Goal: Task Accomplishment & Management: Manage account settings

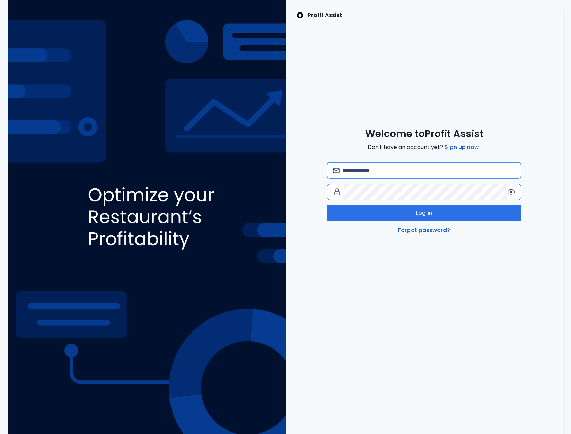
click at [361, 170] on input "email" at bounding box center [428, 170] width 173 height 15
type input "**********"
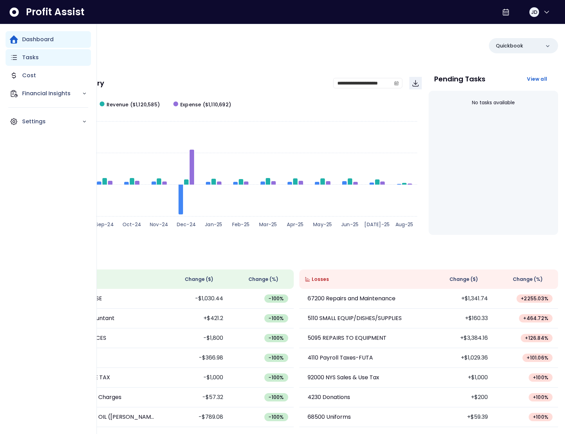
click at [22, 60] on p "Tasks" at bounding box center [30, 57] width 17 height 8
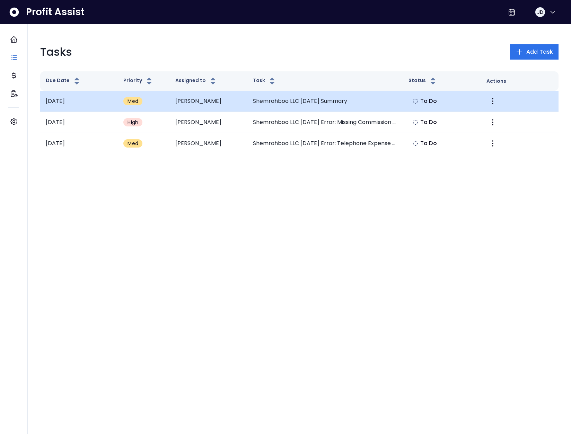
click at [222, 103] on td "Johanthan" at bounding box center [209, 101] width 78 height 21
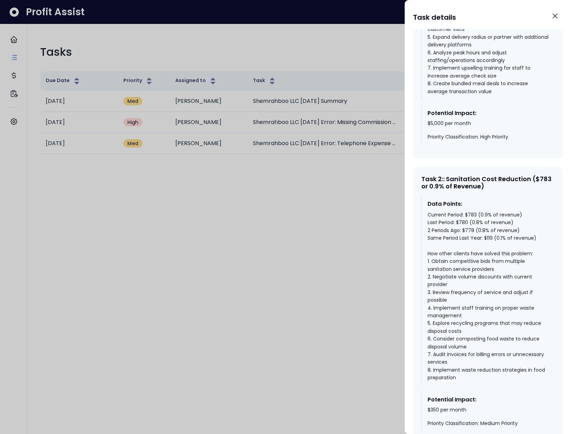
scroll to position [498, 0]
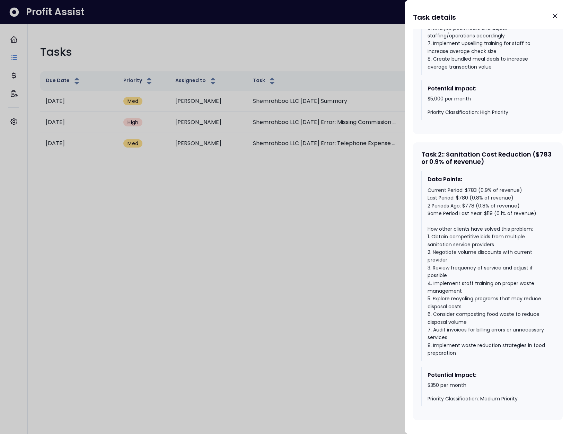
click at [336, 215] on div at bounding box center [285, 217] width 571 height 434
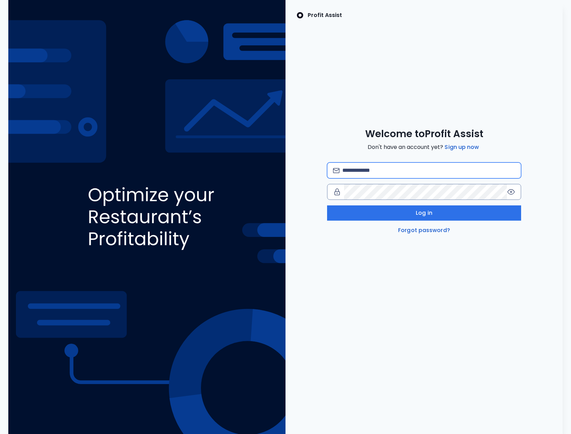
click at [382, 170] on input "email" at bounding box center [428, 170] width 173 height 15
type input "**********"
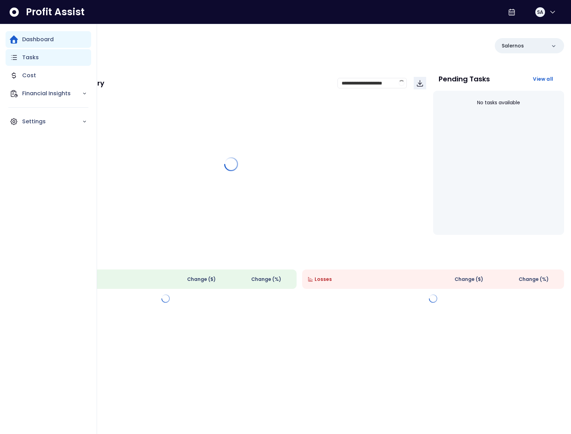
click at [24, 60] on p "Tasks" at bounding box center [30, 57] width 17 height 8
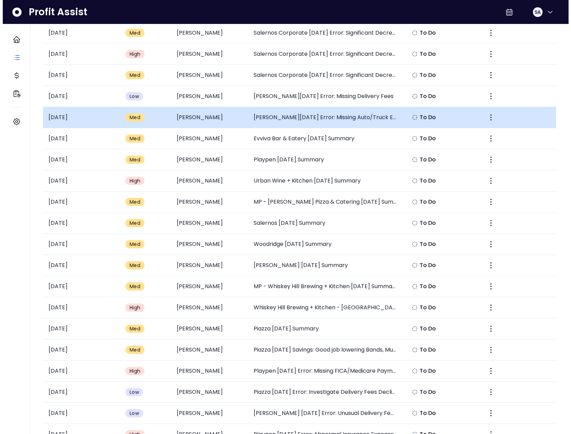
scroll to position [421, 0]
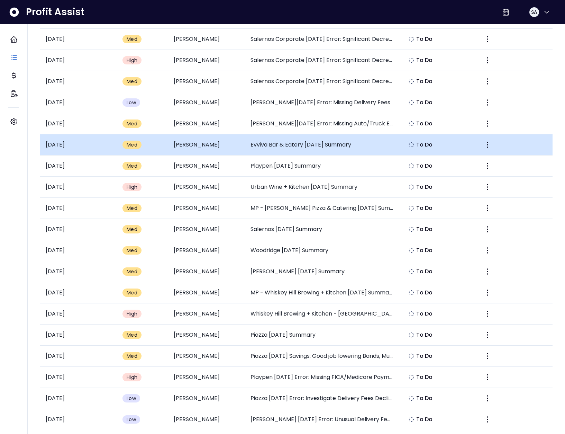
click at [285, 144] on td "Evviva Bar & Eatery May 2025 Summary" at bounding box center [322, 144] width 154 height 21
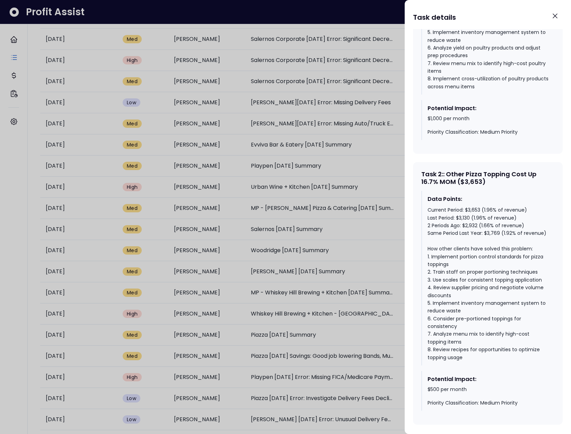
scroll to position [487, 0]
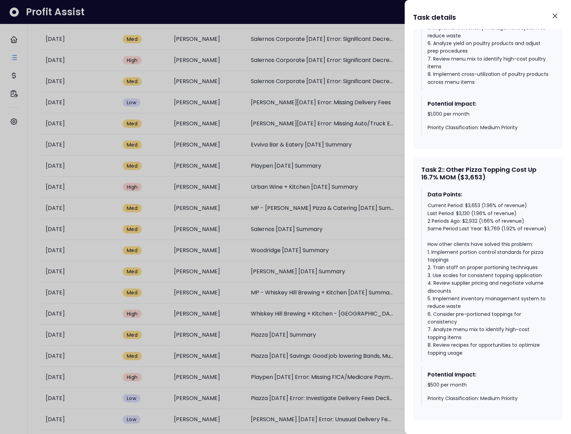
click at [362, 253] on div at bounding box center [285, 217] width 571 height 434
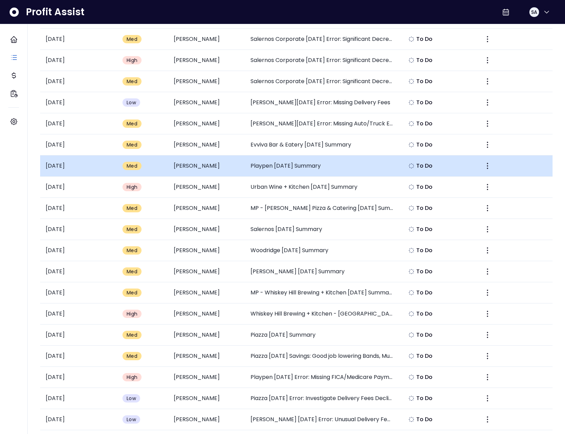
click at [291, 166] on td "Playpen May 2025 Summary" at bounding box center [322, 165] width 154 height 21
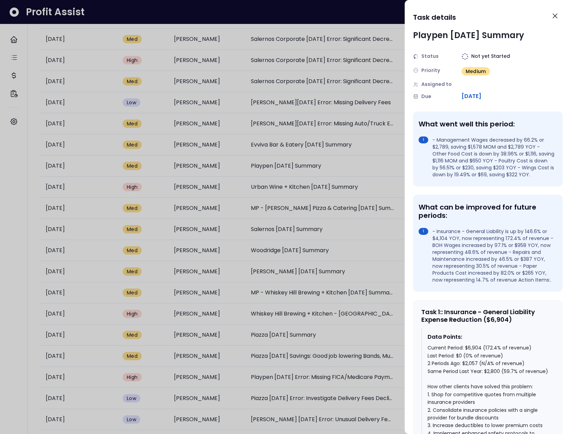
click at [338, 226] on div at bounding box center [285, 217] width 571 height 434
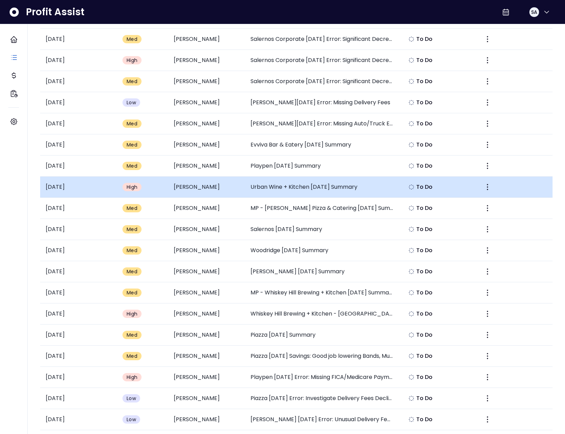
click at [287, 191] on td "Urban Wine + Kitchen May 2025 Summary" at bounding box center [322, 187] width 154 height 21
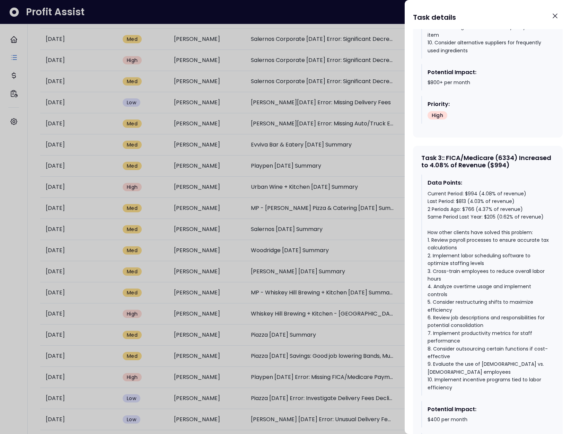
scroll to position [950, 0]
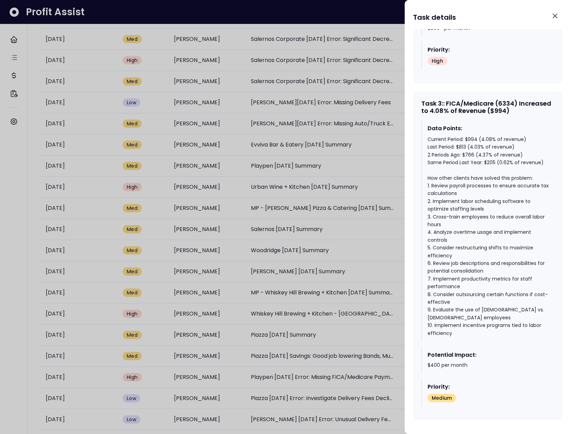
click at [329, 225] on div at bounding box center [285, 217] width 571 height 434
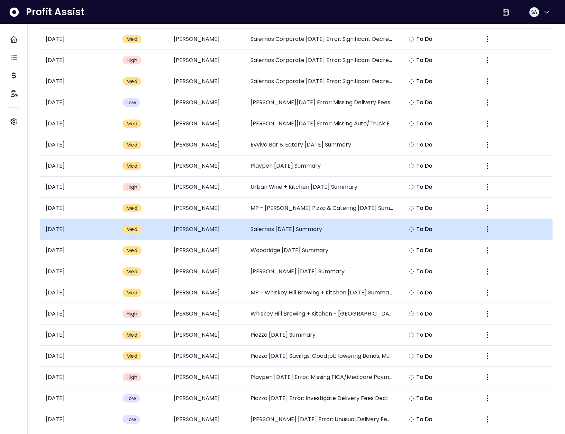
click at [278, 228] on td "Salernos May 2025 Summary" at bounding box center [322, 229] width 154 height 21
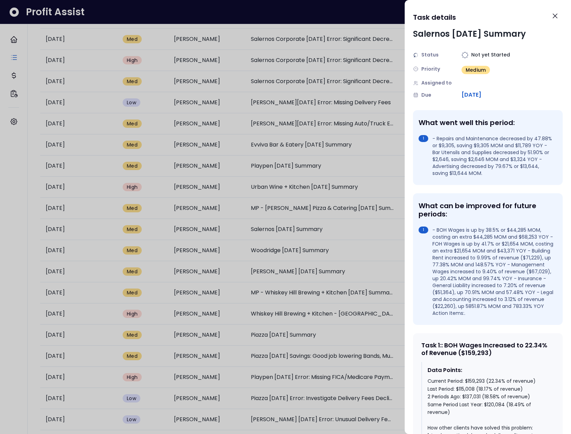
scroll to position [0, 0]
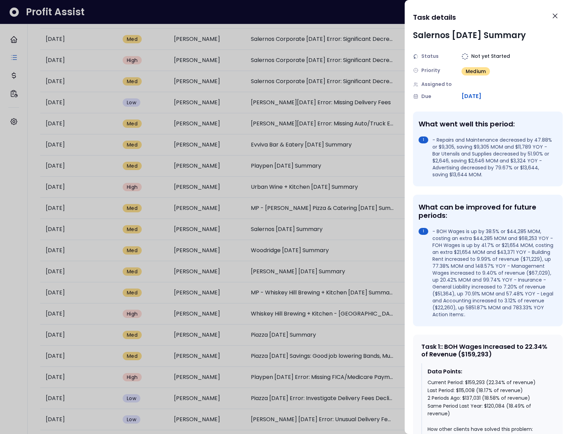
click at [381, 247] on div at bounding box center [285, 217] width 571 height 434
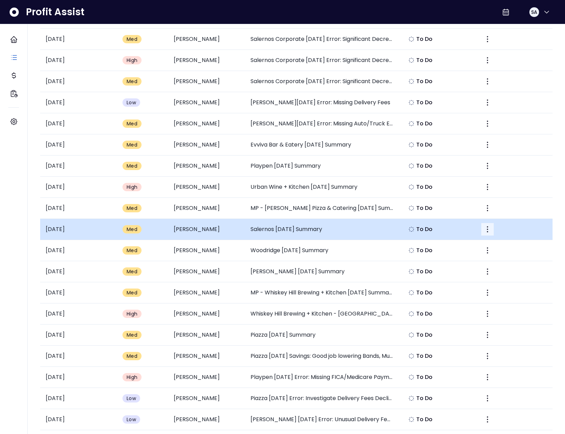
click at [486, 229] on icon "More" at bounding box center [488, 229] width 8 height 8
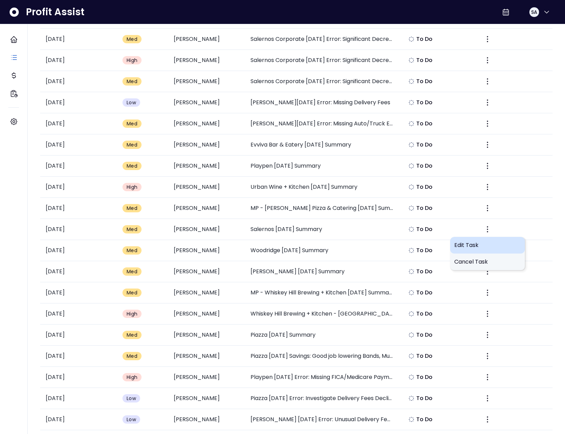
click at [470, 240] on div "Edit Task" at bounding box center [488, 245] width 75 height 17
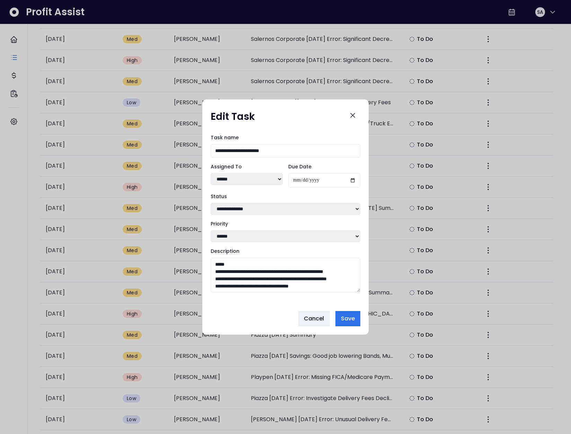
click at [354, 289] on textarea "Description" at bounding box center [286, 275] width 150 height 35
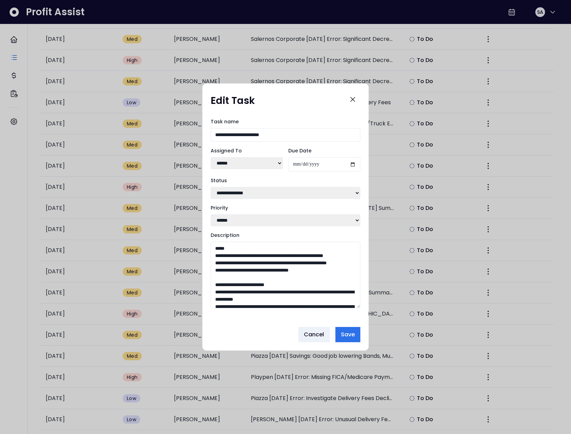
drag, startPoint x: 357, startPoint y: 291, endPoint x: 358, endPoint y: 324, distance: 33.6
click at [358, 321] on div "**********" at bounding box center [285, 217] width 166 height 209
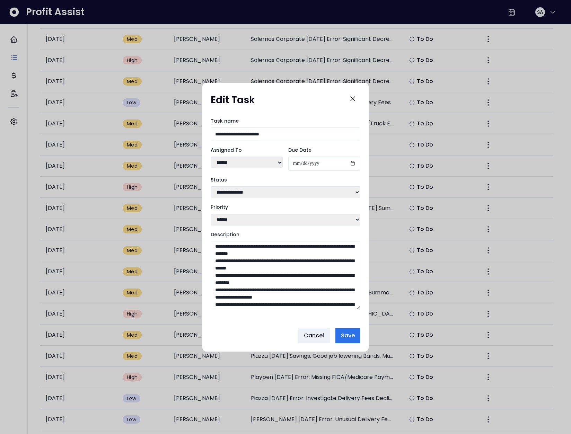
scroll to position [174, 0]
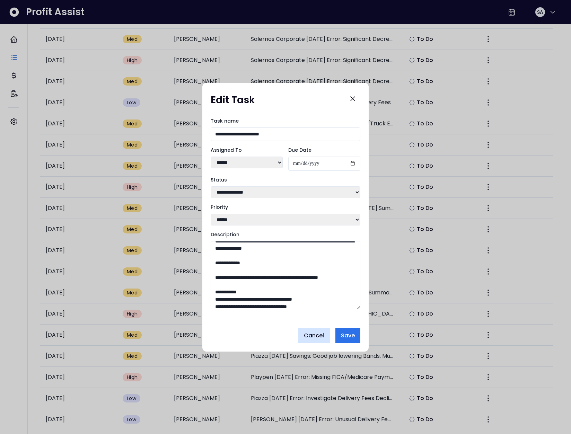
click at [314, 340] on span "Cancel" at bounding box center [314, 335] width 20 height 8
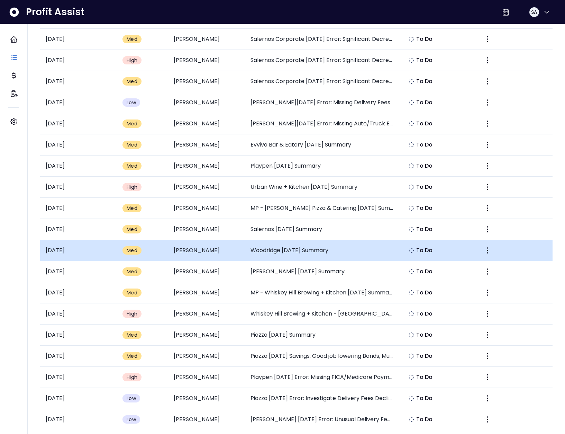
click at [306, 252] on td "Woodridge May 2025 Summary" at bounding box center [322, 250] width 154 height 21
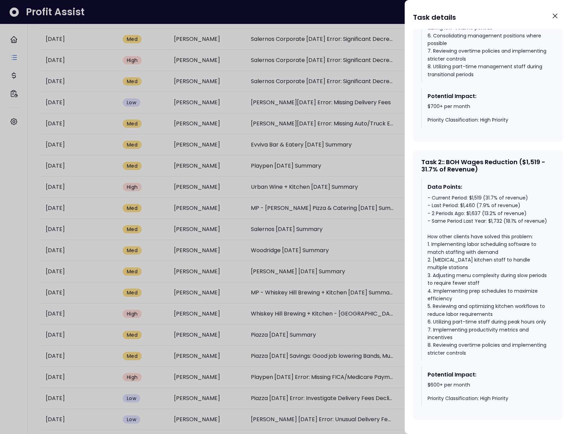
scroll to position [460, 0]
click at [366, 268] on div at bounding box center [285, 217] width 571 height 434
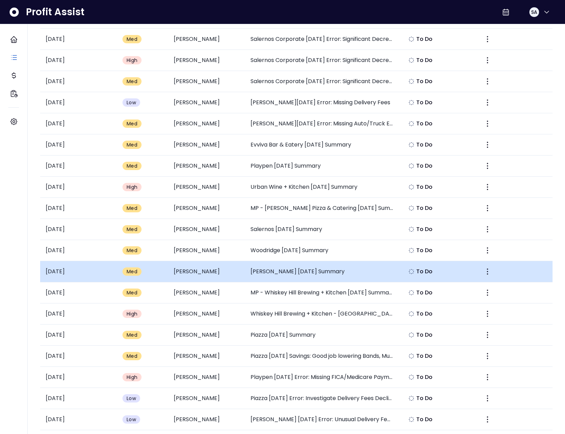
click at [300, 271] on td "McHenry May 2025 Summary" at bounding box center [322, 271] width 154 height 21
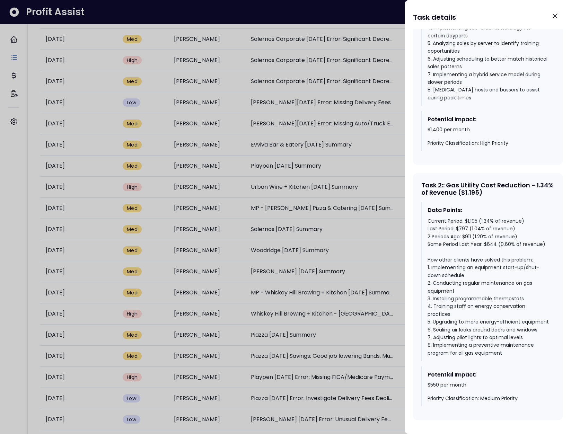
scroll to position [471, 0]
click at [370, 266] on div at bounding box center [285, 217] width 571 height 434
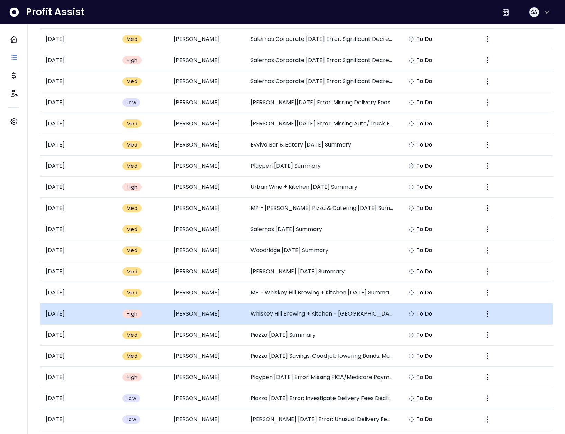
click at [291, 314] on td "Whiskey Hill Brewing + Kitchen - Westmont May 2025 Summary" at bounding box center [322, 313] width 154 height 21
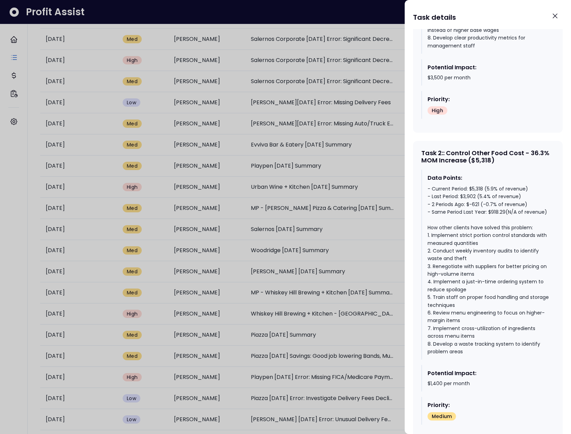
scroll to position [511, 0]
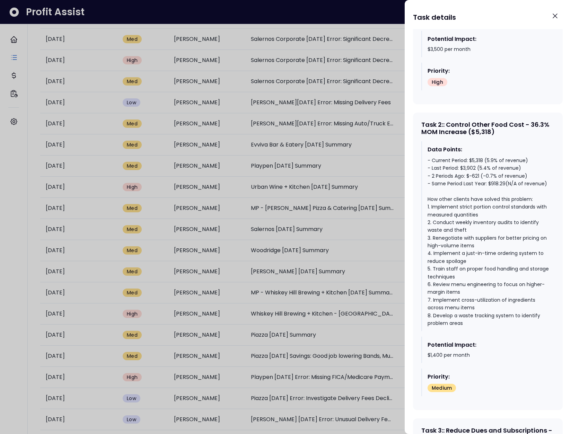
click at [358, 273] on div at bounding box center [285, 217] width 571 height 434
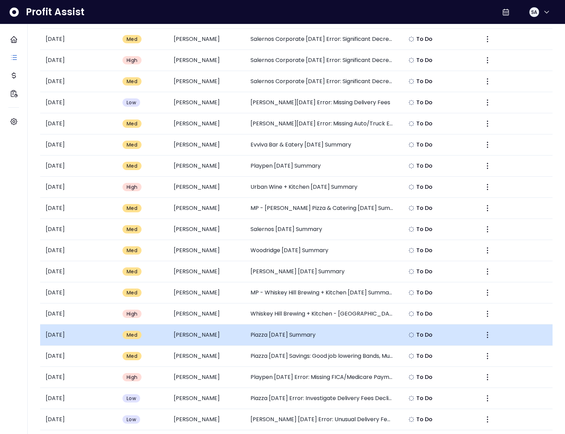
click at [297, 336] on td "Piazza May 2025 Summary" at bounding box center [322, 334] width 154 height 21
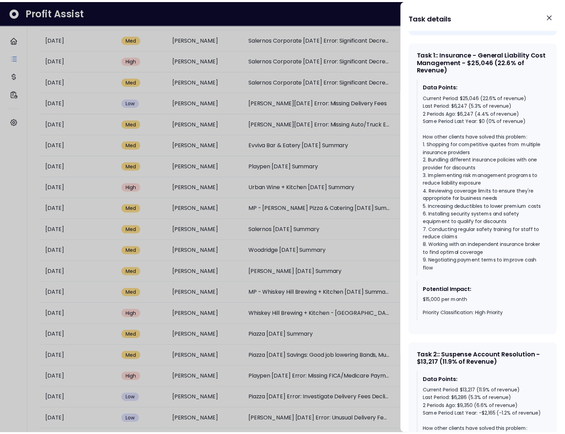
scroll to position [0, 0]
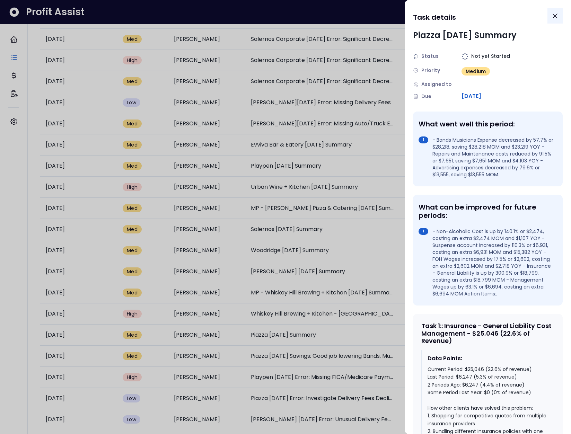
click at [558, 17] on icon "Close" at bounding box center [555, 16] width 8 height 8
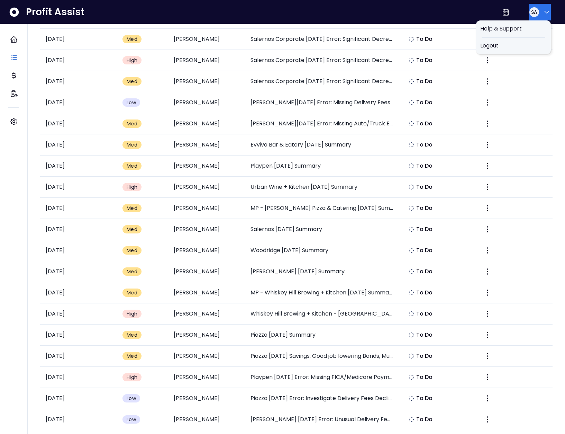
click at [543, 10] on icon "button" at bounding box center [547, 12] width 8 height 8
click at [529, 40] on div "Logout" at bounding box center [513, 45] width 75 height 17
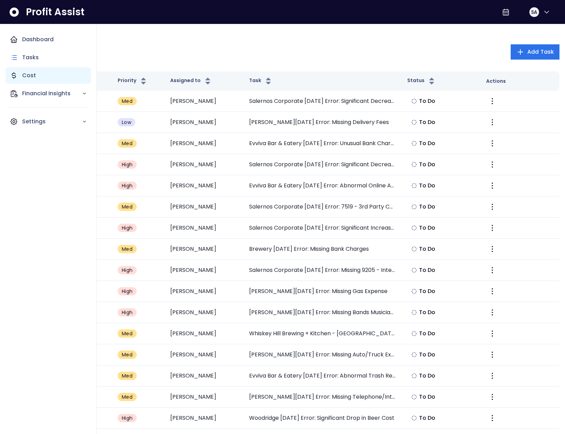
click at [17, 77] on icon "Main navigation" at bounding box center [14, 75] width 8 height 8
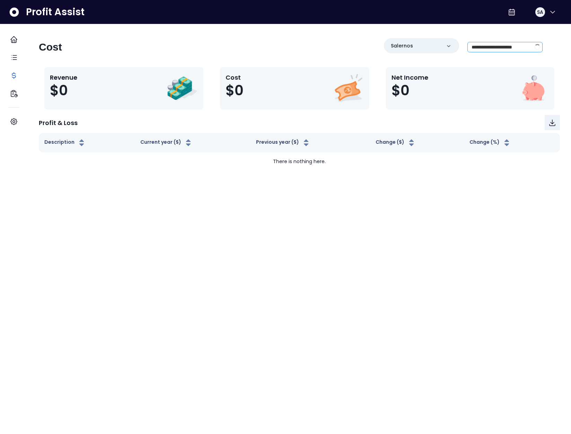
click at [534, 46] on span at bounding box center [537, 47] width 6 height 6
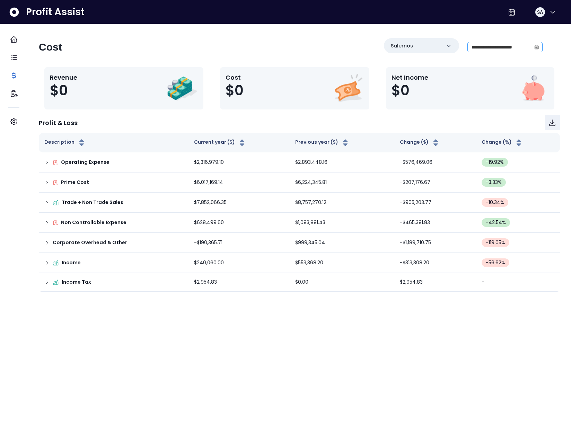
click at [534, 47] on icon "calendar" at bounding box center [536, 48] width 4 height 4
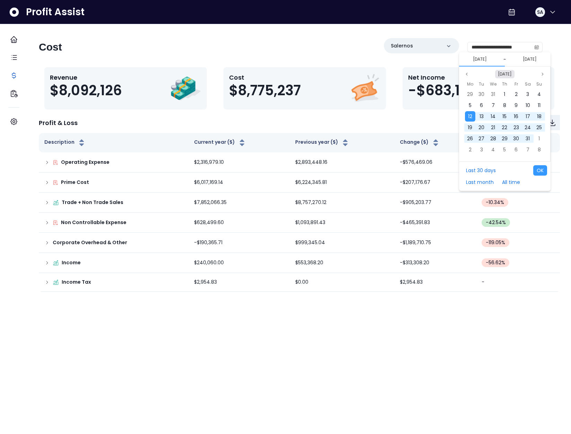
click at [497, 71] on button "Aug 2024" at bounding box center [504, 74] width 19 height 8
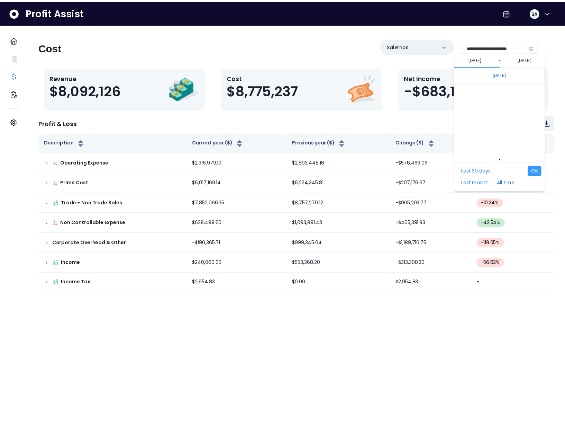
scroll to position [4637, 0]
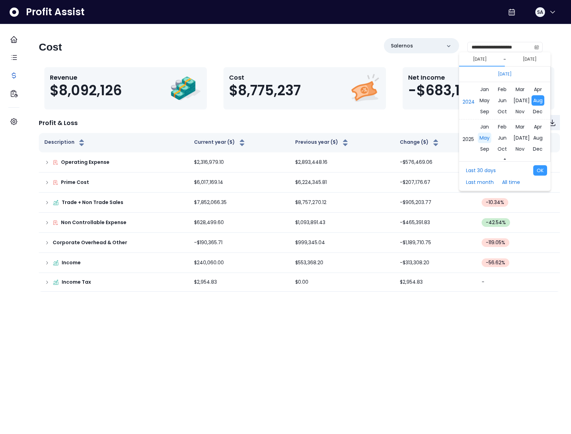
click at [488, 136] on span "May" at bounding box center [485, 138] width 14 height 10
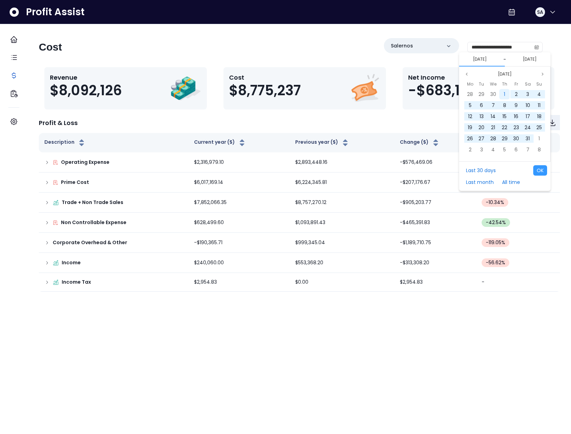
click at [502, 92] on div "1" at bounding box center [504, 94] width 10 height 10
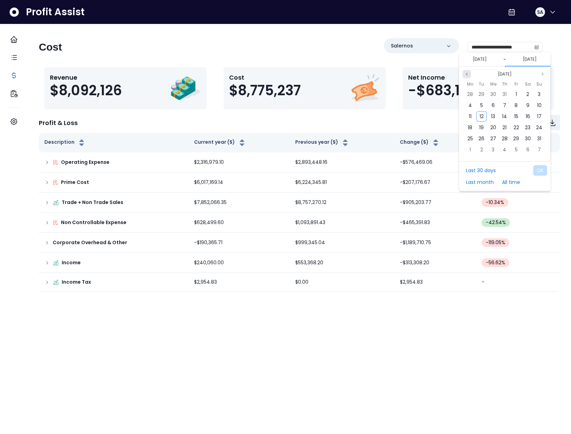
click at [469, 74] on button "Previous month" at bounding box center [466, 74] width 8 height 8
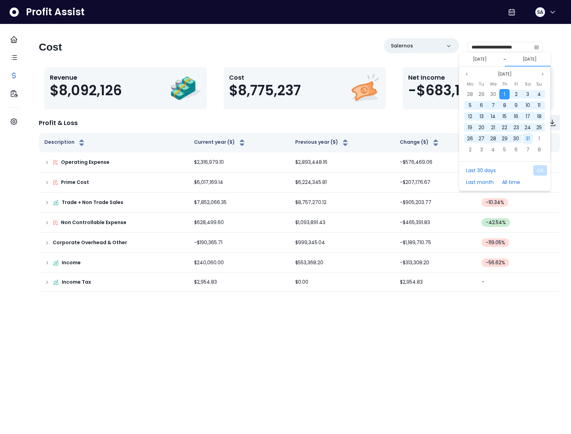
click at [529, 137] on span "31" at bounding box center [527, 138] width 4 height 7
click at [540, 170] on button "OK" at bounding box center [540, 170] width 14 height 10
type input "**********"
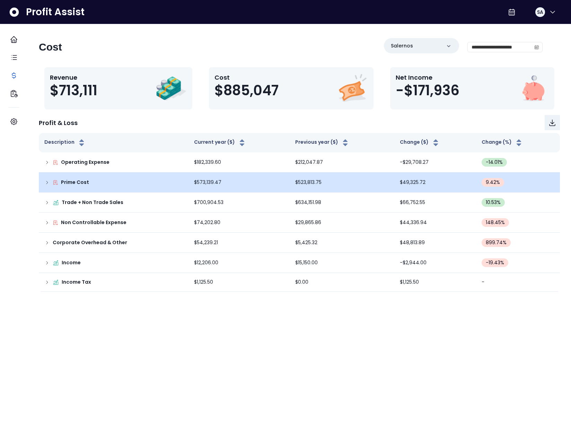
click at [50, 181] on icon at bounding box center [47, 183] width 6 height 6
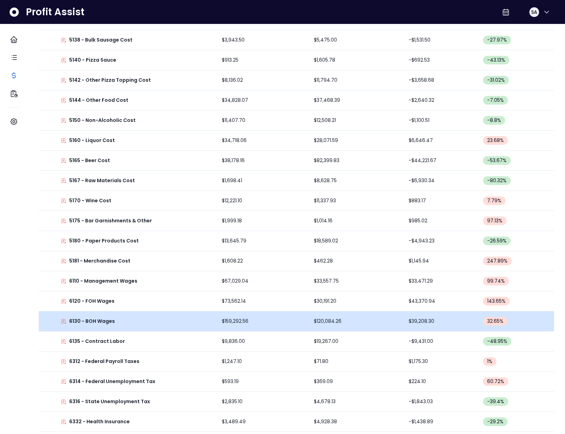
scroll to position [487, 0]
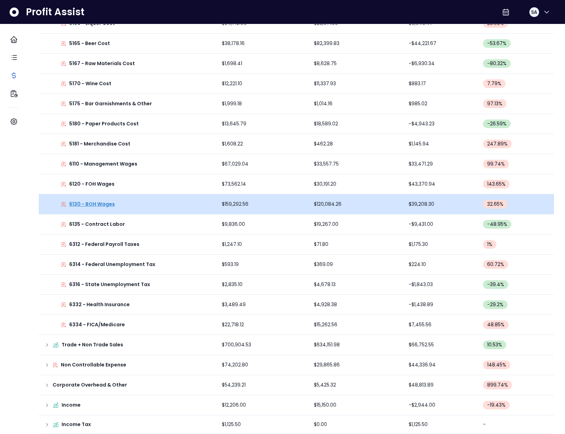
click at [106, 201] on p "6130 - BOH Wages" at bounding box center [92, 204] width 46 height 7
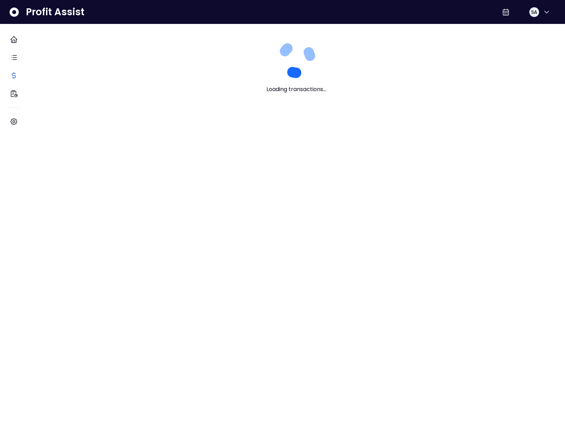
scroll to position [0, 0]
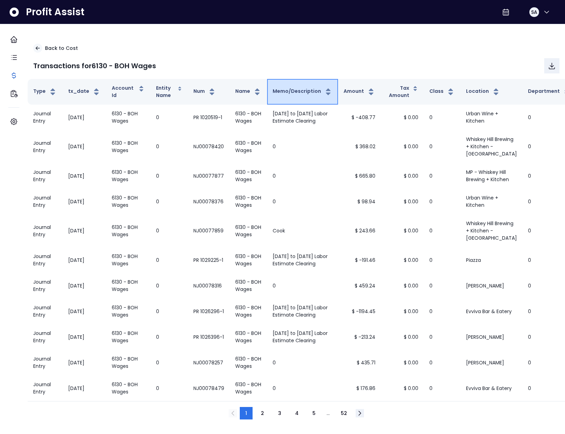
click at [311, 91] on button "Memo/Description" at bounding box center [303, 92] width 60 height 8
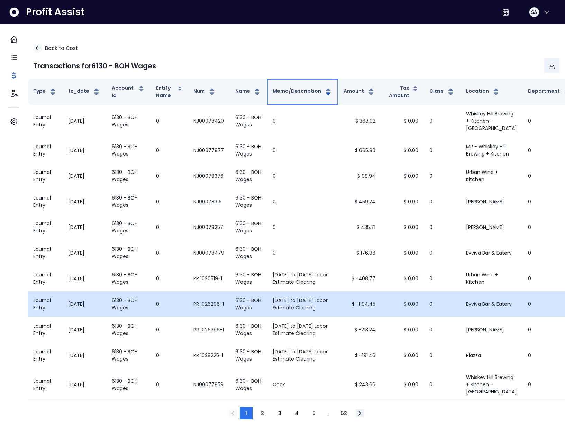
scroll to position [54, 0]
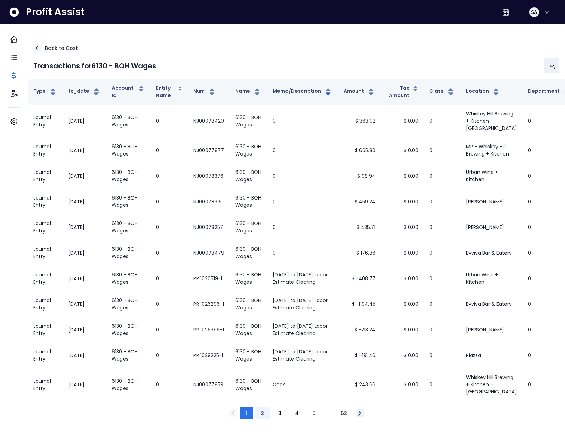
click at [264, 414] on span "2" at bounding box center [262, 413] width 3 height 7
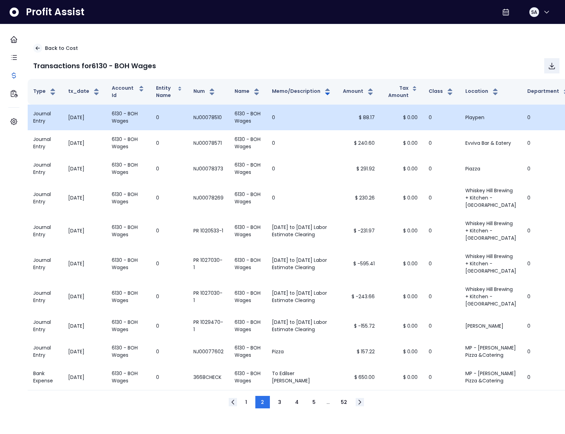
scroll to position [0, 0]
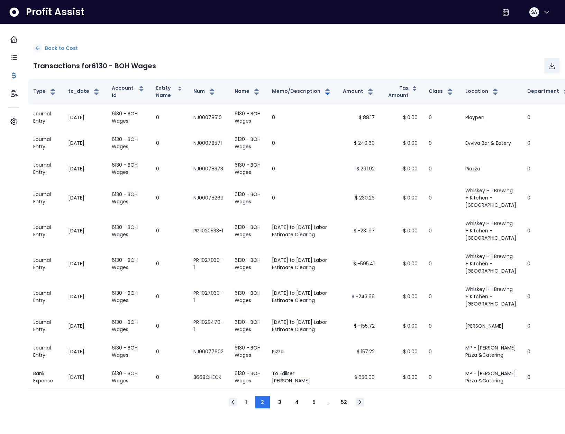
click at [68, 47] on p "Back to Cost" at bounding box center [61, 48] width 33 height 7
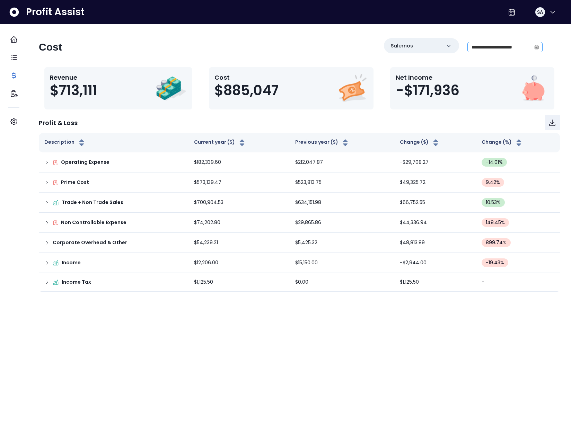
click at [531, 48] on span at bounding box center [536, 47] width 11 height 10
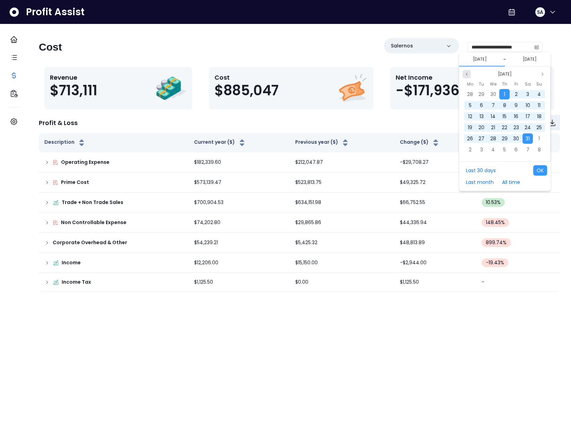
click at [464, 74] on button "Previous month" at bounding box center [466, 74] width 8 height 8
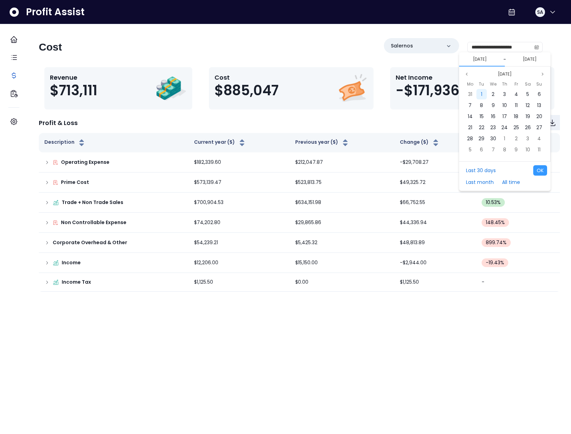
click at [484, 95] on div "1" at bounding box center [481, 94] width 10 height 10
click at [471, 75] on div "[DATE]" at bounding box center [504, 74] width 84 height 8
click at [463, 74] on button "Previous month" at bounding box center [466, 74] width 8 height 8
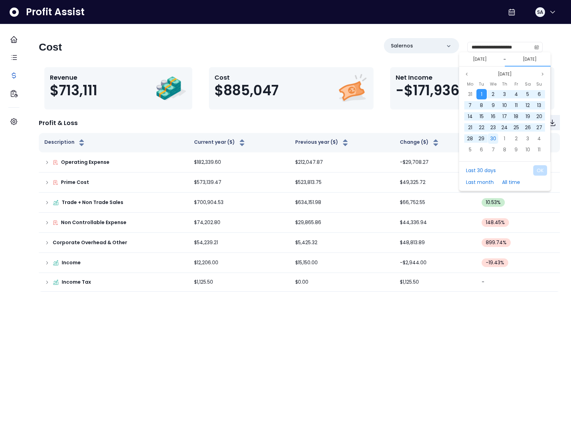
click at [495, 139] on span "30" at bounding box center [493, 138] width 6 height 7
click at [543, 169] on button "OK" at bounding box center [540, 170] width 14 height 10
type input "**********"
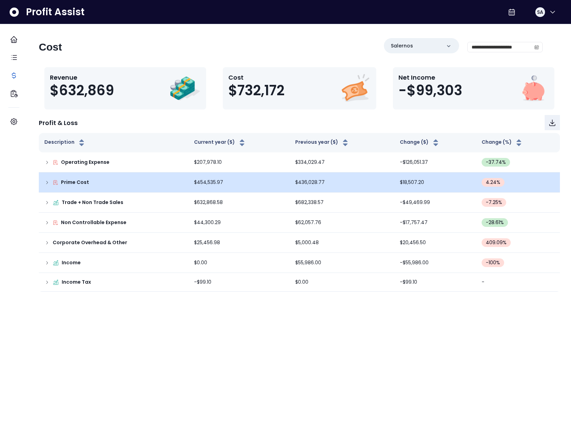
click at [50, 181] on icon at bounding box center [47, 183] width 6 height 6
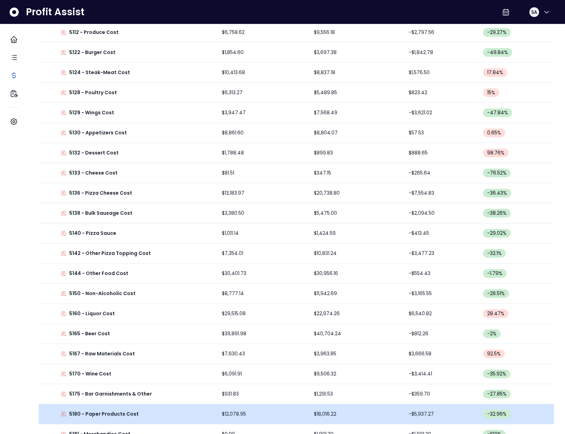
scroll to position [307, 0]
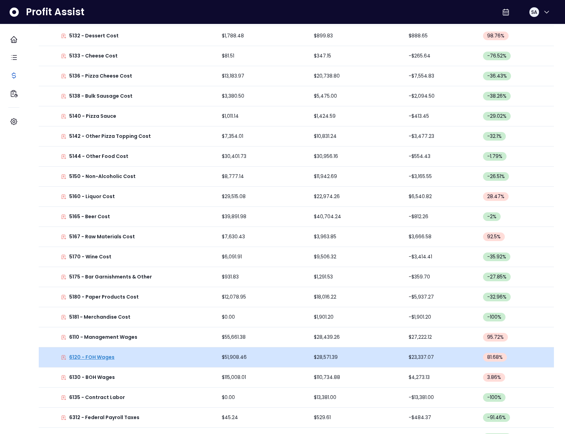
click at [114, 359] on p "6120 - FOH Wages" at bounding box center [91, 357] width 45 height 7
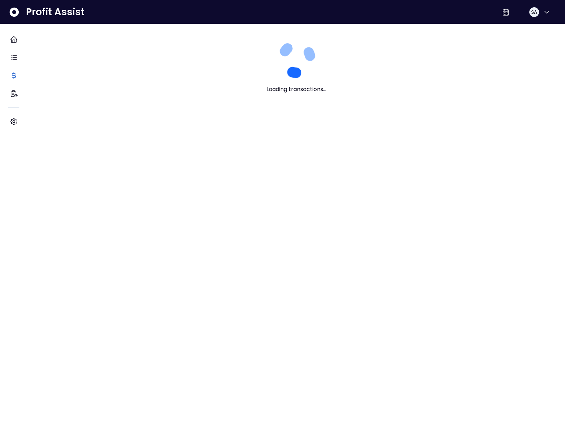
scroll to position [0, 0]
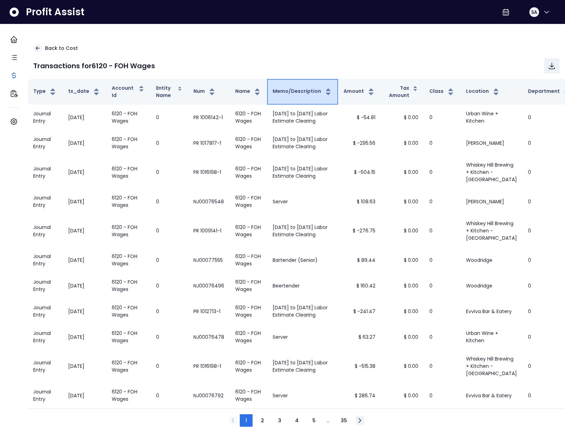
click at [299, 92] on button "Memo/Description" at bounding box center [303, 92] width 60 height 8
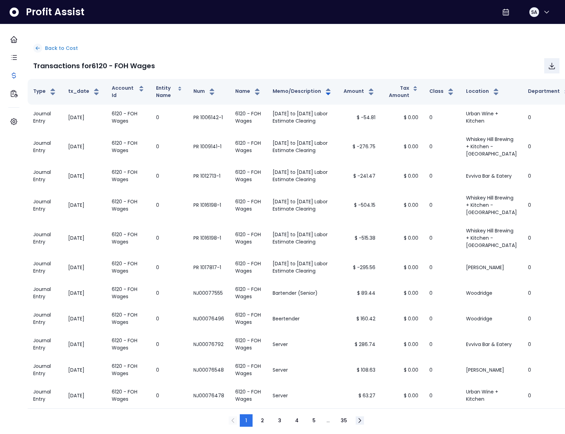
click at [51, 47] on div "Back to Cost" at bounding box center [296, 48] width 527 height 9
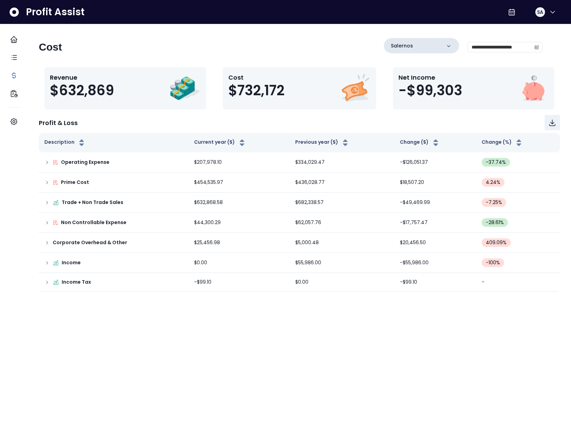
click at [423, 49] on div "Salernos" at bounding box center [421, 45] width 75 height 15
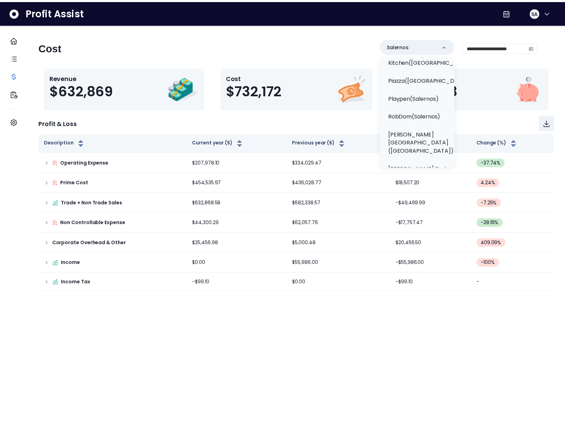
scroll to position [579, 0]
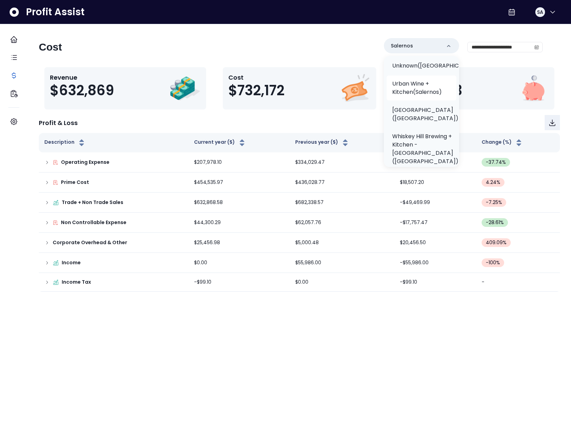
click at [407, 95] on p "Urban Wine + Kitchen(Salernos)" at bounding box center [421, 88] width 59 height 17
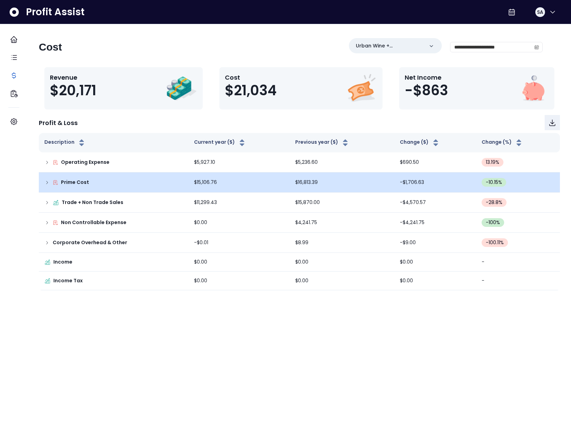
click at [50, 183] on icon at bounding box center [47, 183] width 6 height 6
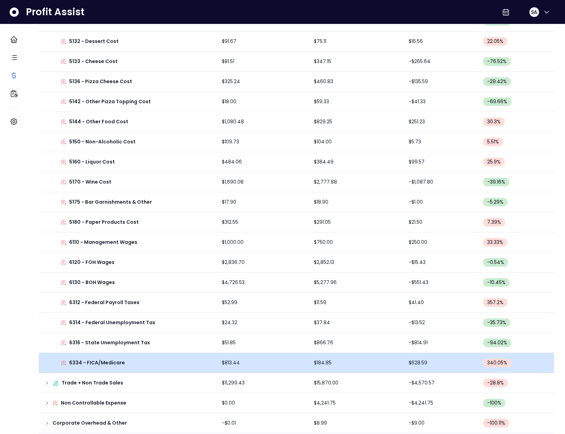
scroll to position [305, 0]
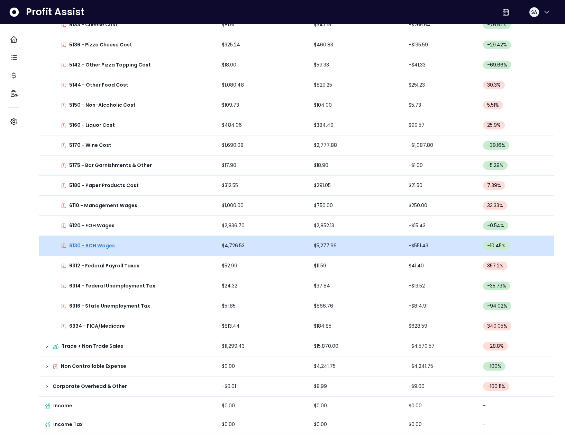
click at [104, 242] on p "6130 - BOH Wages" at bounding box center [92, 245] width 46 height 7
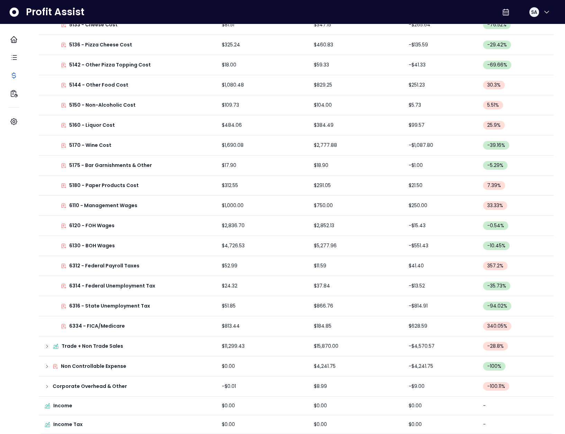
scroll to position [0, 0]
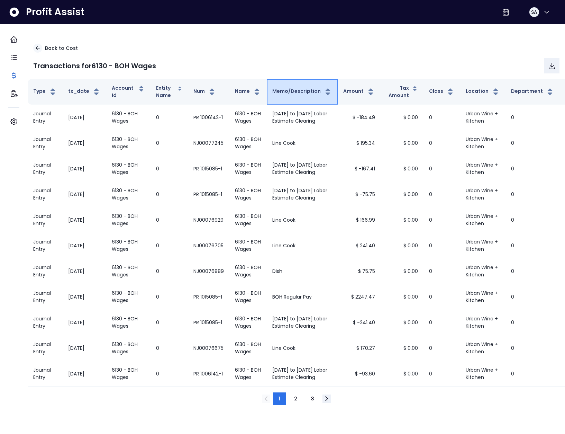
click at [295, 92] on button "Memo/Description" at bounding box center [303, 92] width 60 height 8
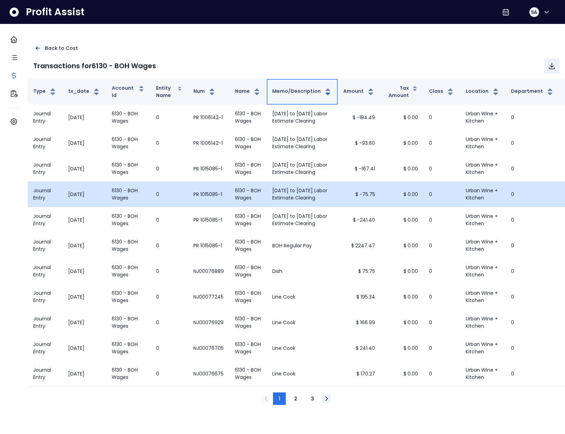
scroll to position [25, 0]
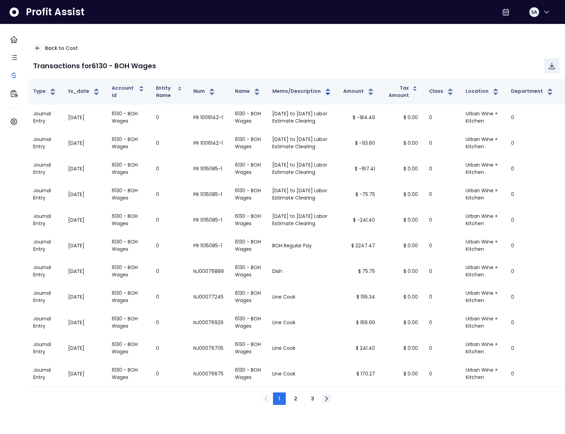
click at [293, 408] on div "1 2 3" at bounding box center [297, 398] width 538 height 24
click at [295, 405] on button "2" at bounding box center [296, 398] width 14 height 12
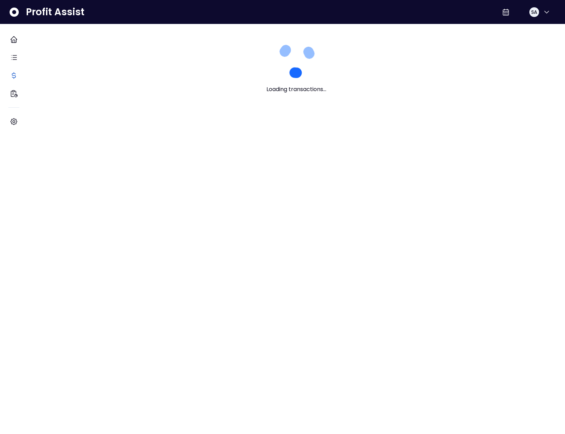
scroll to position [0, 0]
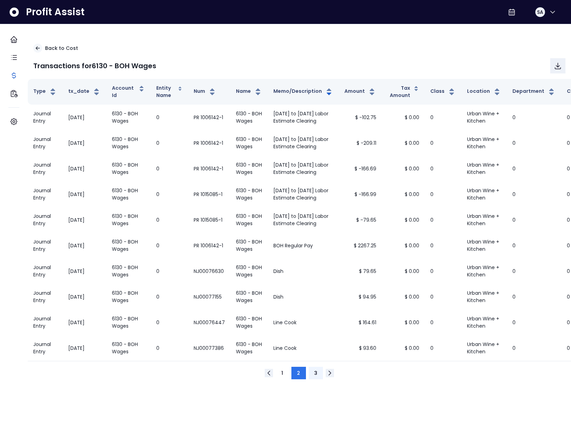
click at [314, 376] on span "3" at bounding box center [315, 372] width 3 height 7
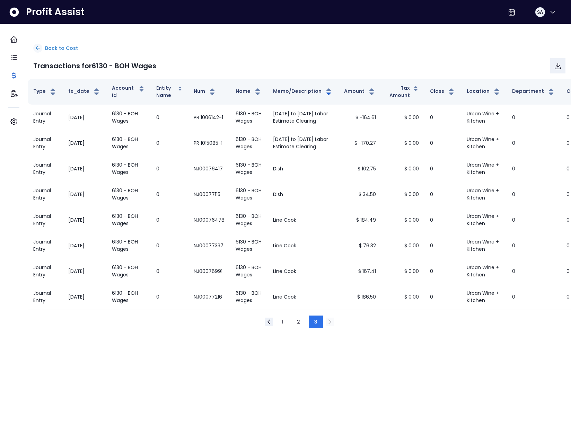
click at [72, 47] on p "Back to Cost" at bounding box center [61, 48] width 33 height 7
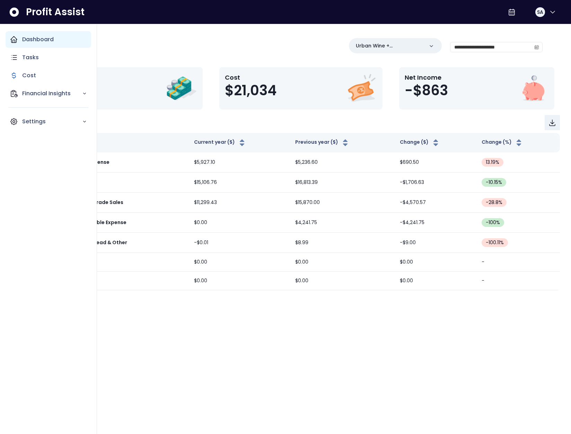
click at [16, 40] on icon "Main navigation" at bounding box center [14, 39] width 6 height 6
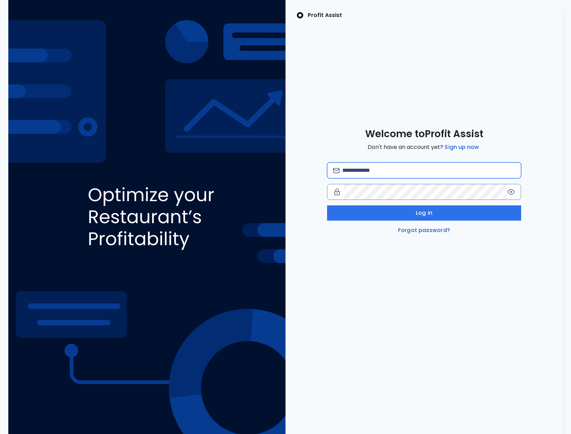
click at [359, 173] on input "email" at bounding box center [428, 170] width 173 height 15
type input "**********"
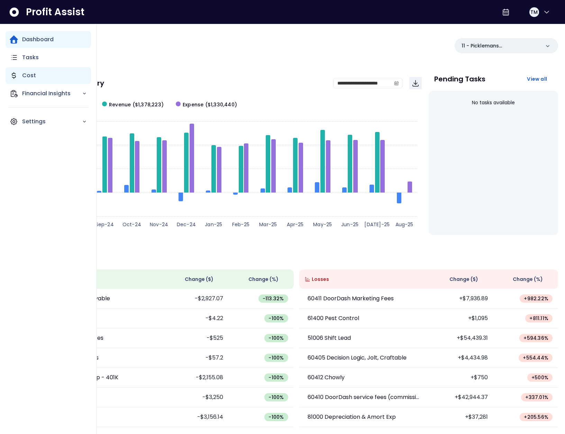
click at [20, 75] on div "Cost" at bounding box center [49, 75] width 86 height 17
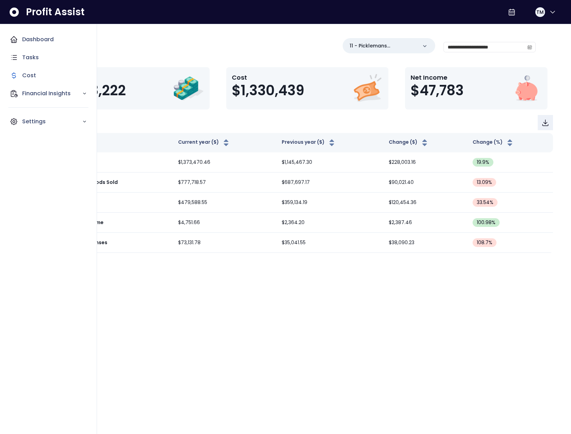
click at [35, 66] on div "Dashboard Tasks Cost Financial Insights Settings" at bounding box center [49, 80] width 86 height 99
click at [34, 60] on p "Tasks" at bounding box center [30, 57] width 17 height 8
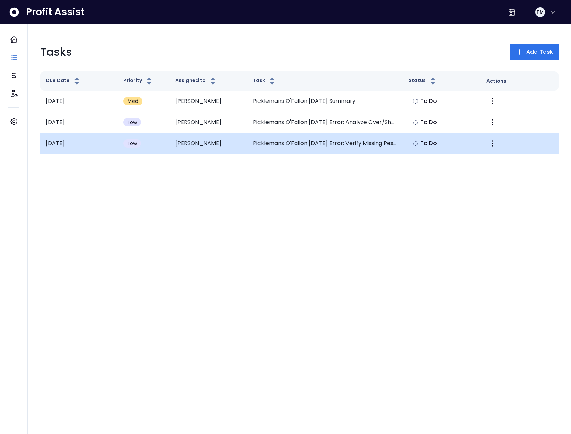
click at [242, 145] on td "Tara" at bounding box center [209, 143] width 78 height 21
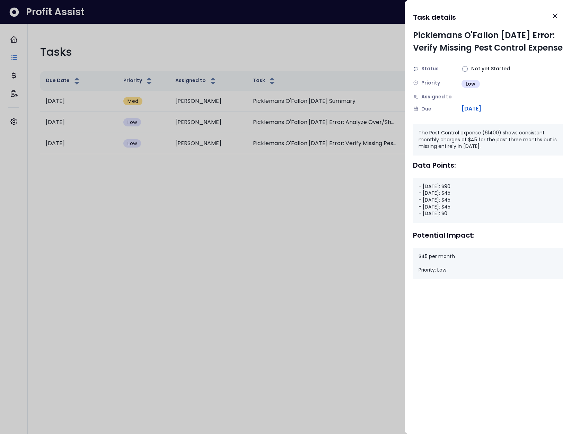
click at [327, 123] on div at bounding box center [285, 217] width 571 height 434
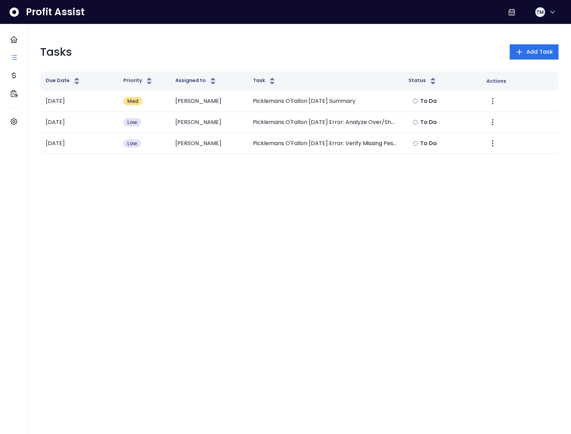
click at [338, 121] on td "Picklemans O'Fallon June 2025 Error: Analyze Over/Short Account Negative Spike" at bounding box center [324, 122] width 155 height 21
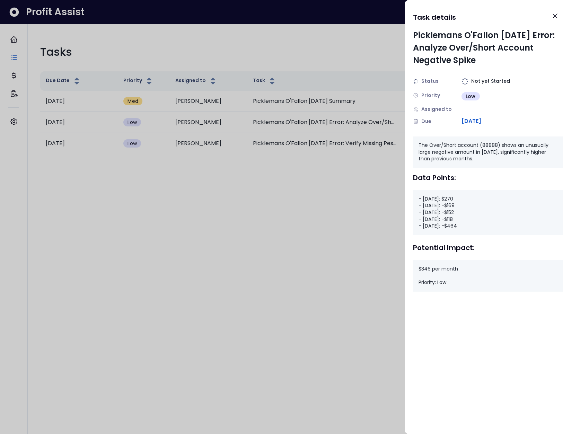
click at [180, 226] on div at bounding box center [285, 217] width 571 height 434
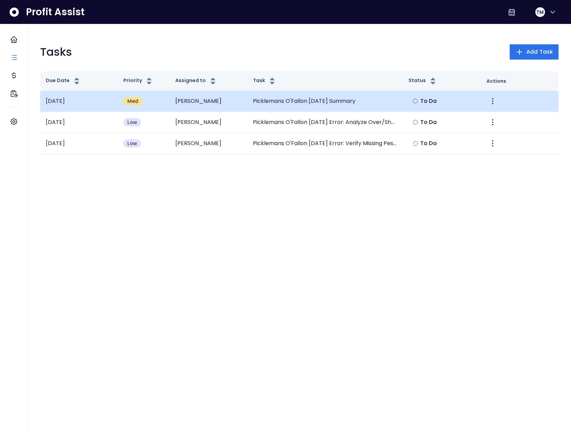
click at [266, 108] on td "Picklemans O'Fallon June 2025 Summary" at bounding box center [324, 101] width 155 height 21
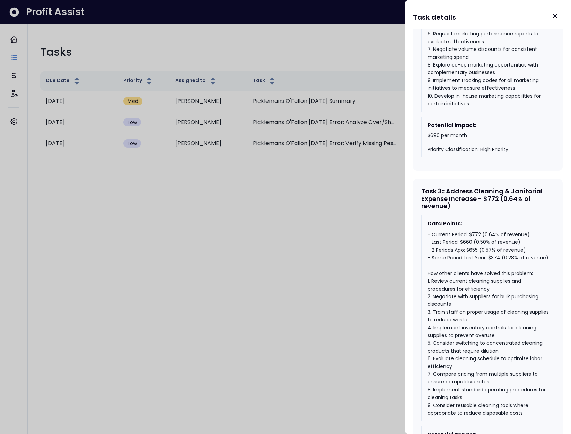
scroll to position [905, 0]
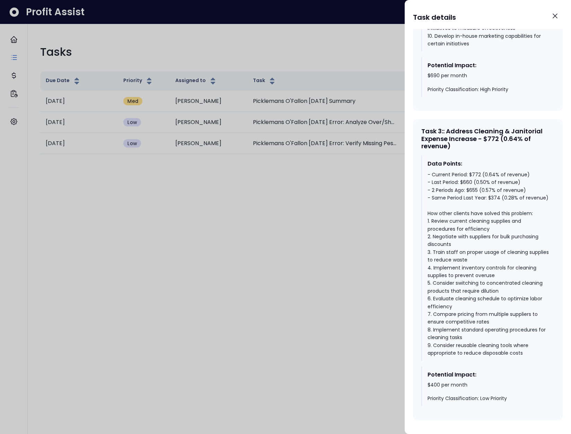
click at [202, 197] on div at bounding box center [285, 217] width 571 height 434
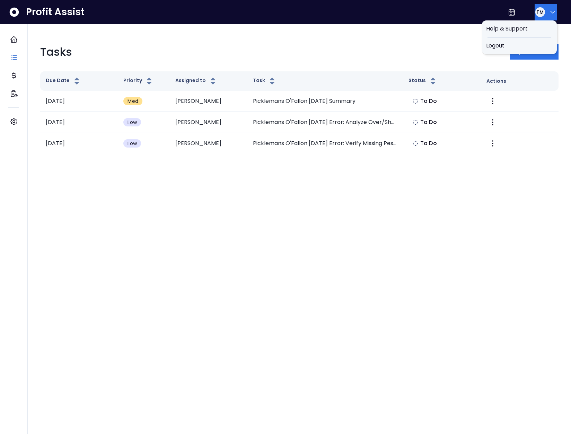
click at [538, 17] on div "TM" at bounding box center [540, 12] width 10 height 10
click at [514, 50] on div "Logout" at bounding box center [519, 45] width 75 height 17
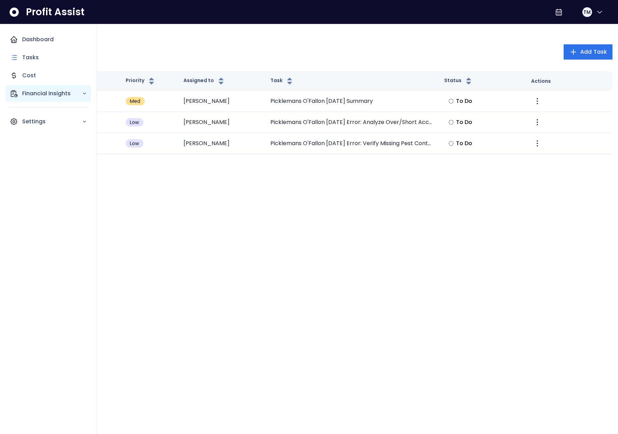
click at [9, 91] on div "Financial Insights" at bounding box center [49, 93] width 86 height 17
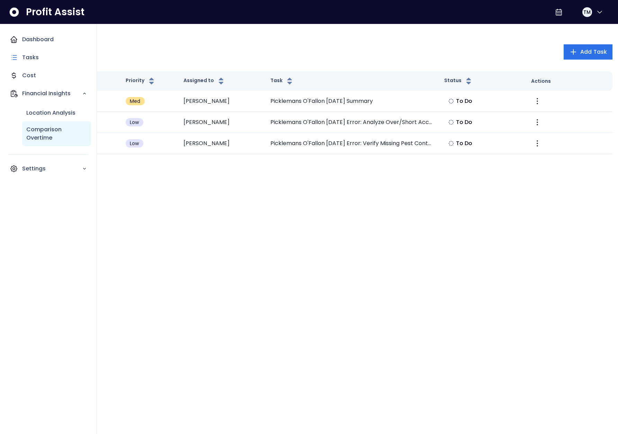
click at [62, 134] on p "Comparison Overtime" at bounding box center [56, 133] width 61 height 17
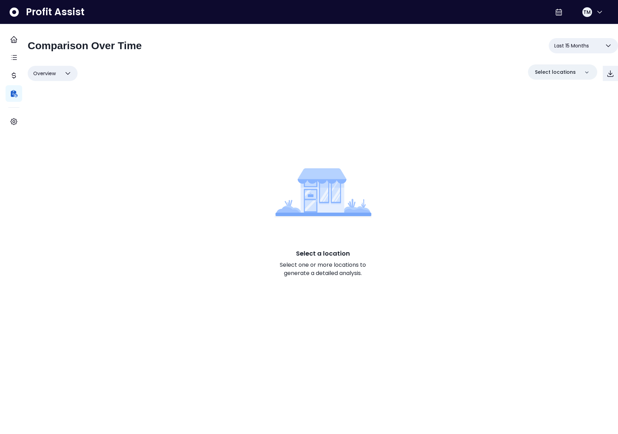
click at [572, 39] on button "Last 15 Months" at bounding box center [583, 45] width 69 height 15
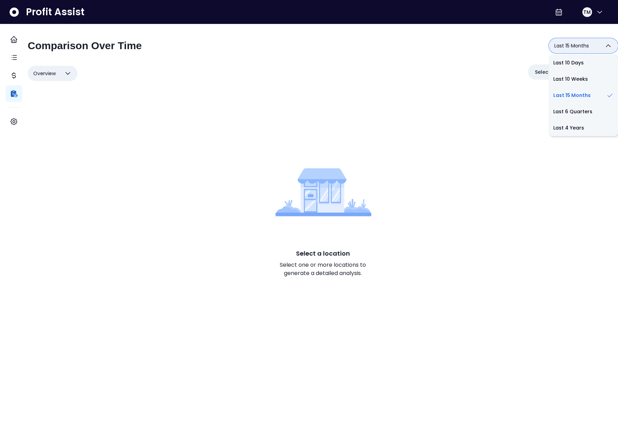
click at [572, 39] on button "Last 15 Months" at bounding box center [583, 45] width 69 height 15
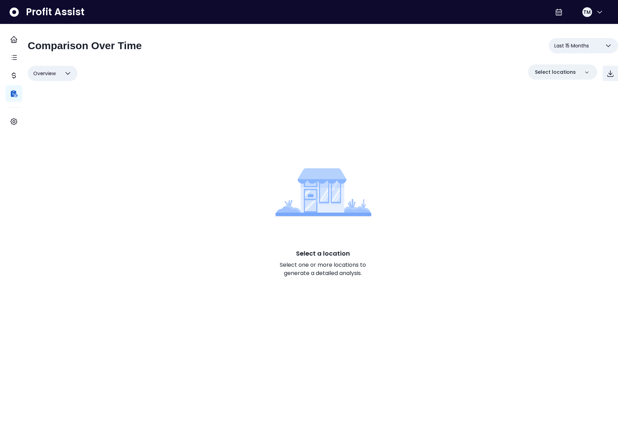
click at [554, 61] on div "**********" at bounding box center [323, 193] width 590 height 311
click at [555, 69] on p "Select locations" at bounding box center [555, 72] width 41 height 7
click at [556, 117] on p "11 - Picklemans [PERSON_NAME]" at bounding box center [562, 120] width 53 height 17
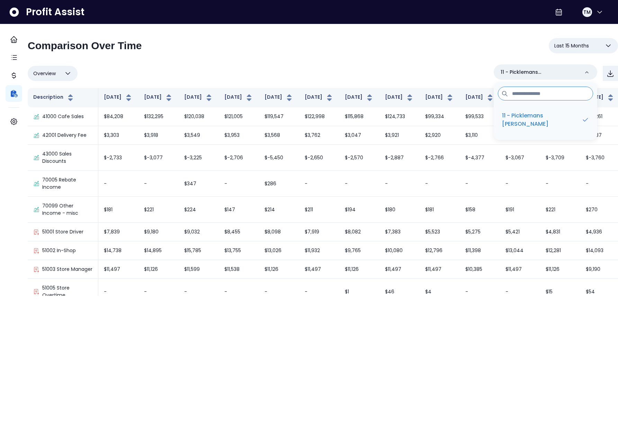
click at [242, 74] on div "Overview Overview % of cost % of sales % of budget ******** 11 - Picklemans [PE…" at bounding box center [323, 73] width 590 height 18
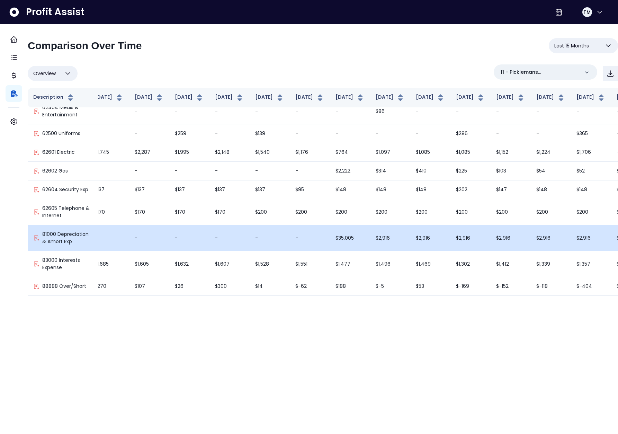
scroll to position [138, 50]
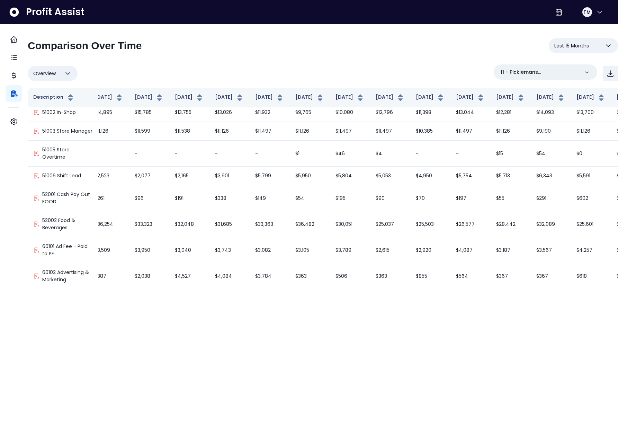
click at [430, 296] on html "**********" at bounding box center [309, 148] width 618 height 296
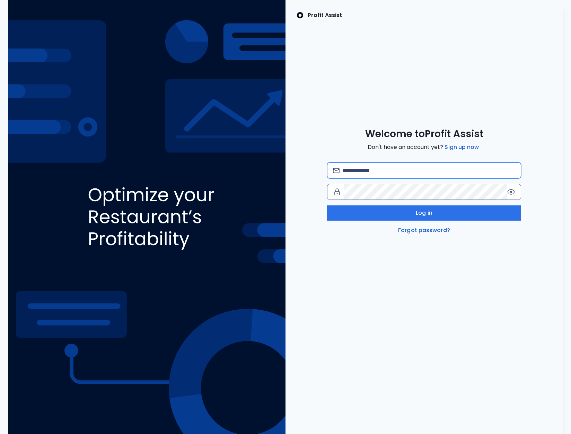
click at [372, 163] on input "email" at bounding box center [428, 170] width 173 height 15
type input "**********"
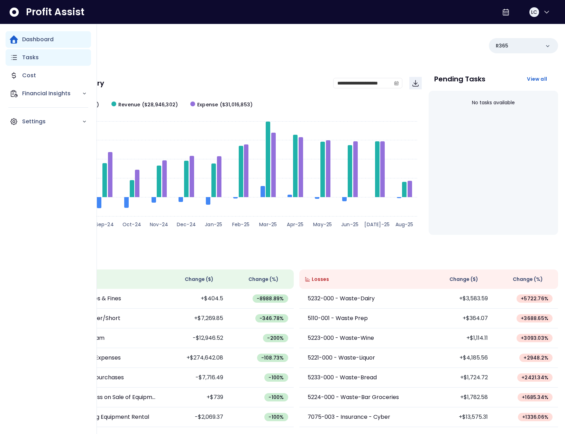
click at [33, 59] on p "Tasks" at bounding box center [30, 57] width 17 height 8
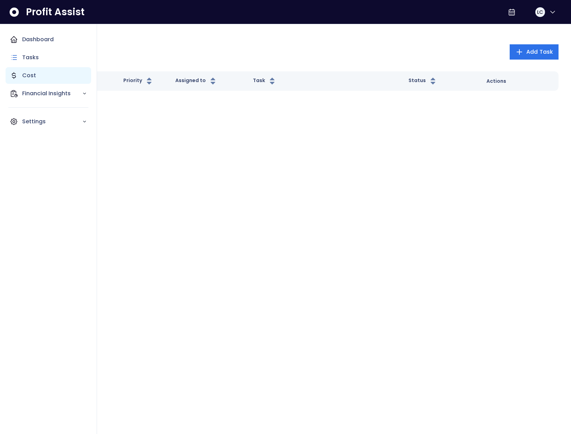
click at [19, 72] on div "Cost" at bounding box center [49, 75] width 86 height 17
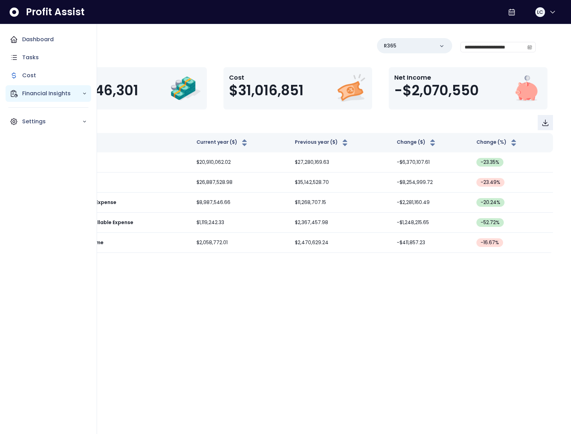
click at [10, 93] on icon "Main navigation" at bounding box center [14, 93] width 8 height 8
click at [49, 116] on p "Location Analysis" at bounding box center [50, 113] width 49 height 8
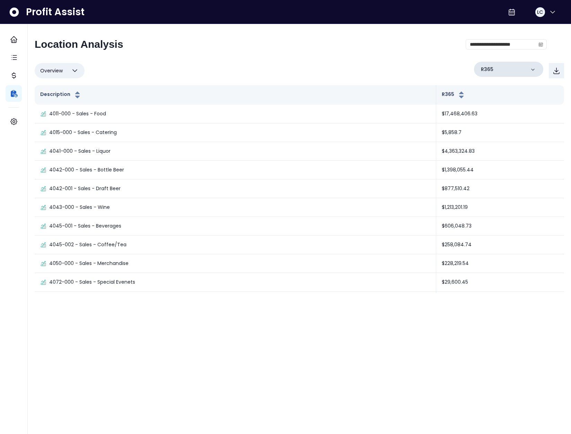
click at [517, 69] on div "R365" at bounding box center [508, 69] width 69 height 15
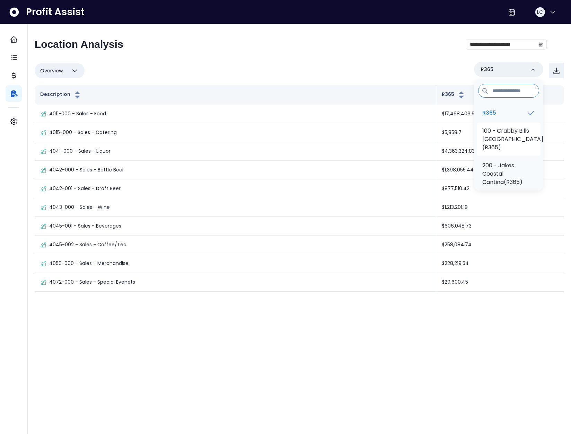
click at [506, 132] on p "100 - Crabby Bills Indian Rocks Beach(R365)" at bounding box center [512, 139] width 61 height 25
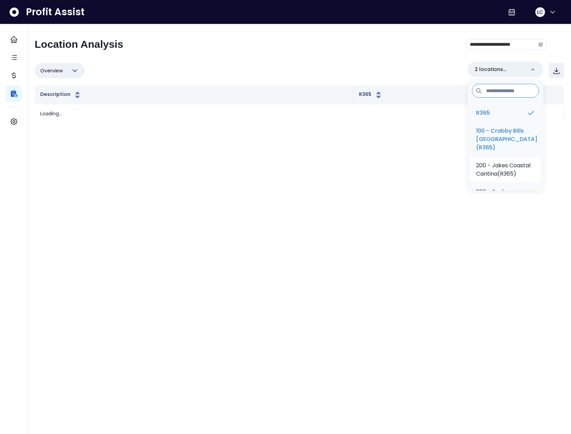
click at [499, 178] on p "200 - Jakes Coastal Cantina(R365)" at bounding box center [505, 169] width 59 height 17
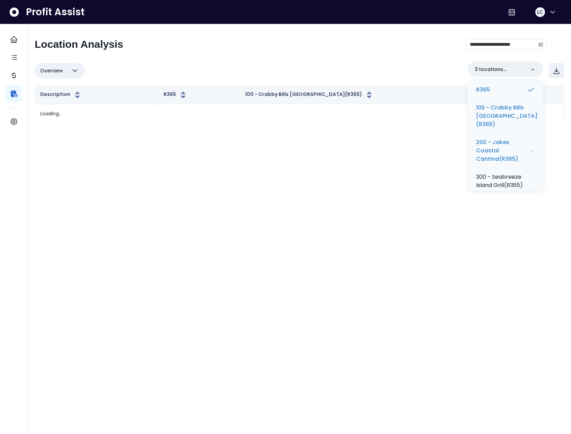
scroll to position [55, 0]
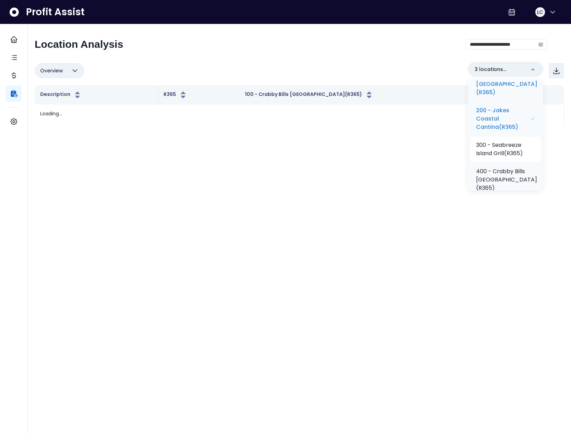
click at [499, 154] on p "300 - Seabreeze Island Grill(R365)" at bounding box center [505, 149] width 59 height 17
click at [502, 162] on li "300 - Seabreeze Island Grill(R365)" at bounding box center [505, 149] width 70 height 25
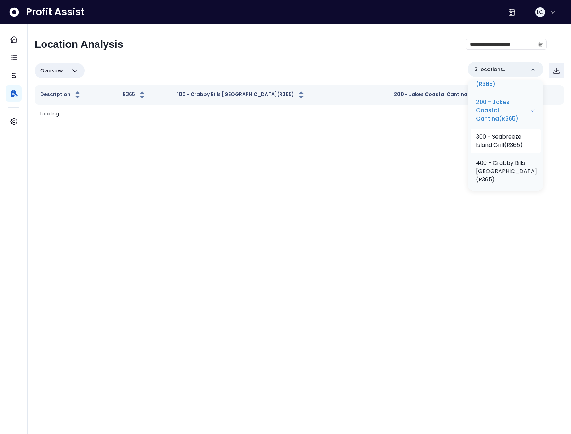
click at [497, 149] on p "300 - Seabreeze Island Grill(R365)" at bounding box center [505, 141] width 59 height 17
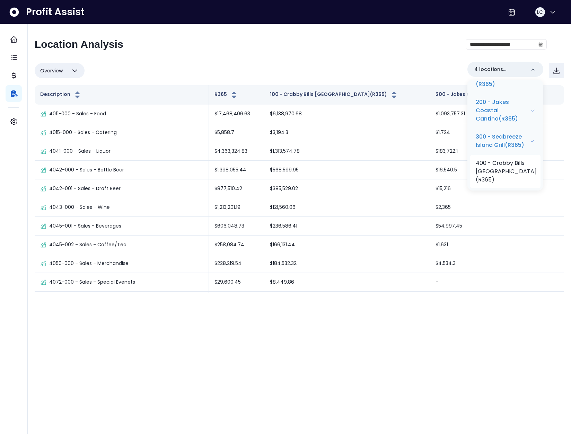
click at [499, 178] on p "400 - Crabby Bills St Petersburg Beach(R365)" at bounding box center [505, 171] width 61 height 25
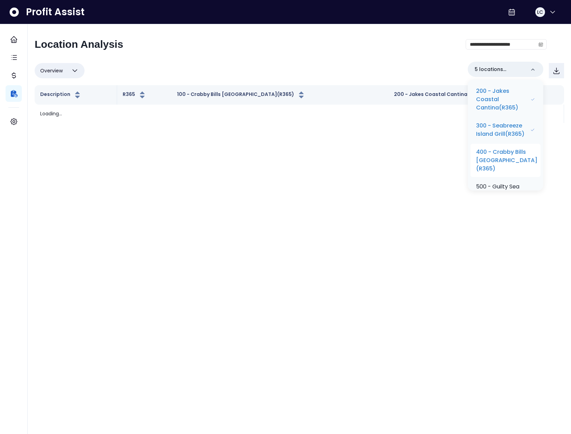
scroll to position [107, 0]
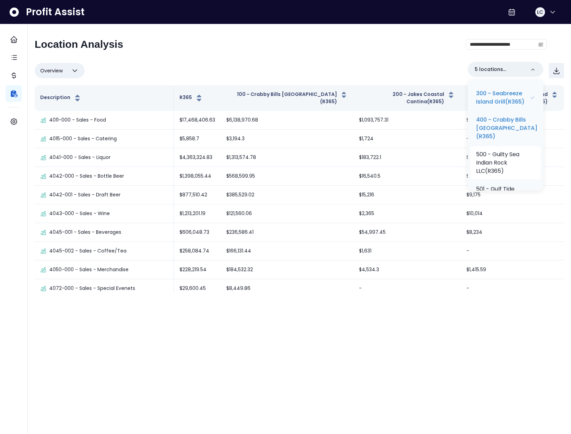
click at [504, 175] on p "500 - Guilty Sea Indian Rock LLC(R365)" at bounding box center [505, 162] width 59 height 25
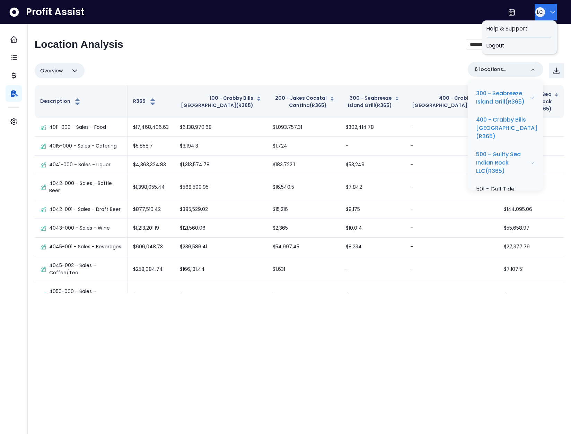
click at [534, 7] on button "LC" at bounding box center [545, 12] width 22 height 17
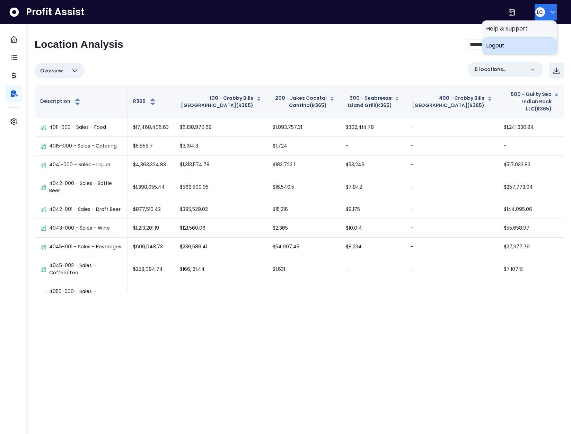
click at [535, 49] on span "Logout" at bounding box center [519, 46] width 66 height 8
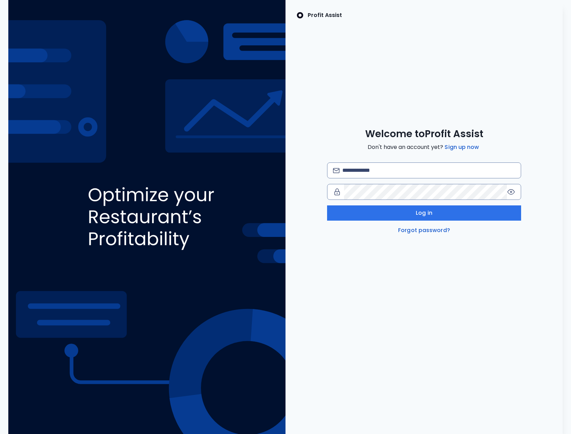
click at [379, 179] on div "Log in Forgot password?" at bounding box center [424, 198] width 194 height 72
click at [377, 176] on input "email" at bounding box center [428, 170] width 173 height 15
click at [412, 170] on input "**********" at bounding box center [428, 170] width 173 height 15
type input "**********"
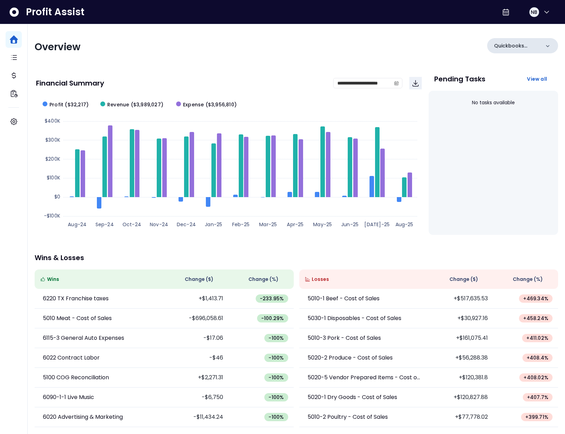
click at [550, 44] on icon at bounding box center [548, 46] width 7 height 7
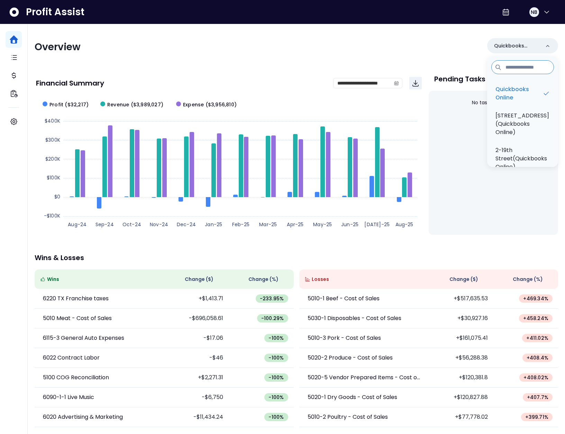
drag, startPoint x: 348, startPoint y: 59, endPoint x: 333, endPoint y: 64, distance: 15.7
click at [348, 59] on div "**********" at bounding box center [297, 229] width 538 height 410
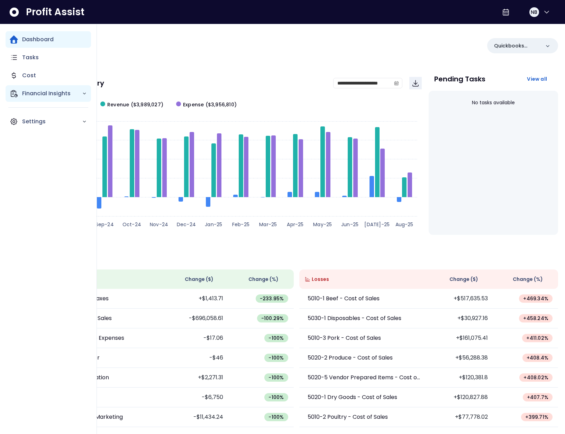
click at [44, 90] on p "Financial Insights" at bounding box center [52, 93] width 60 height 8
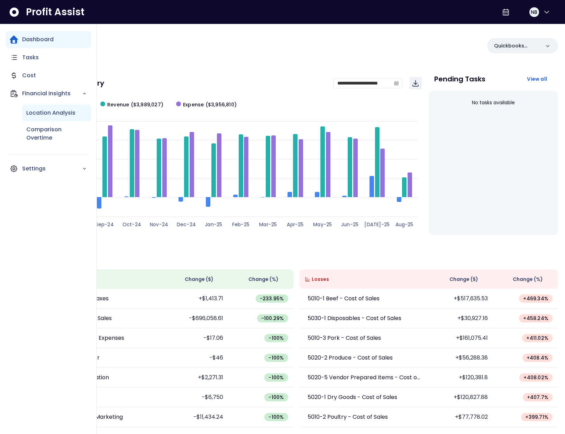
click at [53, 113] on p "Location Analysis" at bounding box center [50, 113] width 49 height 8
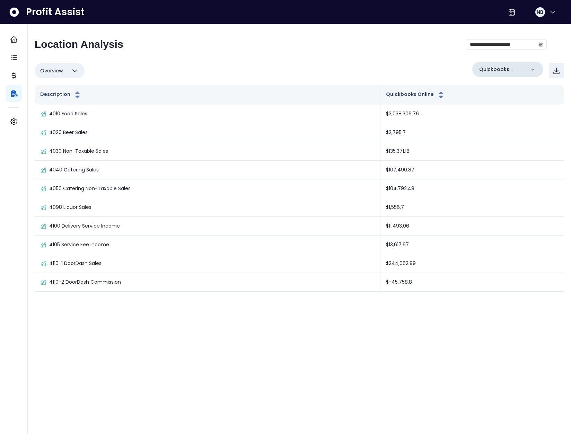
click at [506, 72] on p "Quickbooks Online" at bounding box center [502, 69] width 46 height 7
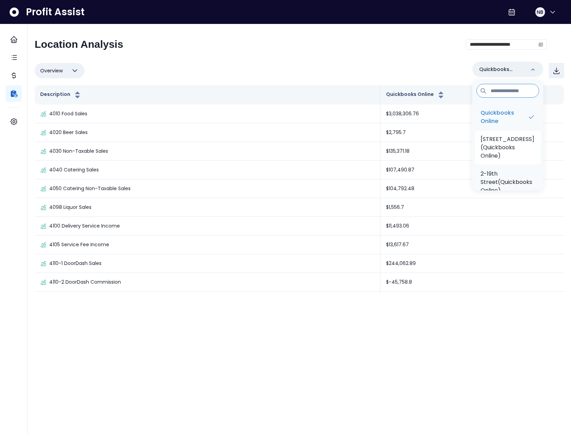
click at [499, 140] on p "1-82nd Street(Quickbooks Online)" at bounding box center [507, 147] width 54 height 25
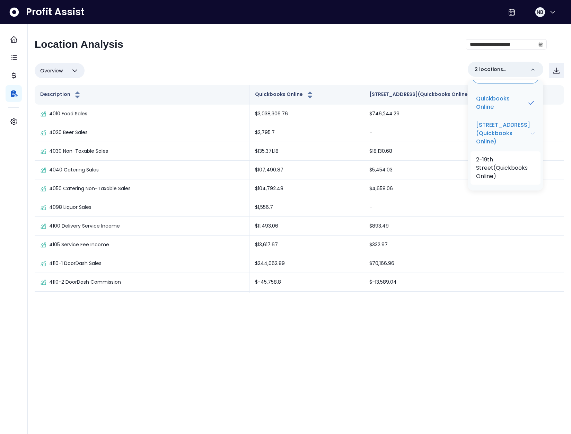
click at [497, 158] on p "2-19th Street(Quickbooks Online)" at bounding box center [505, 167] width 59 height 25
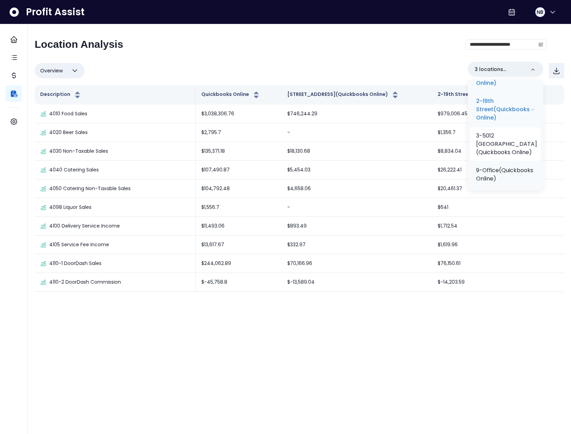
click at [496, 151] on p "3-5012 Milwaukee(Quickbooks Online)" at bounding box center [506, 144] width 61 height 25
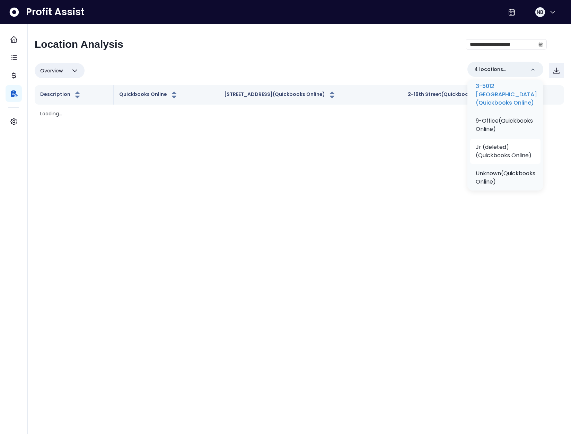
scroll to position [129, 0]
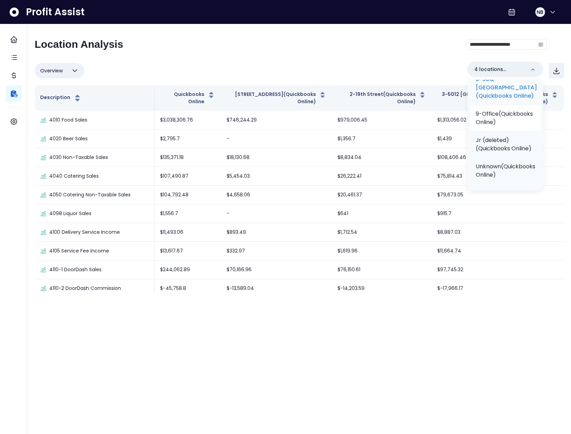
click at [503, 126] on p "9-Office(Quickbooks Online)" at bounding box center [504, 118] width 59 height 17
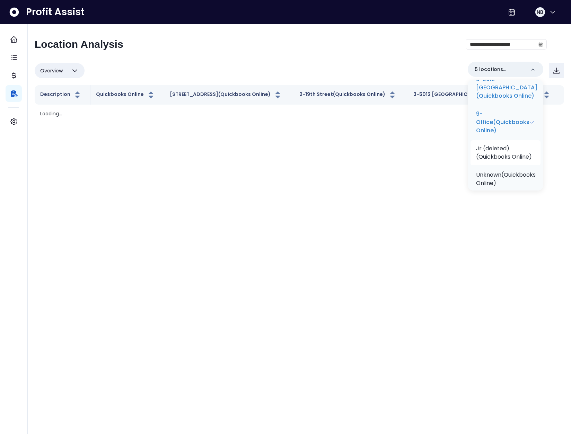
click at [503, 154] on p "Jr (deleted)(Quickbooks Online)" at bounding box center [505, 152] width 59 height 17
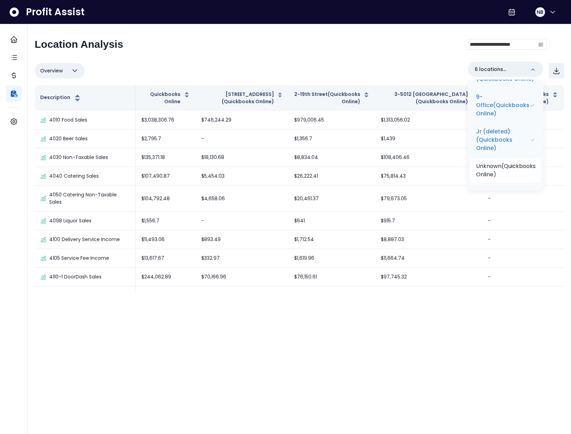
scroll to position [151, 0]
click at [506, 164] on p "Unknown(Quickbooks Online)" at bounding box center [506, 170] width 60 height 17
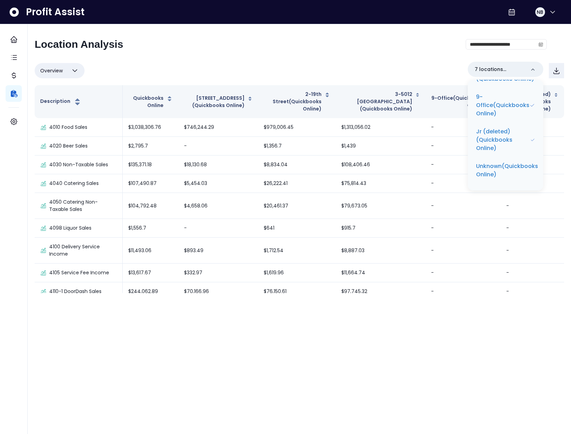
click at [388, 56] on div "**********" at bounding box center [299, 165] width 529 height 255
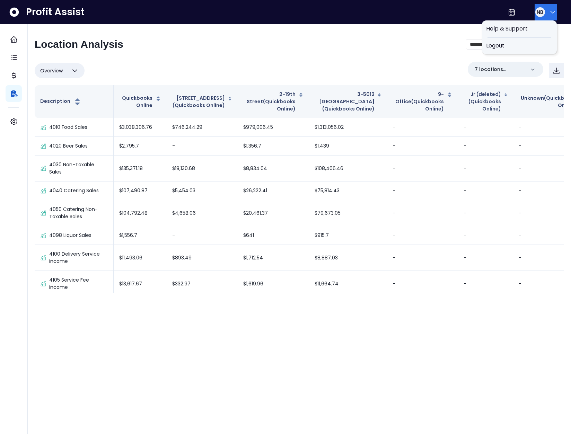
click at [546, 17] on button "NB" at bounding box center [545, 12] width 22 height 17
click at [538, 42] on span "Logout" at bounding box center [519, 46] width 66 height 8
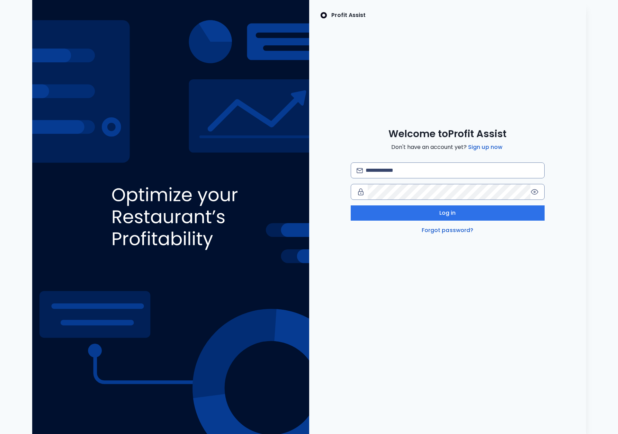
click at [407, 162] on div "Welcome to Profit Assist Don't have an account yet? Sign up now Log in Forgot p…" at bounding box center [447, 181] width 277 height 107
click at [413, 169] on input "email" at bounding box center [452, 170] width 173 height 15
type input "**********"
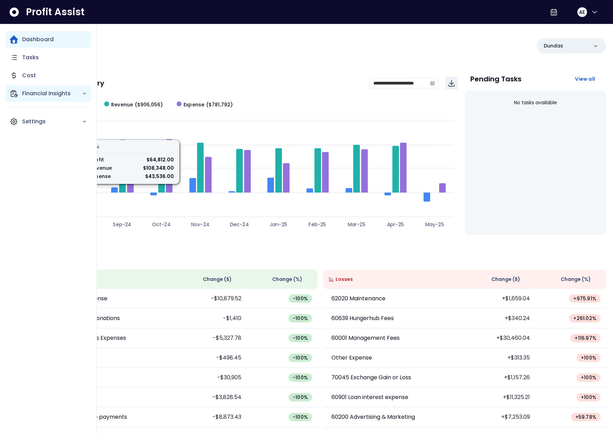
click at [13, 94] on icon "Main navigation" at bounding box center [14, 93] width 8 height 8
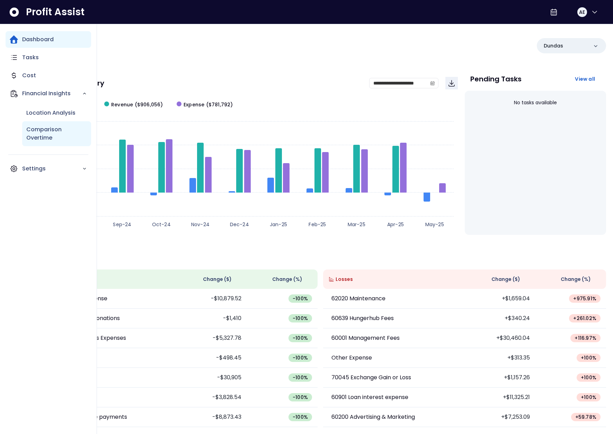
click at [51, 134] on p "Comparison Overtime" at bounding box center [56, 133] width 61 height 17
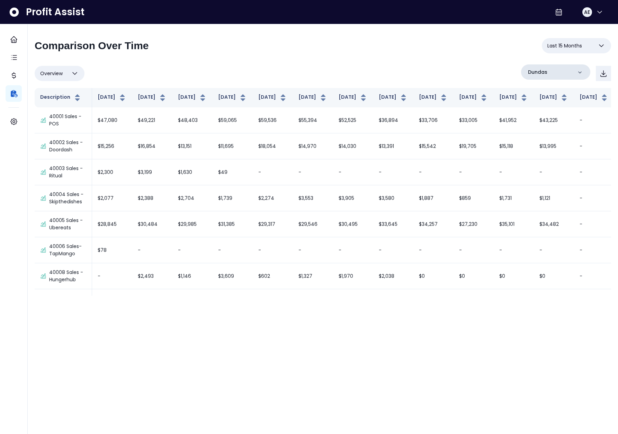
click at [546, 69] on p "Dundas" at bounding box center [537, 72] width 19 height 7
click at [550, 128] on li "Wellesley" at bounding box center [556, 133] width 64 height 17
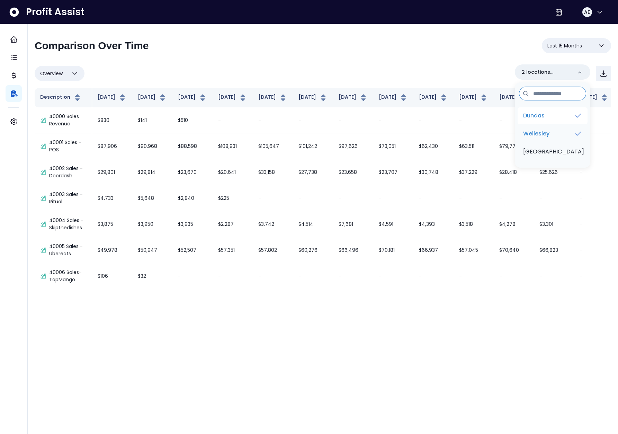
click at [554, 117] on li "Dundas" at bounding box center [553, 115] width 70 height 17
click at [60, 72] on span "Overview" at bounding box center [51, 73] width 23 height 8
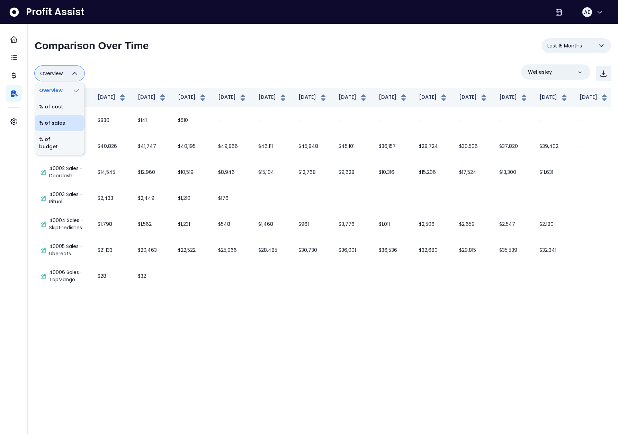
click at [64, 123] on li "% of sales" at bounding box center [60, 123] width 50 height 16
type input "*********"
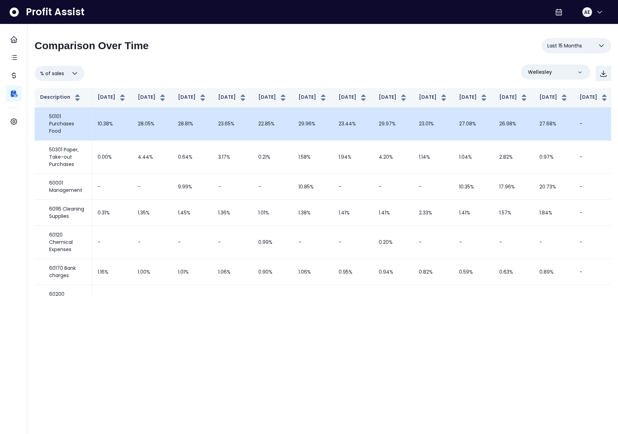
scroll to position [755, 0]
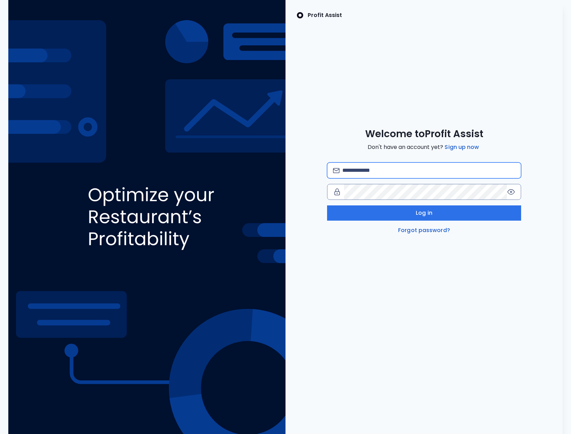
click at [419, 165] on input "email" at bounding box center [428, 170] width 173 height 15
type input "*"
type input "**********"
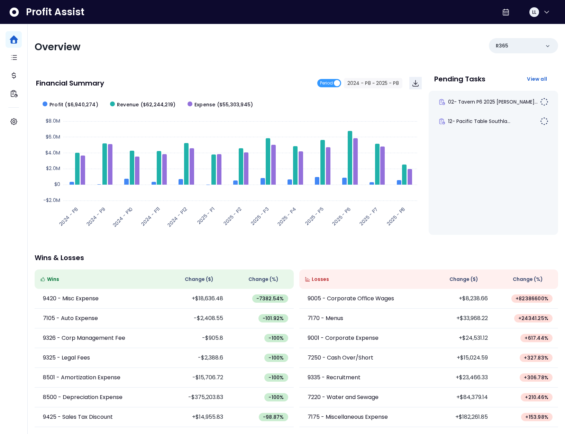
click at [536, 21] on div "Profit Assist LL" at bounding box center [282, 12] width 565 height 24
click at [538, 14] on button "LL" at bounding box center [540, 12] width 22 height 17
click at [519, 45] on span "Logout" at bounding box center [514, 46] width 66 height 8
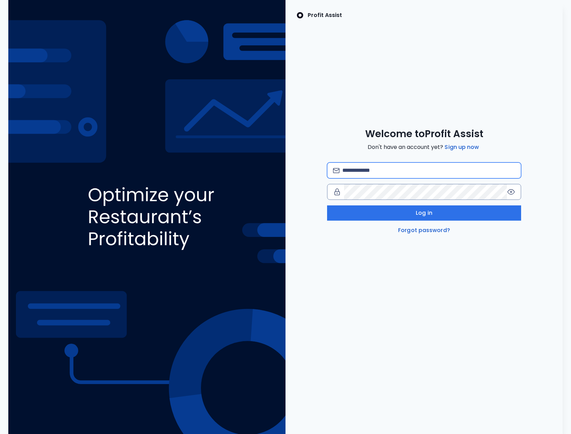
click at [384, 168] on input "email" at bounding box center [428, 170] width 173 height 15
click at [388, 171] on input "**********" at bounding box center [428, 170] width 173 height 15
type input "**********"
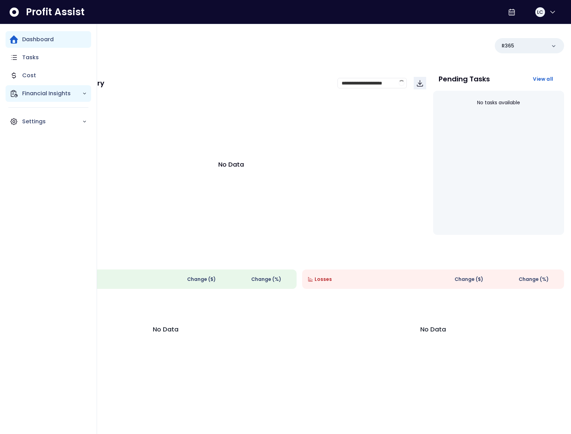
click at [10, 95] on icon "Main navigation" at bounding box center [14, 93] width 8 height 8
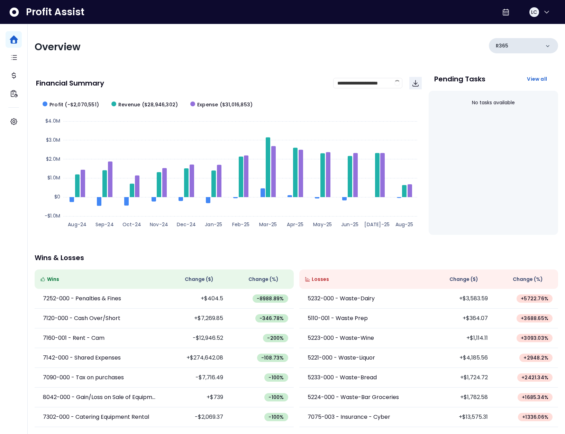
click at [539, 43] on div "R365" at bounding box center [523, 45] width 69 height 15
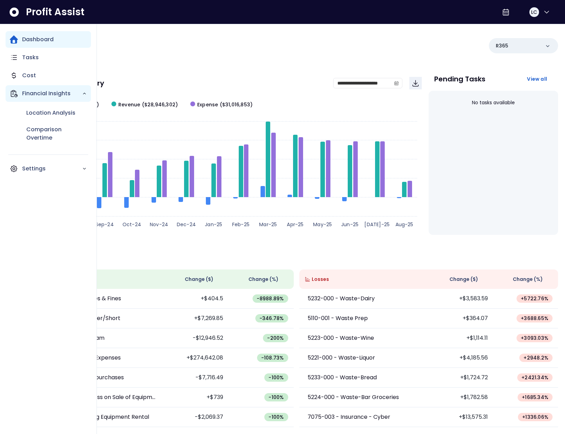
click at [14, 93] on icon "Main navigation" at bounding box center [14, 93] width 8 height 8
click at [30, 98] on div "Financial Insights" at bounding box center [49, 93] width 86 height 17
click at [43, 116] on p "Location Analysis" at bounding box center [50, 113] width 49 height 8
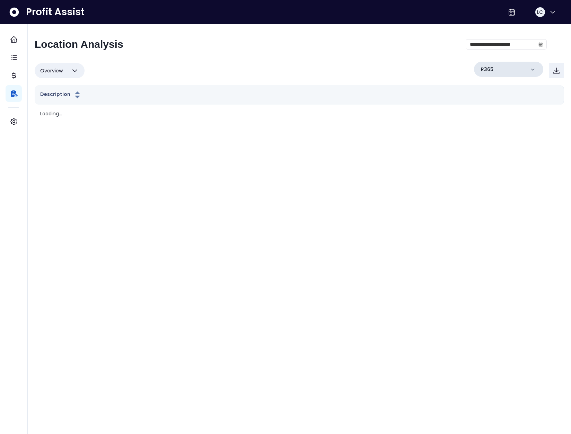
click at [494, 68] on div "R365" at bounding box center [508, 69] width 69 height 15
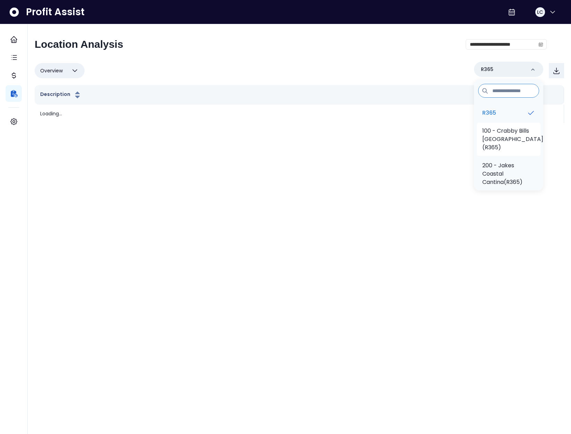
click at [499, 131] on p "100 - Crabby Bills [GEOGRAPHIC_DATA](R365)" at bounding box center [512, 139] width 61 height 25
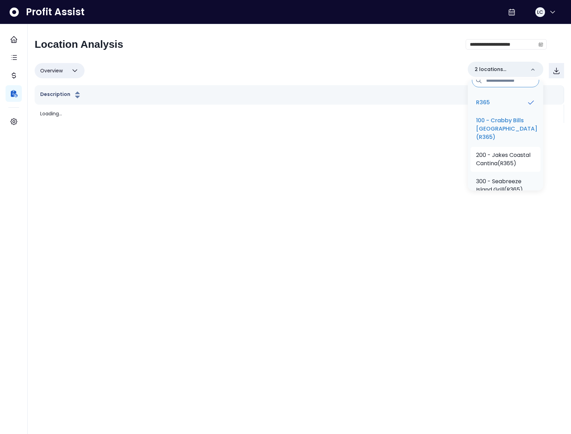
click at [506, 163] on p "200 - Jakes Coastal Cantina(R365)" at bounding box center [505, 159] width 59 height 17
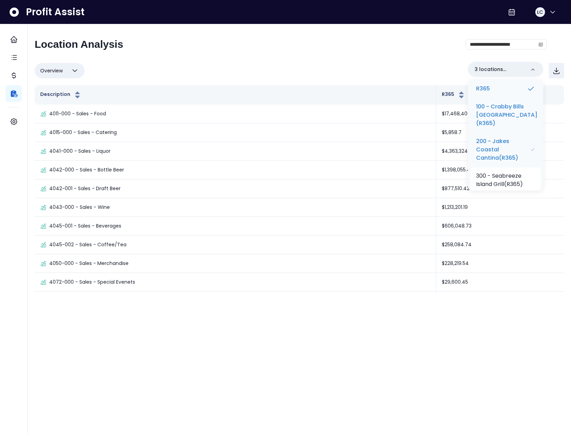
click at [502, 181] on p "300 - Seabreeze Island Grill(R365)" at bounding box center [505, 180] width 59 height 17
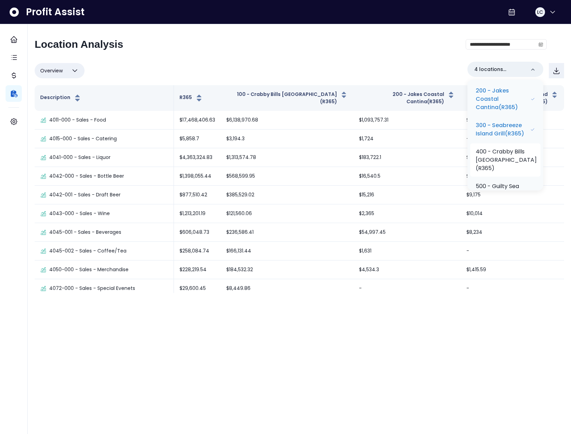
click at [506, 170] on p "400 - Crabby Bills [GEOGRAPHIC_DATA](R365)" at bounding box center [505, 160] width 61 height 25
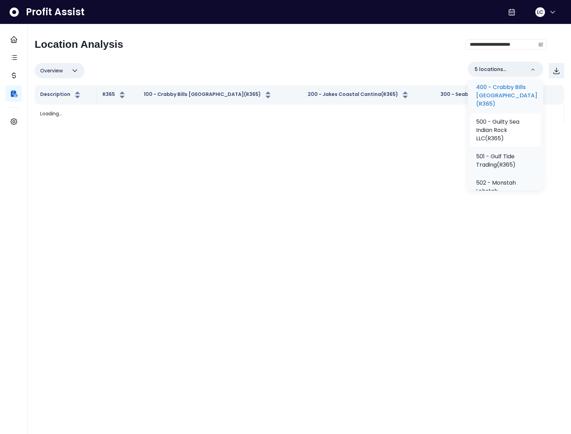
click at [502, 143] on p "500 - Guilty Sea Indian Rock LLC(R365)" at bounding box center [505, 130] width 59 height 25
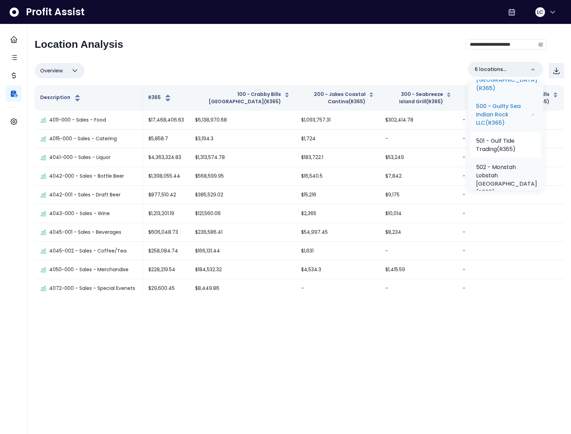
click at [501, 153] on p "501 - Gulf Tide Trading(R365)" at bounding box center [505, 145] width 59 height 17
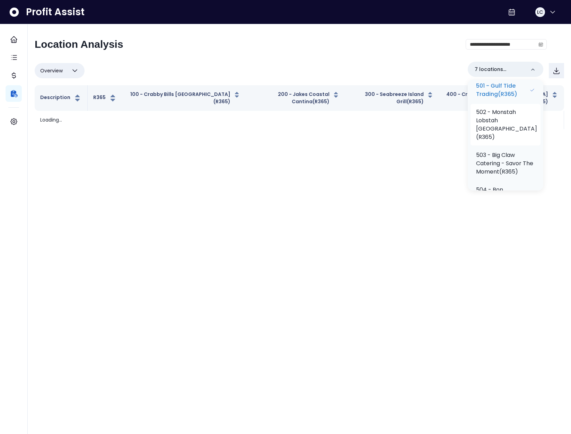
click at [500, 141] on p "502 - Monstah Lobstah [GEOGRAPHIC_DATA](R365)" at bounding box center [506, 124] width 61 height 33
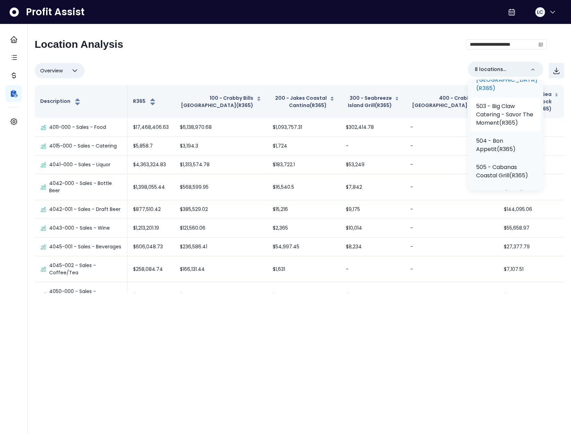
click at [501, 127] on p "503 - Big Claw Catering - Savor The Moment(R365)" at bounding box center [505, 114] width 59 height 25
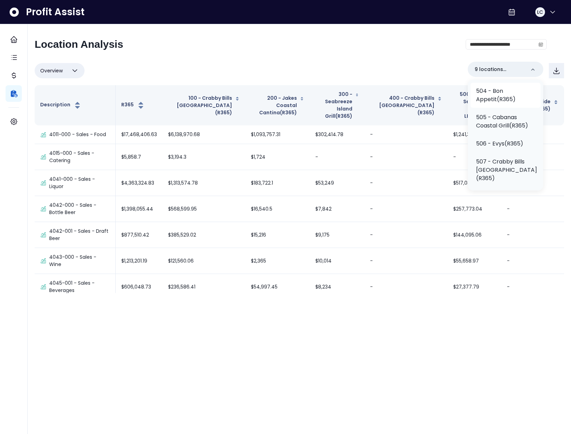
click at [497, 104] on p "504 - Bon Appetit(R365)" at bounding box center [505, 95] width 59 height 17
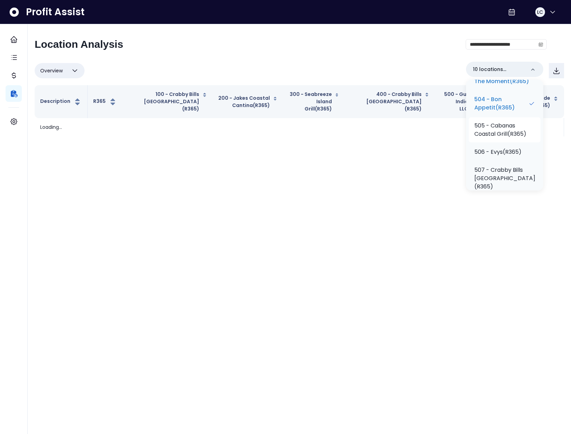
click at [497, 142] on li "505 - Cabanas Coastal Grill(R365)" at bounding box center [505, 129] width 72 height 25
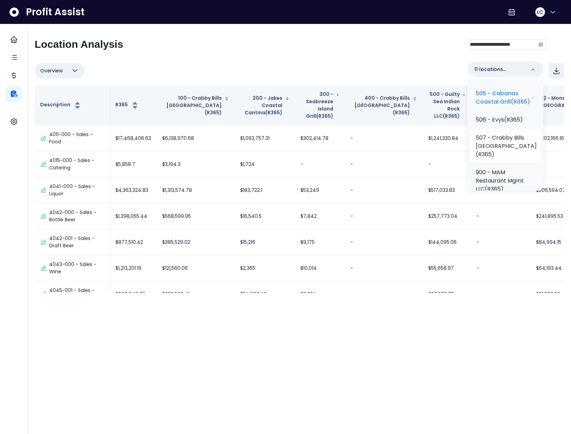
scroll to position [368, 0]
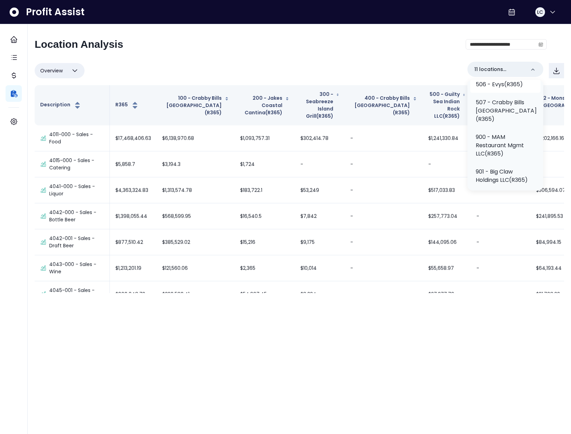
click at [501, 89] on p "506 - Evys(R365)" at bounding box center [498, 84] width 47 height 8
click at [499, 127] on li "507 - Crabby Bills [GEOGRAPHIC_DATA](R365)" at bounding box center [505, 110] width 72 height 33
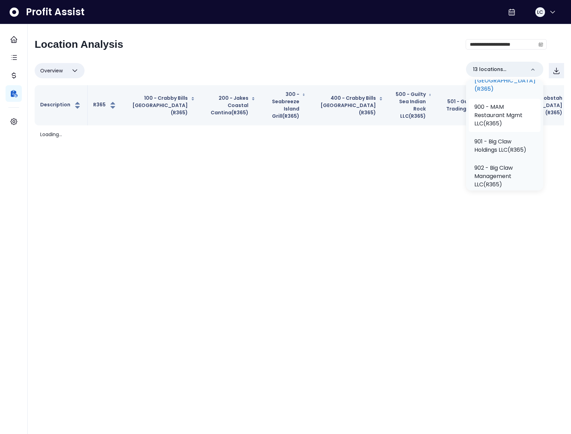
scroll to position [438, 0]
click at [500, 91] on p "900 - MAM Restaurant Mgmt LLC(R365)" at bounding box center [504, 78] width 61 height 25
click at [499, 118] on p "901 - Big Claw Holdings LLC(R365)" at bounding box center [504, 109] width 61 height 17
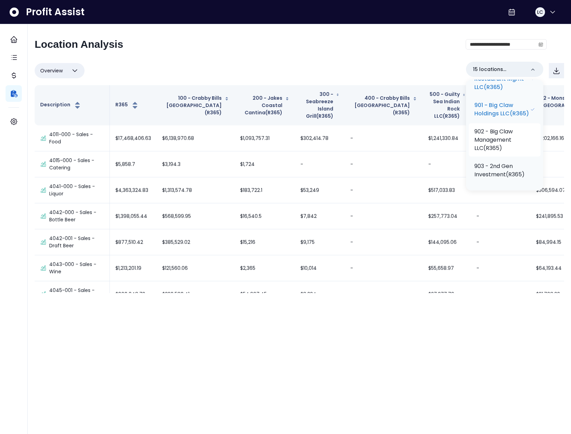
scroll to position [484, 0]
click at [495, 129] on p "902 - Big Claw Management LLC(R365)" at bounding box center [504, 139] width 61 height 25
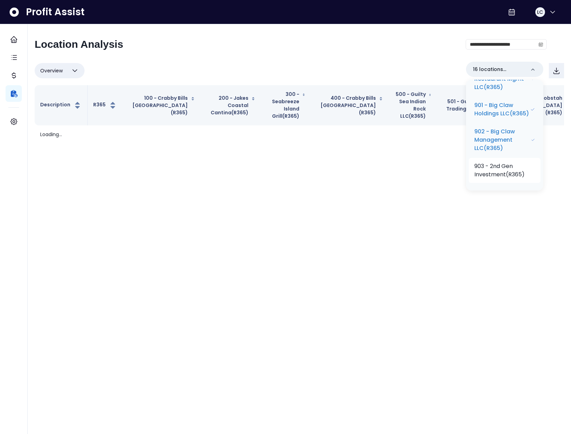
click at [504, 164] on p "903 - 2nd Gen Investment(R365)" at bounding box center [504, 170] width 61 height 17
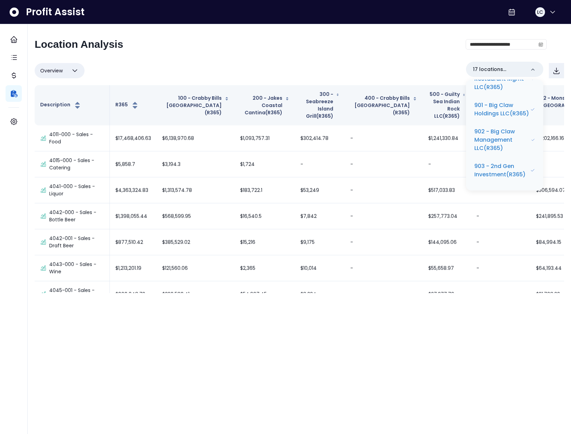
click at [361, 56] on div "**********" at bounding box center [299, 165] width 529 height 255
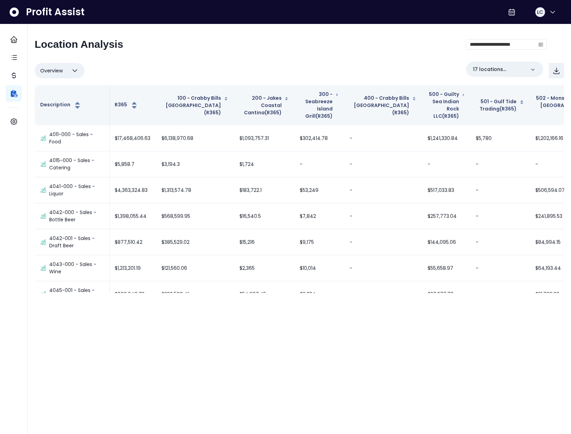
scroll to position [0, 0]
click at [538, 11] on span "LC" at bounding box center [540, 12] width 6 height 7
click at [527, 50] on div "Logout" at bounding box center [519, 45] width 75 height 17
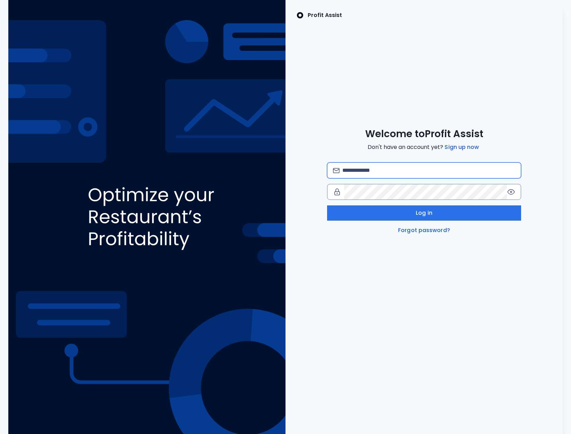
click at [422, 171] on input "email" at bounding box center [428, 170] width 173 height 15
type input "**********"
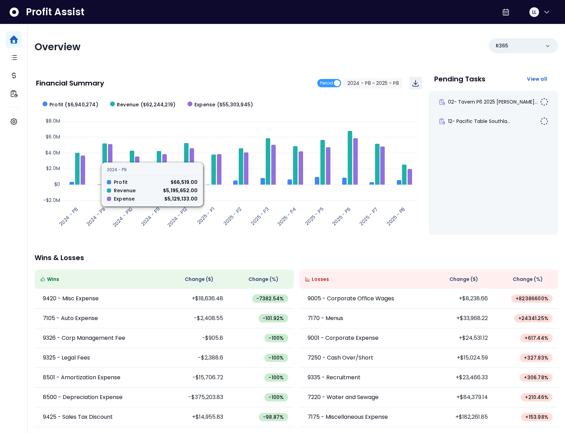
click at [155, 72] on div "Financial Summary Period 2024 - P8 ~ 2025 - P8" at bounding box center [229, 83] width 386 height 24
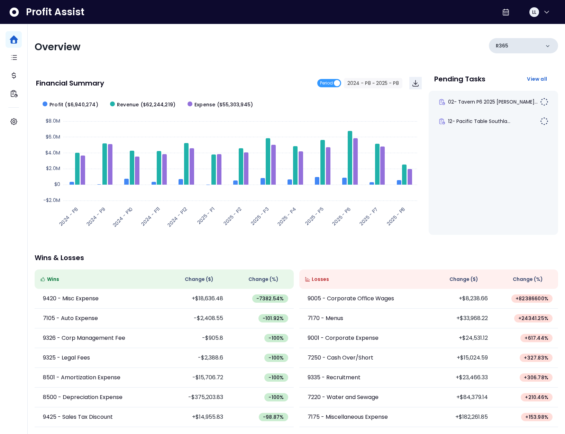
click at [526, 46] on div "R365" at bounding box center [523, 45] width 69 height 15
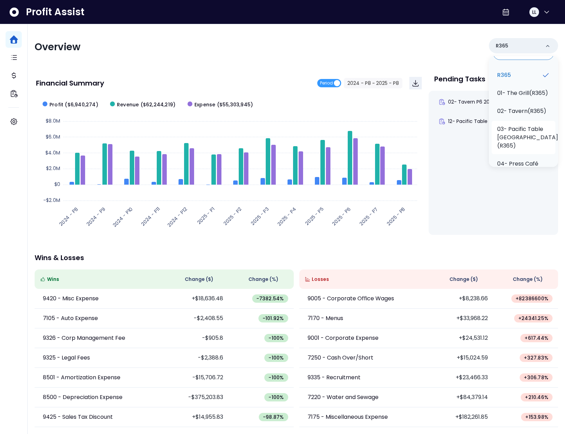
scroll to position [15, 0]
click at [523, 147] on p "03- Pacific Table [GEOGRAPHIC_DATA](R365)" at bounding box center [528, 136] width 61 height 25
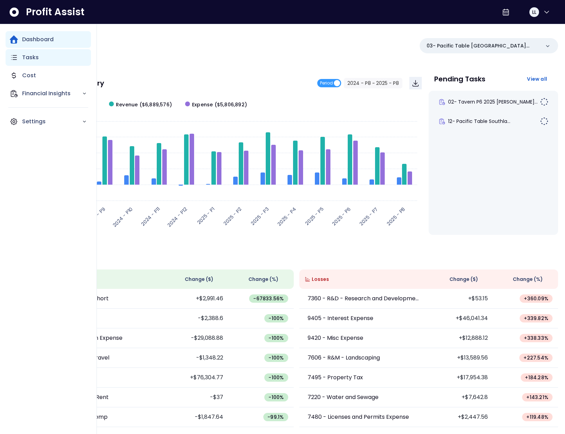
click at [20, 57] on div "Tasks" at bounding box center [49, 57] width 86 height 17
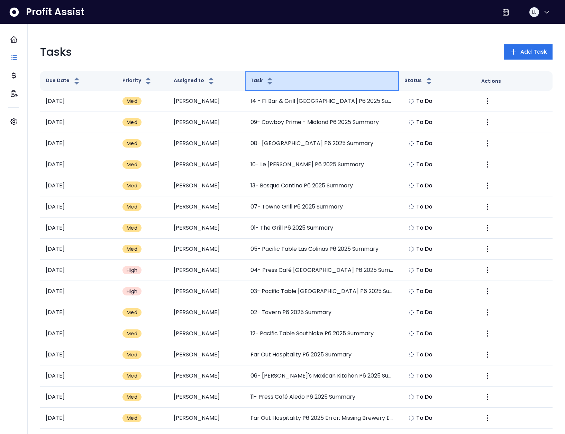
click at [258, 81] on button "Task" at bounding box center [263, 81] width 24 height 8
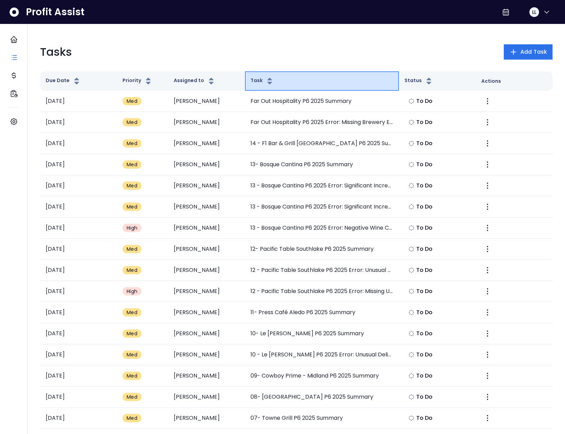
click at [258, 81] on button "Task" at bounding box center [263, 81] width 24 height 8
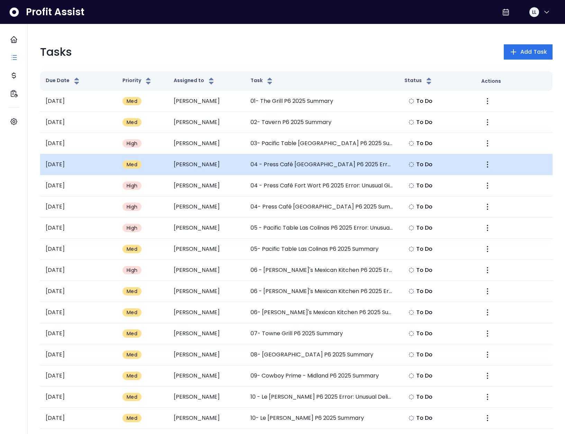
click at [302, 167] on td "04 - Press Café [GEOGRAPHIC_DATA] P6 2025 Error: Significant Increase in R&M El…" at bounding box center [322, 164] width 154 height 21
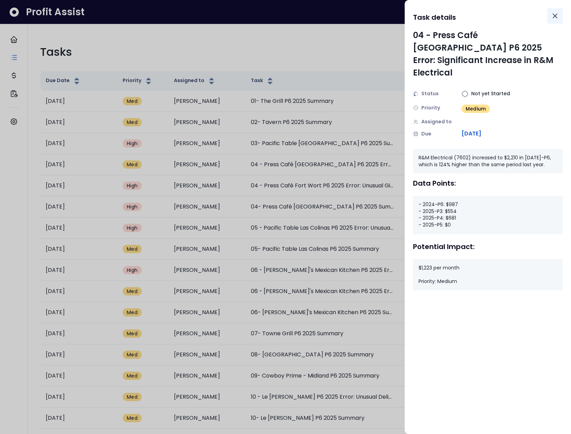
click at [553, 16] on icon "Close" at bounding box center [555, 16] width 8 height 8
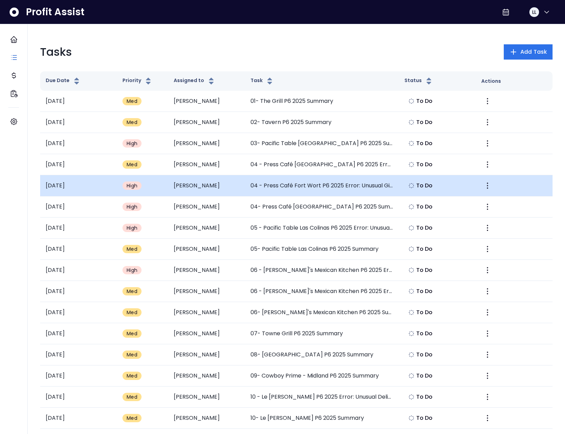
click at [316, 189] on td "04 - Press Café Fort Wort P6 2025 Error: Unusual Gift Card Comp Expense" at bounding box center [322, 185] width 154 height 21
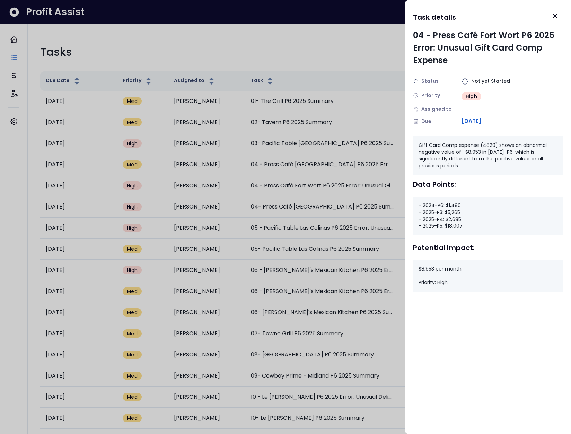
drag, startPoint x: 419, startPoint y: 202, endPoint x: 463, endPoint y: 219, distance: 46.8
click at [462, 219] on div "- 2024-P6: $1,480 - 2025-P3: $5,265 - 2025-P4: $2,685 - 2025-P5: $18,007" at bounding box center [488, 216] width 150 height 38
drag, startPoint x: 462, startPoint y: 226, endPoint x: 413, endPoint y: 203, distance: 54.2
click at [413, 203] on div "- 2024-P6: $1,480 - 2025-P3: $5,265 - 2025-P4: $2,685 - 2025-P5: $18,007" at bounding box center [488, 216] width 150 height 38
click at [441, 206] on div "- 2024-P6: $1,480 - 2025-P3: $5,265 - 2025-P4: $2,685 - 2025-P5: $18,007" at bounding box center [488, 216] width 150 height 38
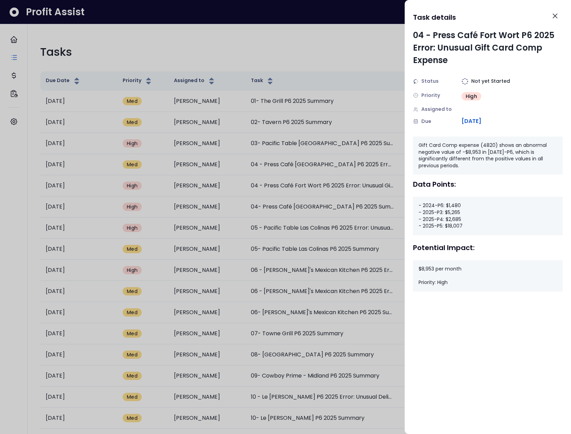
click at [348, 256] on div at bounding box center [285, 217] width 571 height 434
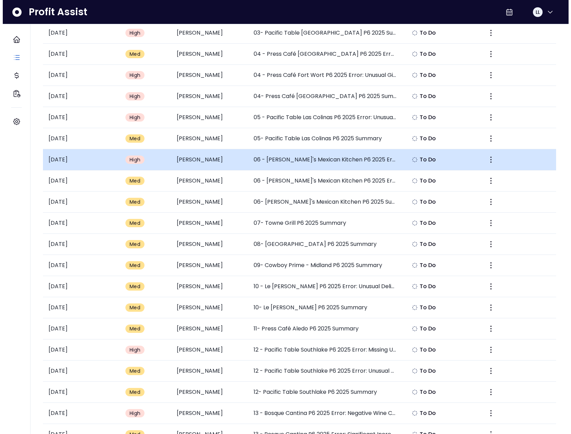
scroll to position [123, 0]
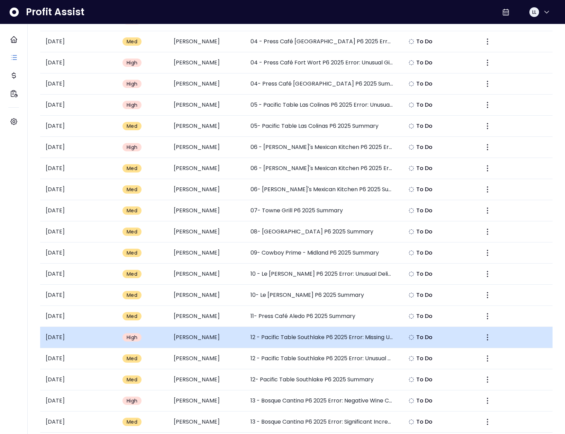
click at [338, 344] on td "12 - Pacific Table Southlake P6 2025 Error: Missing Unit Accountant Wages" at bounding box center [322, 337] width 154 height 21
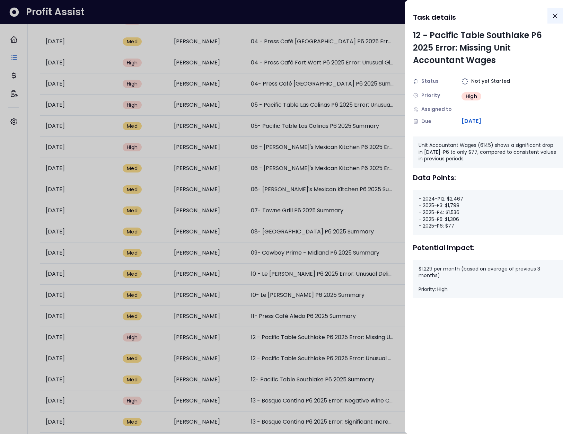
click at [555, 18] on icon "Close" at bounding box center [555, 16] width 8 height 8
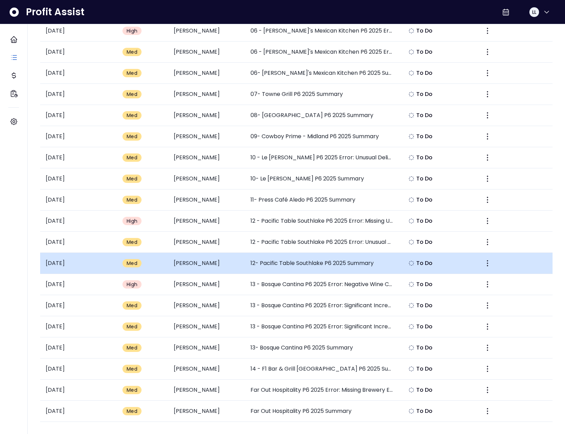
scroll to position [240, 0]
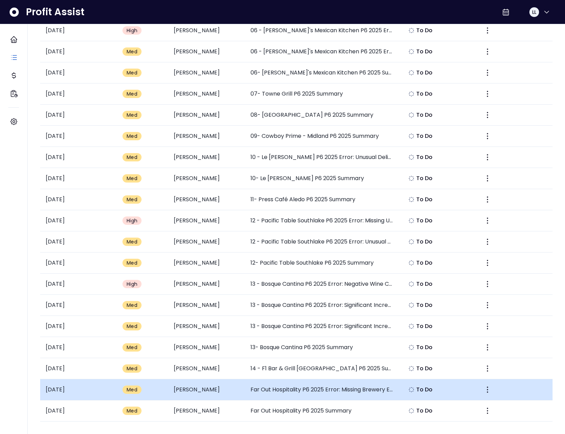
click at [330, 382] on td "Far Out Hospitality P6 2025 Error: Missing Brewery Expense" at bounding box center [322, 389] width 154 height 21
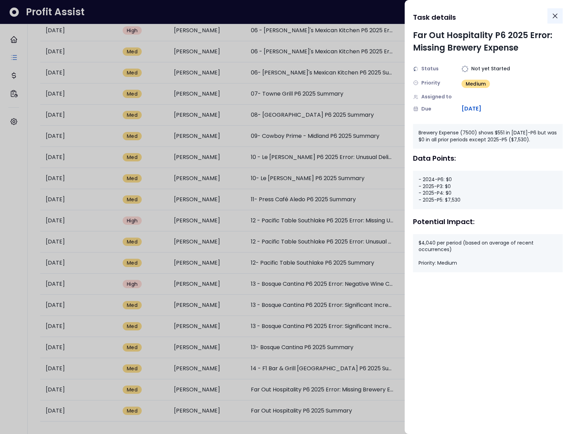
click at [551, 16] on icon "Close" at bounding box center [555, 16] width 8 height 8
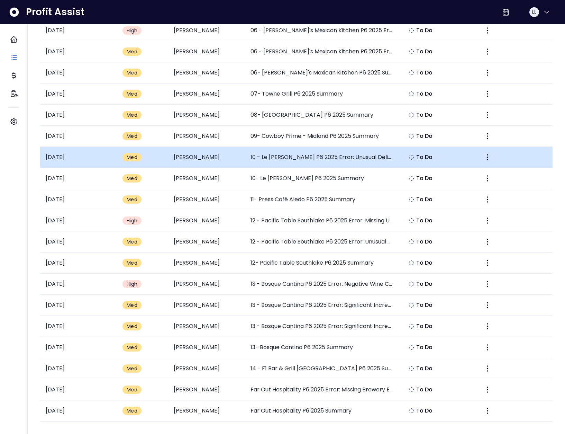
click at [347, 158] on td "10 - Le [PERSON_NAME] P6 2025 Error: Unusual Delivery Fees Increase" at bounding box center [322, 157] width 154 height 21
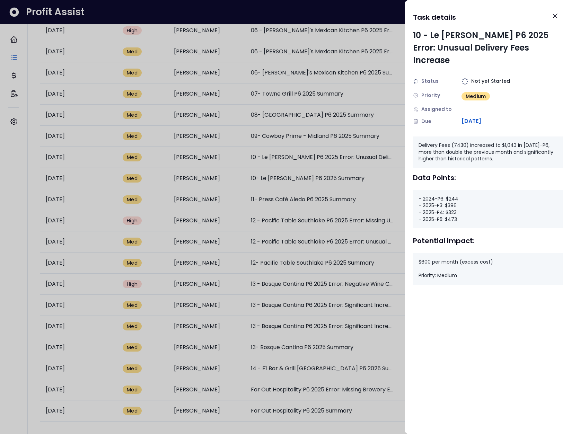
click at [452, 191] on div "- 2024-P6: $244 - 2025-P3: $386 - 2025-P4: $323 - 2025-P5: $473" at bounding box center [488, 209] width 150 height 38
click at [453, 198] on div "- 2024-P6: $244 - 2025-P3: $386 - 2025-P4: $323 - 2025-P5: $473" at bounding box center [488, 209] width 150 height 38
click at [454, 207] on div "- 2024-P6: $244 - 2025-P3: $386 - 2025-P4: $323 - 2025-P5: $473" at bounding box center [488, 209] width 150 height 38
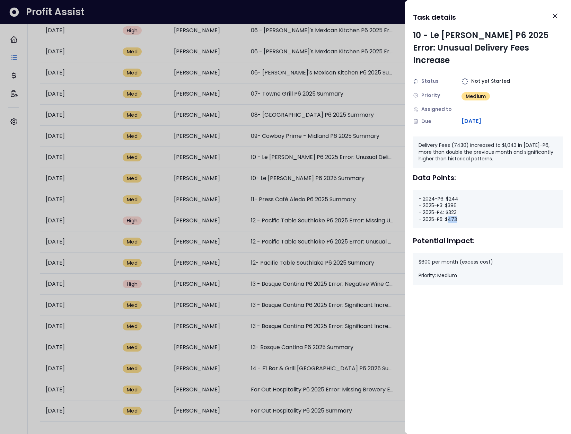
click at [454, 207] on div "- 2024-P6: $244 - 2025-P3: $386 - 2025-P4: $323 - 2025-P5: $473" at bounding box center [488, 209] width 150 height 38
click at [504, 136] on div "Delivery Fees (7430) increased to $1,043 in [DATE]-P6, more than double the pre…" at bounding box center [488, 152] width 150 height 32
click at [556, 18] on icon "Close" at bounding box center [555, 16] width 4 height 4
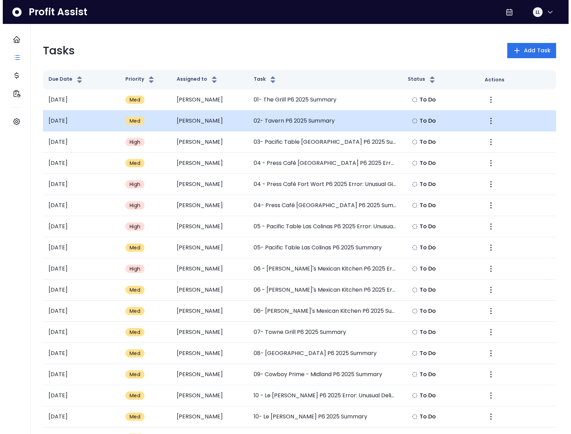
scroll to position [0, 0]
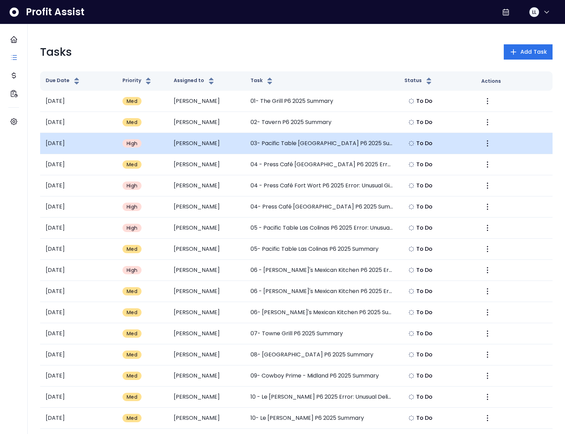
click at [331, 148] on td "03- Pacific Table [GEOGRAPHIC_DATA] P6 2025 Summary" at bounding box center [322, 143] width 154 height 21
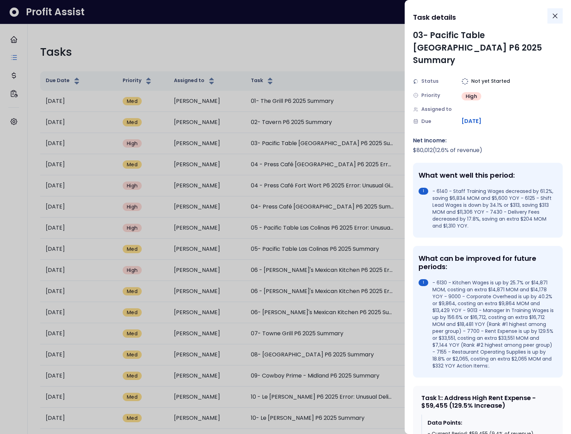
click at [558, 16] on icon "Close" at bounding box center [555, 16] width 8 height 8
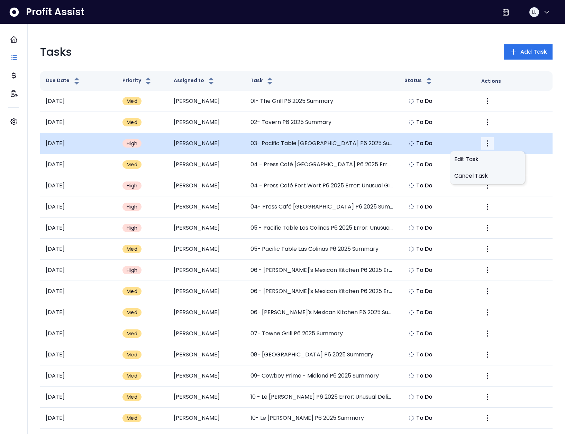
click at [490, 142] on icon "More" at bounding box center [488, 143] width 8 height 8
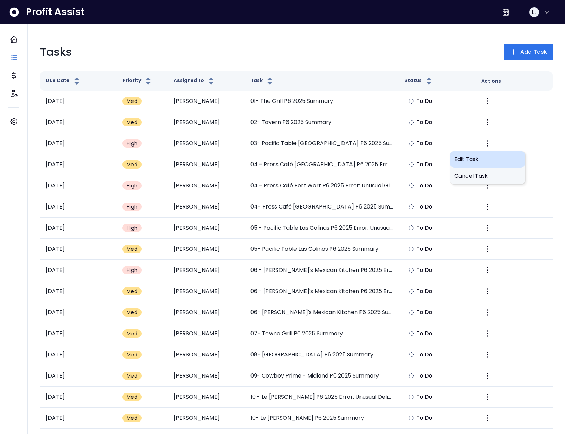
click at [486, 160] on span "Edit Task" at bounding box center [488, 159] width 66 height 8
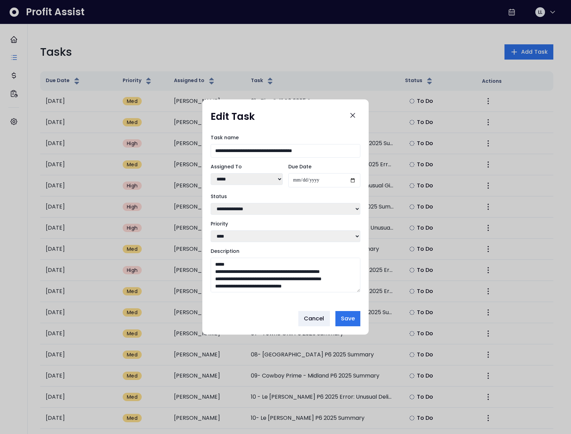
click at [244, 178] on select "******* ******* **** ***** **** ******" at bounding box center [247, 179] width 72 height 12
select select "***"
click at [211, 173] on select "******* ******* **** ***** **** ******" at bounding box center [247, 179] width 72 height 12
click at [352, 323] on span "Save" at bounding box center [348, 318] width 14 height 8
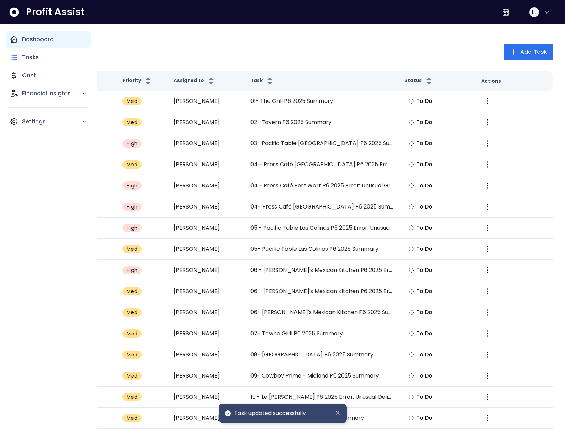
click at [14, 41] on icon "Main navigation" at bounding box center [14, 39] width 8 height 8
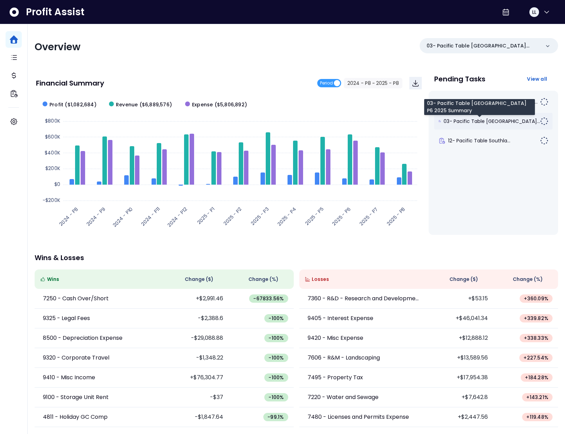
click at [478, 123] on span "03- Pacific Table [GEOGRAPHIC_DATA]..." at bounding box center [492, 121] width 97 height 7
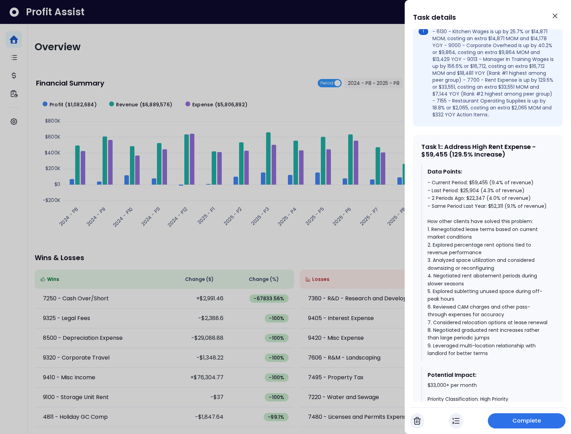
scroll to position [260, 0]
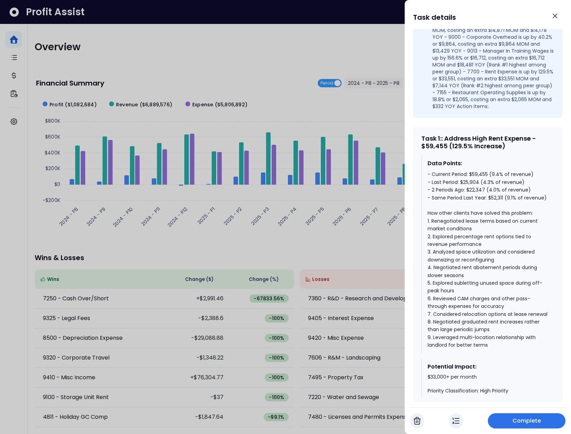
click at [476, 190] on div "- Current Period: $59,455 (9.4% of revenue) - Last Period: $25,904 (4.3% of rev…" at bounding box center [487, 259] width 121 height 178
click at [471, 178] on div "- Current Period: $59,455 (9.4% of revenue) - Last Period: $25,904 (4.3% of rev…" at bounding box center [487, 259] width 121 height 178
click at [478, 170] on div "- Current Period: $59,455 (9.4% of revenue) - Last Period: $25,904 (4.3% of rev…" at bounding box center [487, 259] width 121 height 178
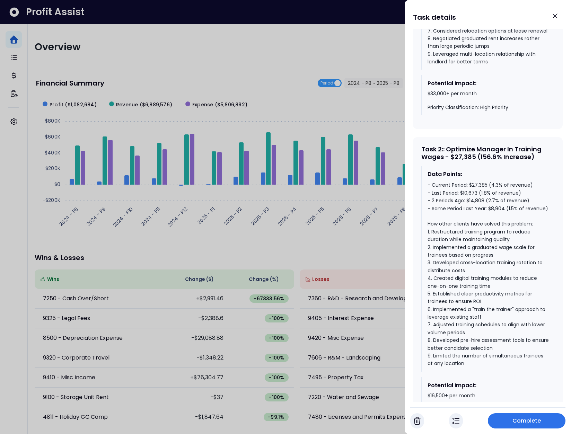
scroll to position [544, 0]
click at [495, 219] on div "- Current Period: $27,385 (4.3% of revenue) - Last Period: $10,673 (1.8% of rev…" at bounding box center [487, 273] width 121 height 186
click at [478, 211] on div "- Current Period: $27,385 (4.3% of revenue) - Last Period: $10,673 (1.8% of rev…" at bounding box center [487, 273] width 121 height 186
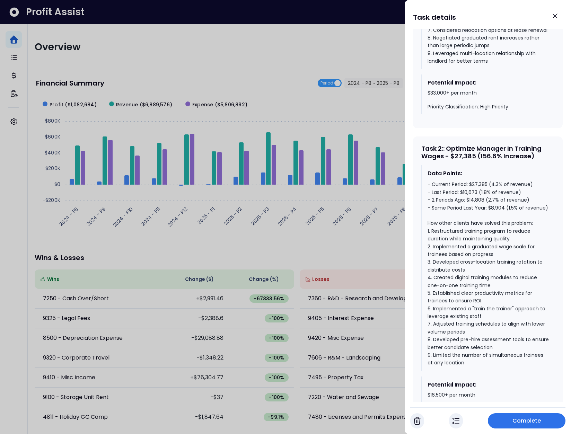
click at [470, 203] on div "- Current Period: $27,385 (4.3% of revenue) - Last Period: $10,673 (1.8% of rev…" at bounding box center [487, 273] width 121 height 186
click at [477, 194] on div "- Current Period: $27,385 (4.3% of revenue) - Last Period: $10,673 (1.8% of rev…" at bounding box center [487, 273] width 121 height 186
click at [490, 210] on div "- Current Period: $27,385 (4.3% of revenue) - Last Period: $10,673 (1.8% of rev…" at bounding box center [487, 273] width 121 height 186
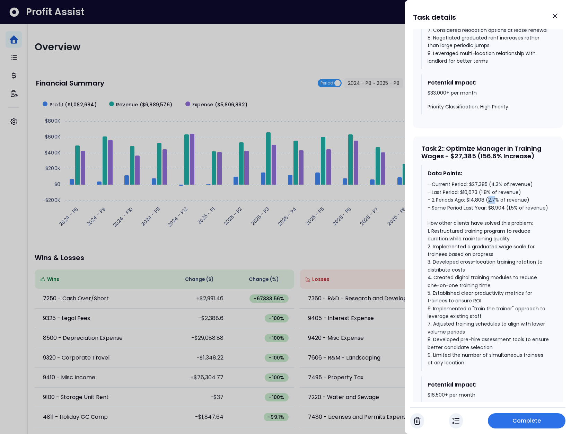
click at [490, 210] on div "- Current Period: $27,385 (4.3% of revenue) - Last Period: $10,673 (1.8% of rev…" at bounding box center [487, 273] width 121 height 186
click at [483, 202] on div "- Current Period: $27,385 (4.3% of revenue) - Last Period: $10,673 (1.8% of rev…" at bounding box center [487, 273] width 121 height 186
click at [494, 196] on div "- Current Period: $27,385 (4.3% of revenue) - Last Period: $10,673 (1.8% of rev…" at bounding box center [487, 273] width 121 height 186
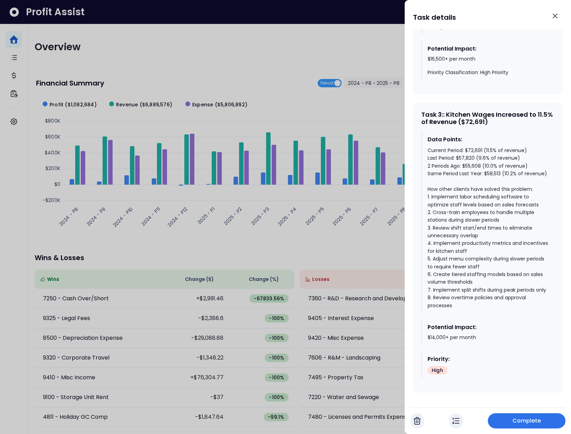
scroll to position [911, 0]
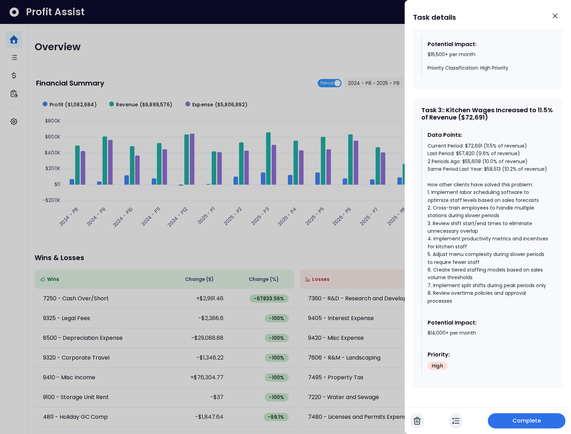
click at [508, 160] on div "Current Period: $72,691 (11.5% of revenue) Last Period: $57,820 (9.6% of revenu…" at bounding box center [487, 223] width 121 height 163
click at [489, 142] on div "Current Period: $72,691 (11.5% of revenue) Last Period: $57,820 (9.6% of revenu…" at bounding box center [487, 223] width 121 height 163
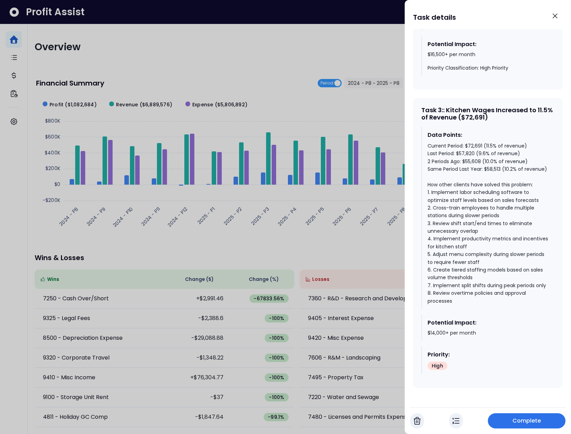
click at [478, 154] on div "Current Period: $72,691 (11.5% of revenue) Last Period: $57,820 (9.6% of revenu…" at bounding box center [487, 223] width 121 height 163
click at [555, 17] on icon "Close" at bounding box center [555, 16] width 4 height 4
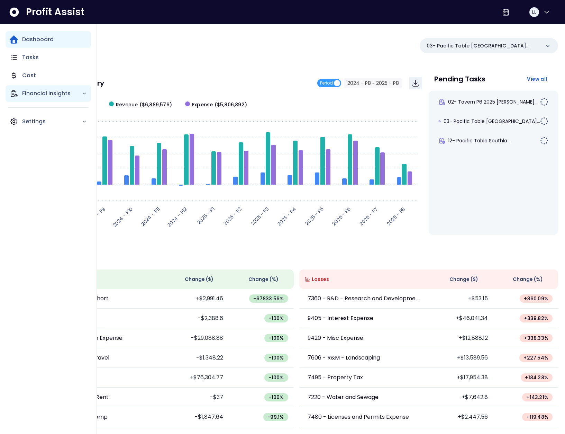
click at [24, 95] on p "Financial Insights" at bounding box center [52, 93] width 60 height 8
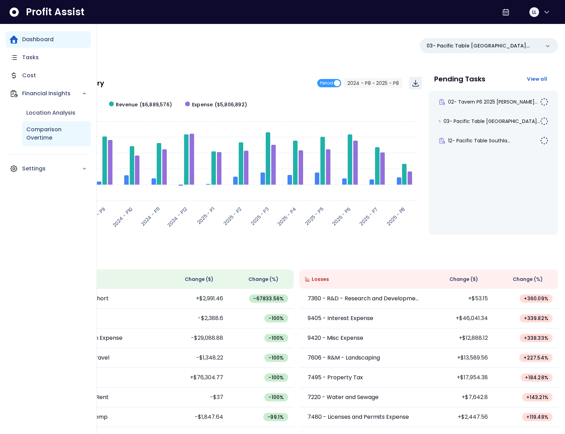
click at [40, 135] on p "Comparison Overtime" at bounding box center [56, 133] width 61 height 17
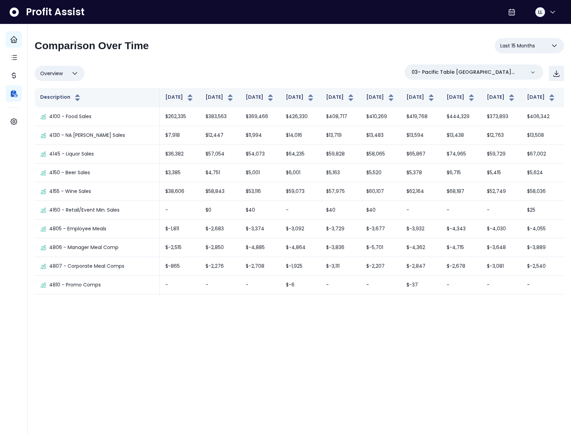
click at [516, 42] on span "Last 15 Months" at bounding box center [517, 46] width 35 height 8
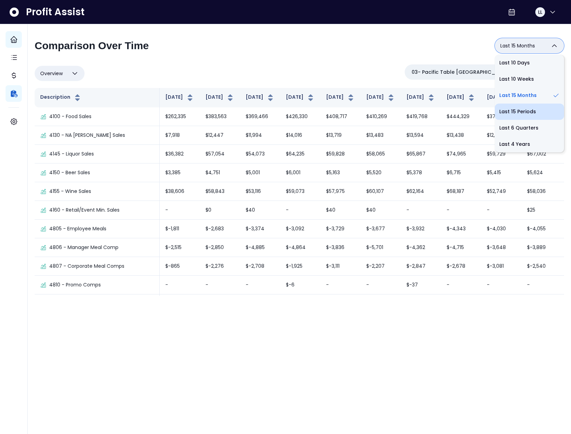
click at [527, 108] on li "Last 15 Periods" at bounding box center [529, 112] width 69 height 16
type input "**********"
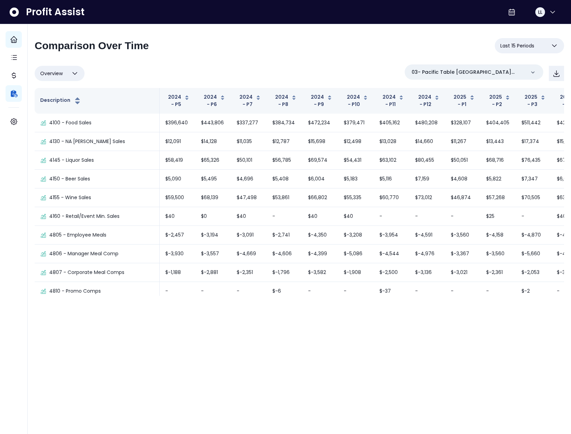
click at [307, 65] on div "Overview Overview % of cost % of sales % of budget ******** 03- Pacific Table F…" at bounding box center [299, 73] width 529 height 18
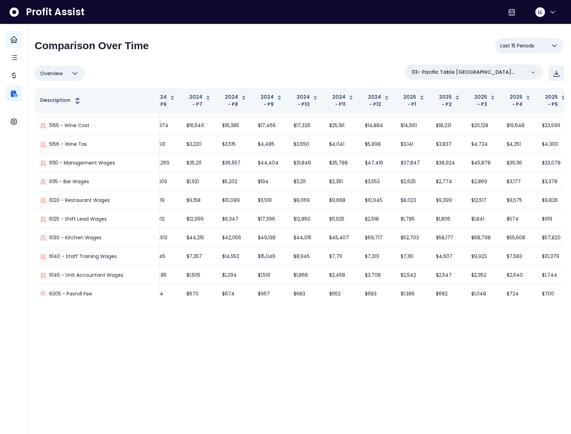
scroll to position [502, 116]
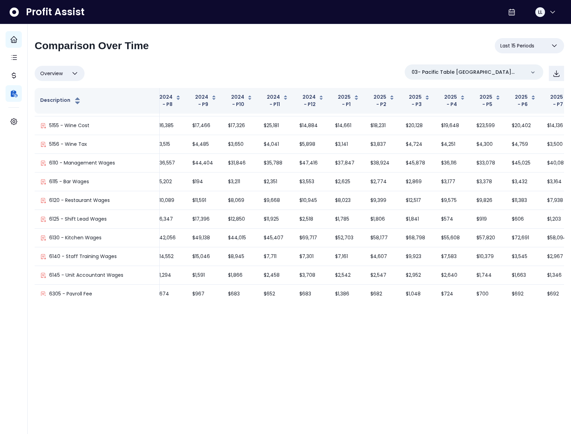
click at [64, 71] on button "Overview" at bounding box center [60, 73] width 50 height 15
click at [54, 122] on li "% of sales" at bounding box center [60, 123] width 50 height 16
type input "*********"
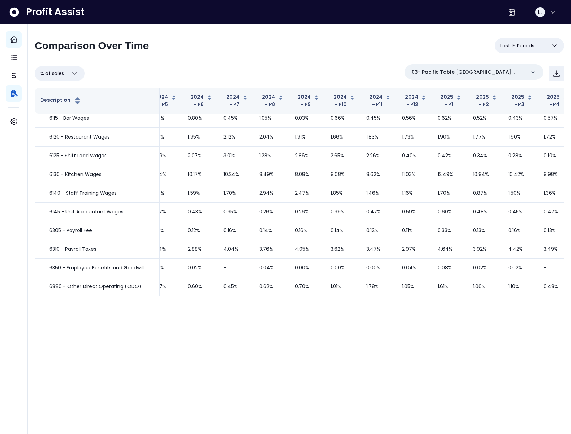
scroll to position [322, 0]
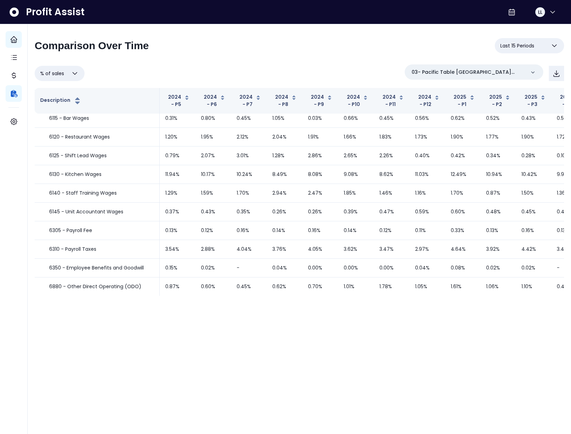
click at [525, 46] on span "Last 15 Periods" at bounding box center [517, 46] width 34 height 8
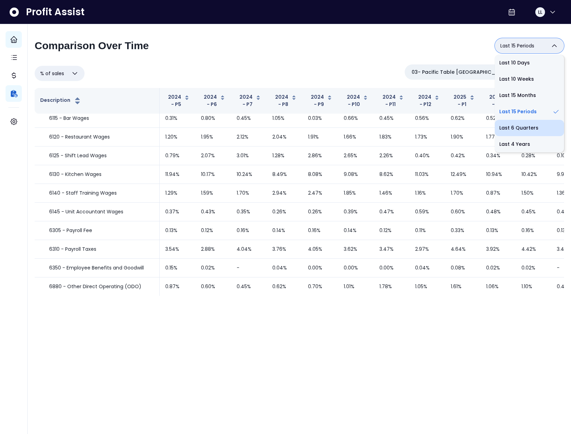
click at [529, 133] on li "Last 6 Quarters" at bounding box center [529, 128] width 69 height 16
type input "**********"
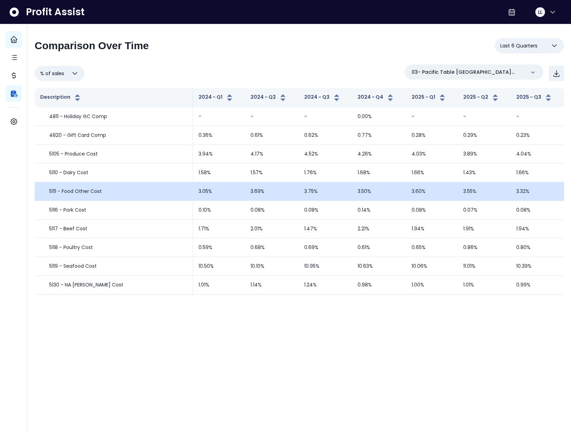
scroll to position [224, 0]
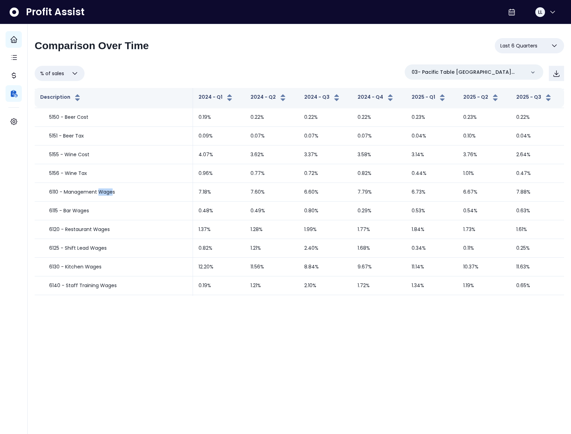
click at [525, 48] on span "Last 6 Quarters" at bounding box center [518, 46] width 37 height 8
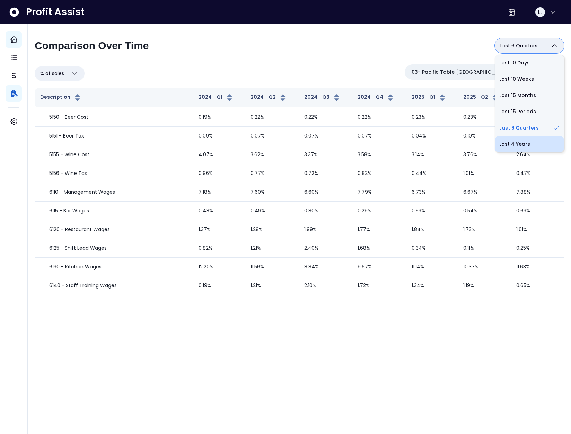
click at [525, 143] on li "Last 4 Years" at bounding box center [529, 144] width 69 height 16
type input "**********"
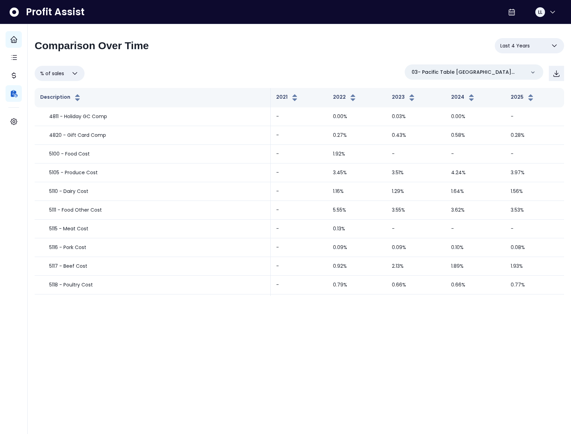
scroll to position [261, 0]
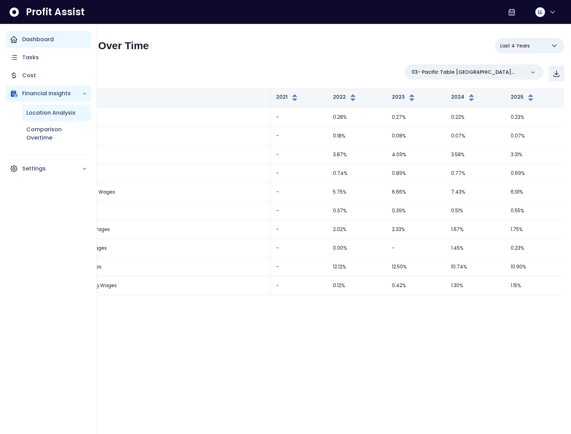
click at [49, 113] on p "Location Analysis" at bounding box center [50, 113] width 49 height 8
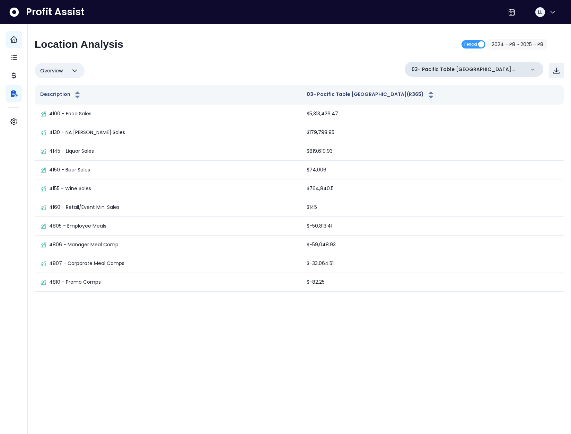
click at [468, 72] on p "03- Pacific Table Fort Worth(R365)" at bounding box center [468, 69] width 114 height 7
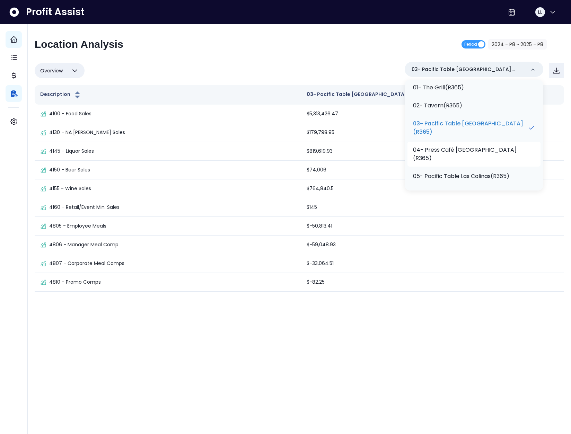
scroll to position [45, 0]
click at [489, 179] on p "05- Pacific Table Las Colinas(R365)" at bounding box center [461, 175] width 96 height 8
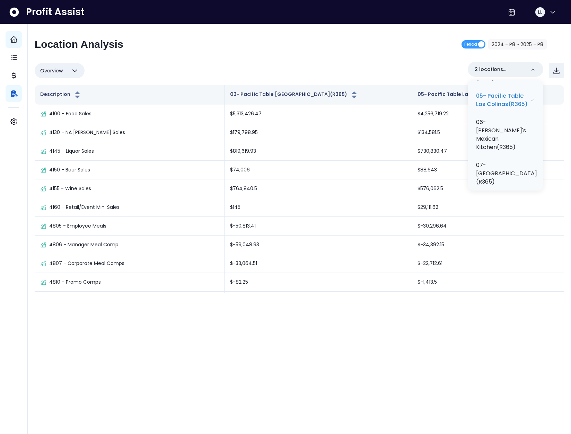
scroll to position [221, 0]
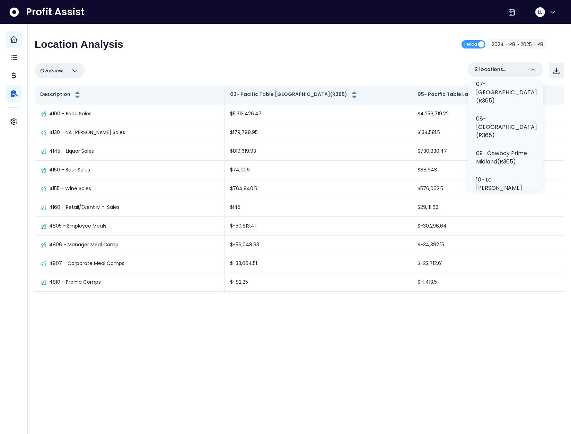
click at [330, 61] on div "Location Analysis Period 2024 - P8 ~ 2025 - P8 Overview Overview % of cost % of…" at bounding box center [299, 165] width 529 height 255
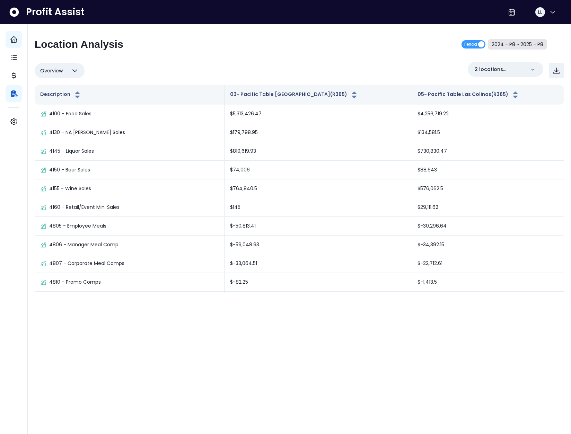
click at [542, 45] on button "2024 - P8 ~ 2025 - P8" at bounding box center [517, 44] width 59 height 10
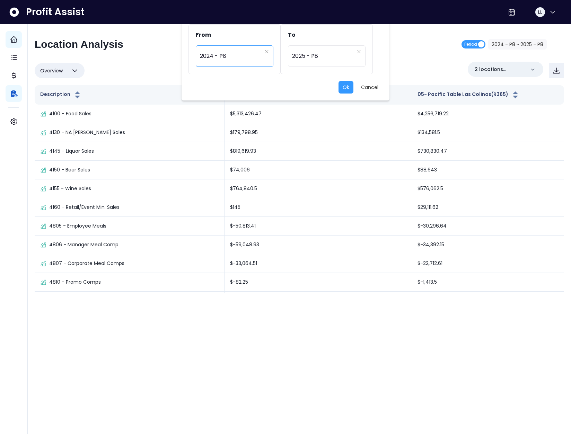
drag, startPoint x: 224, startPoint y: 57, endPoint x: 225, endPoint y: 62, distance: 4.6
click at [224, 57] on span "2024 - P8" at bounding box center [231, 56] width 62 height 16
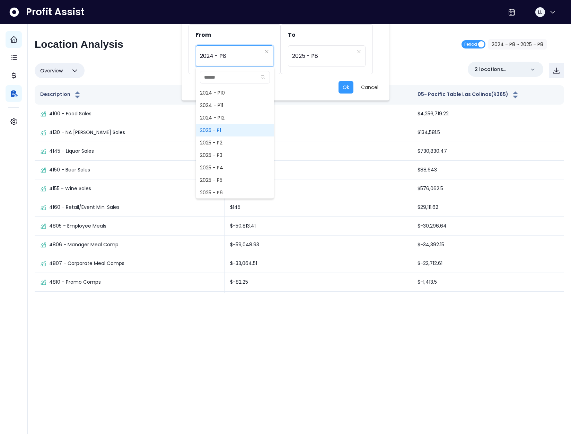
scroll to position [452, 0]
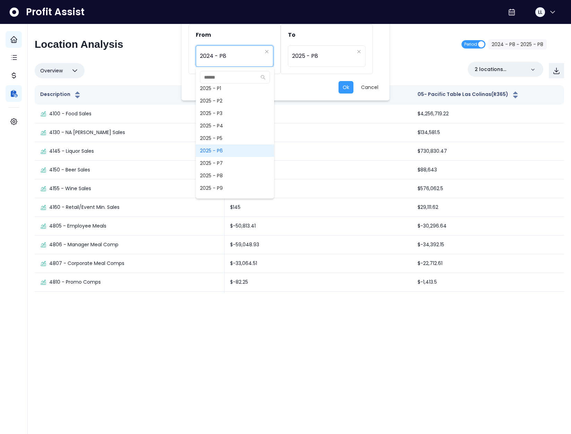
click at [227, 148] on span "2025 - P6" at bounding box center [235, 150] width 78 height 12
type input "*********"
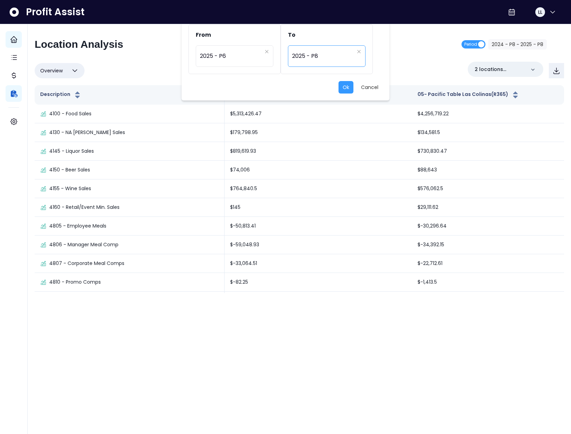
click at [315, 53] on span "2025 - P8" at bounding box center [323, 56] width 62 height 16
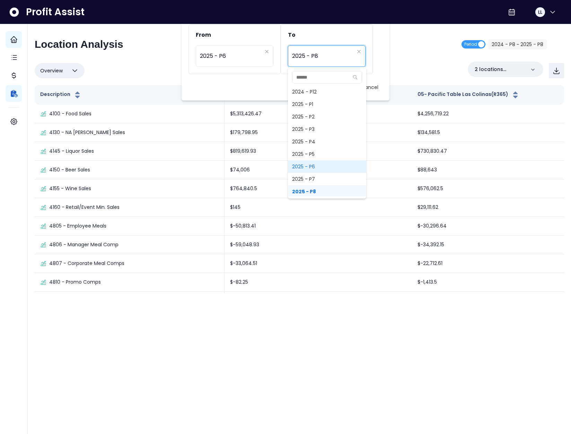
click at [310, 168] on span "2025 - P6" at bounding box center [327, 166] width 78 height 12
type input "*********"
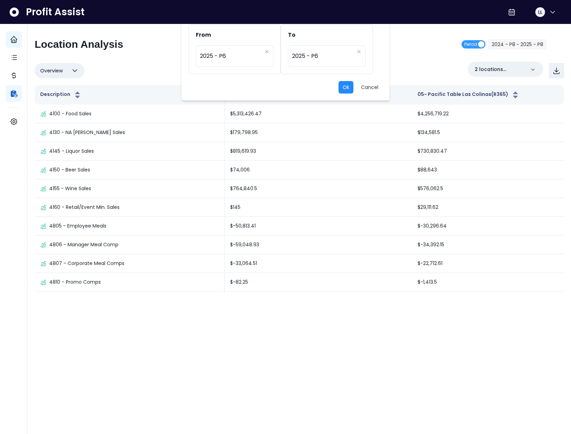
click at [343, 83] on button "Ok" at bounding box center [345, 87] width 15 height 12
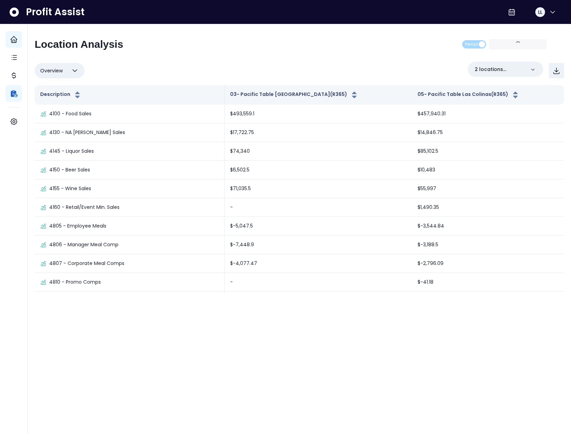
click at [63, 70] on button "Overview" at bounding box center [60, 70] width 50 height 15
click at [59, 123] on li "% of sales" at bounding box center [60, 120] width 50 height 16
type input "*********"
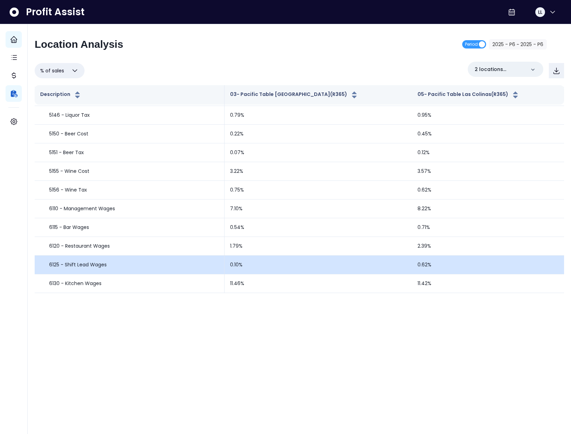
scroll to position [191, 0]
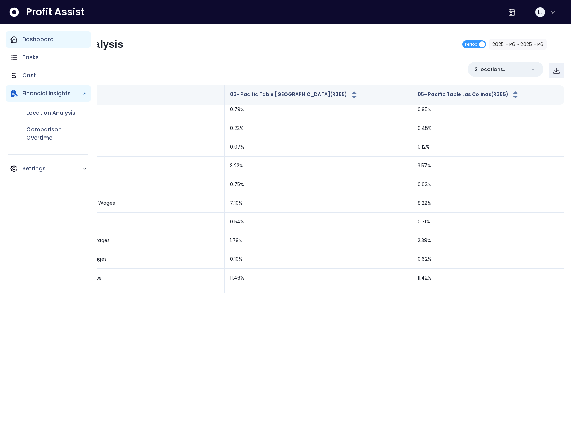
click at [14, 38] on icon "Main navigation" at bounding box center [14, 39] width 8 height 8
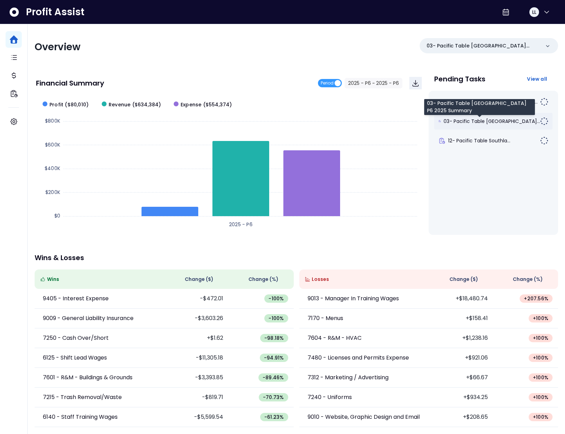
click at [495, 122] on span "03- Pacific Table Fort Wo..." at bounding box center [492, 121] width 97 height 7
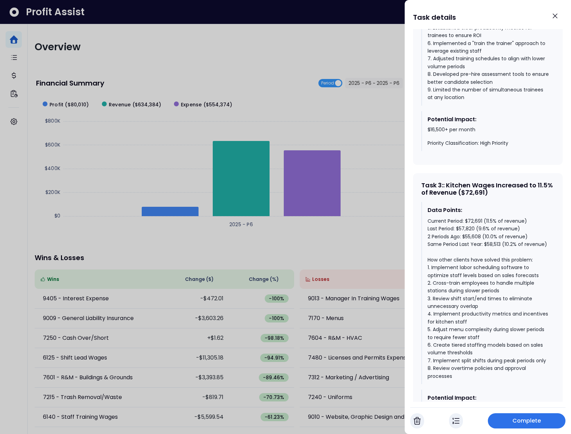
scroll to position [901, 0]
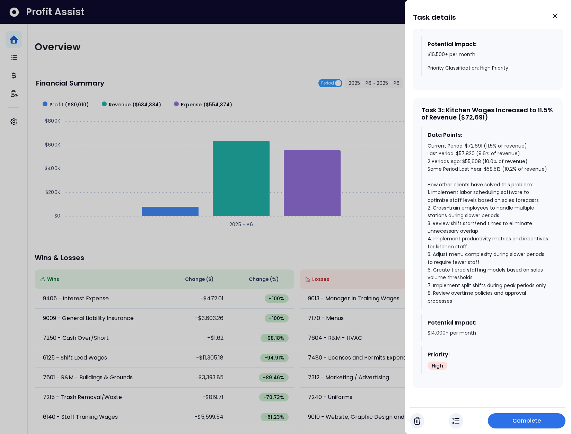
click at [387, 175] on div at bounding box center [285, 217] width 571 height 434
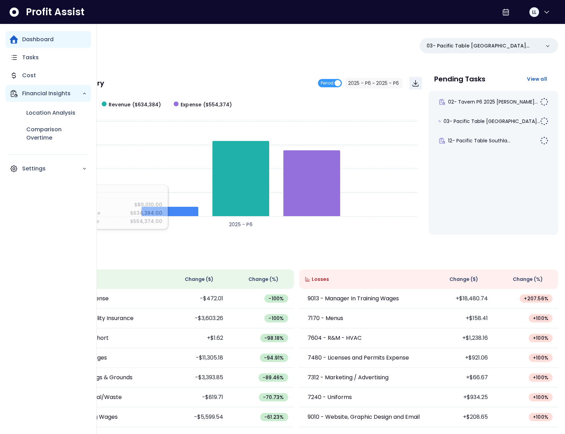
click at [21, 93] on div "Financial Insights" at bounding box center [49, 93] width 86 height 17
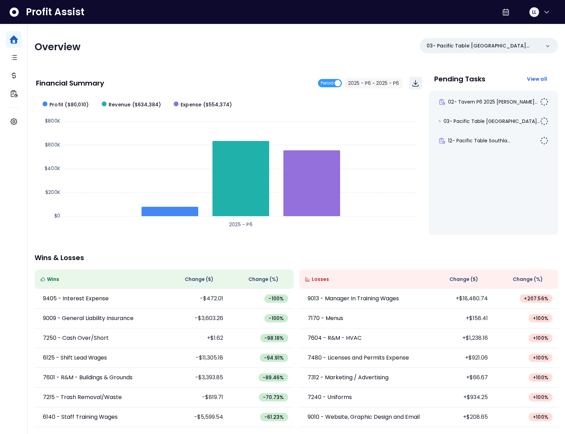
click at [431, 239] on div "Overview 03- Pacific Table Fort Worth(R365) Financial Summary Period 2025 - P6 …" at bounding box center [297, 229] width 538 height 410
click at [485, 121] on span "03- Pacific Table Fort Wo..." at bounding box center [492, 121] width 97 height 7
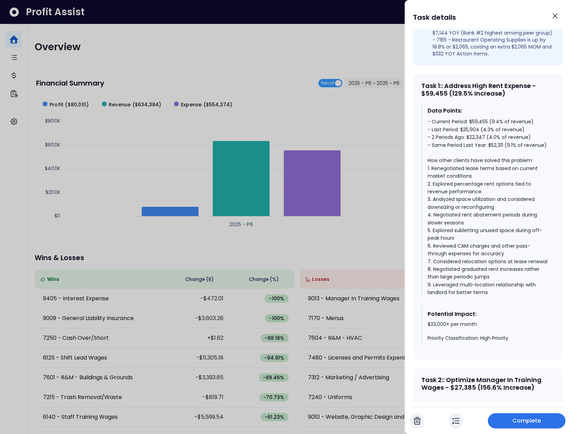
scroll to position [318, 0]
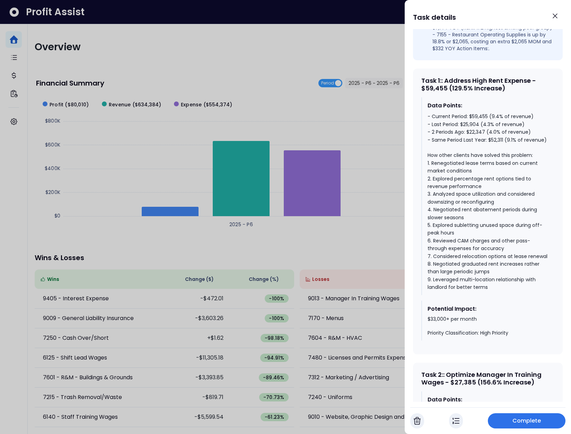
click at [166, 247] on div at bounding box center [285, 217] width 571 height 434
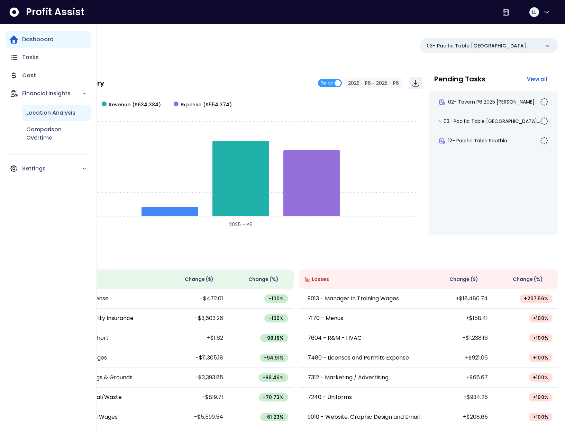
click at [32, 109] on p "Location Analysis" at bounding box center [50, 113] width 49 height 8
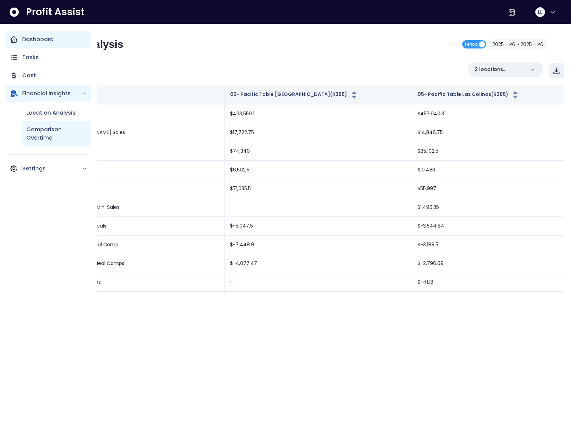
click at [52, 132] on p "Comparison Overtime" at bounding box center [56, 133] width 61 height 17
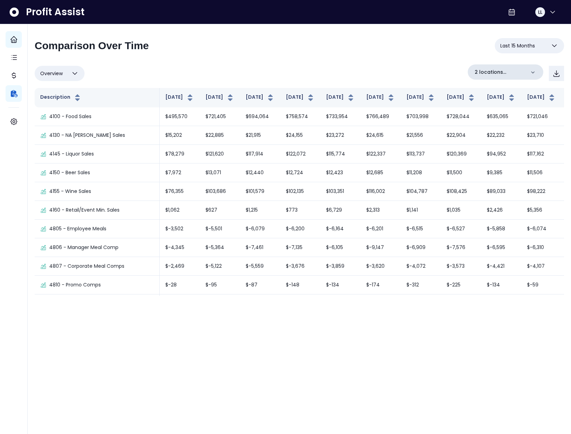
click at [524, 69] on p "2 locations selected" at bounding box center [499, 72] width 51 height 7
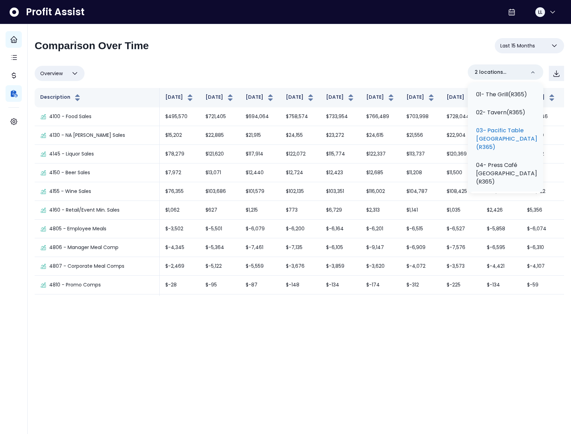
scroll to position [77, 0]
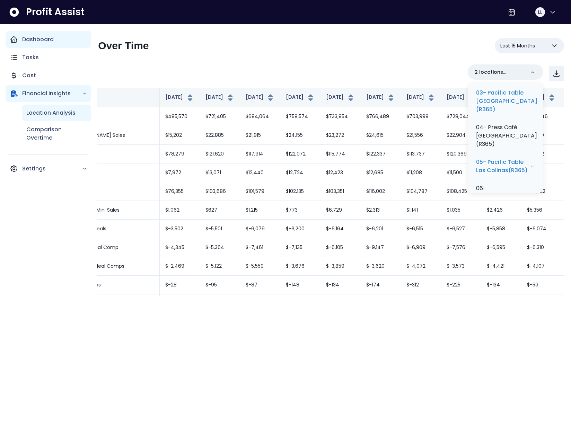
click at [41, 113] on p "Location Analysis" at bounding box center [50, 113] width 49 height 8
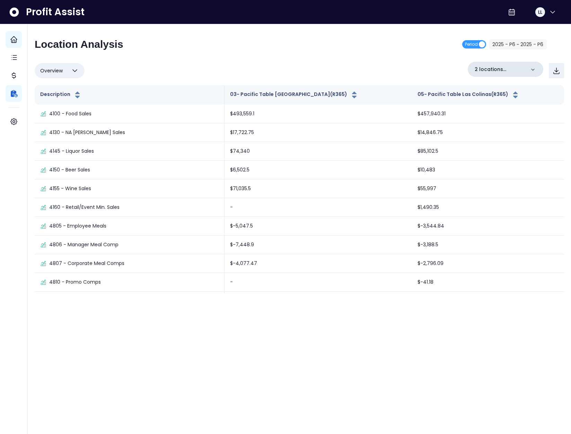
click at [507, 70] on p "2 locations selected" at bounding box center [499, 69] width 51 height 7
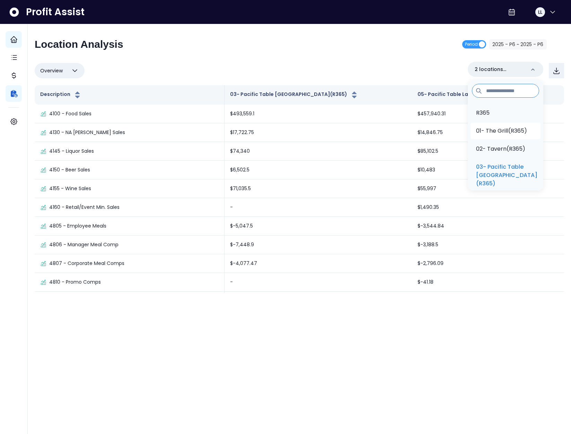
click at [503, 134] on p "01- The Grill(R365)" at bounding box center [501, 131] width 51 height 8
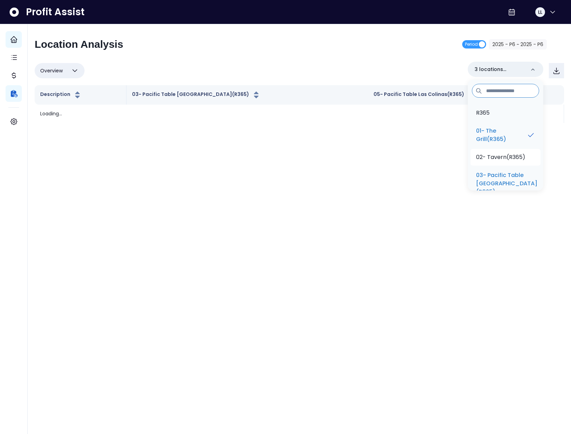
click at [504, 159] on p "02- Tavern(R365)" at bounding box center [500, 157] width 49 height 8
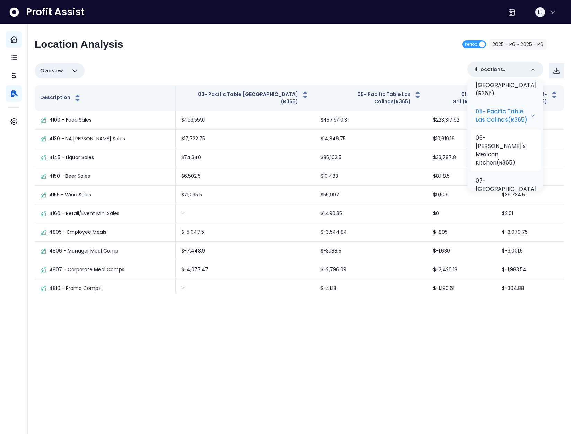
click at [498, 154] on p "06- Maria's Mexican Kitchen(R365)" at bounding box center [504, 150] width 59 height 33
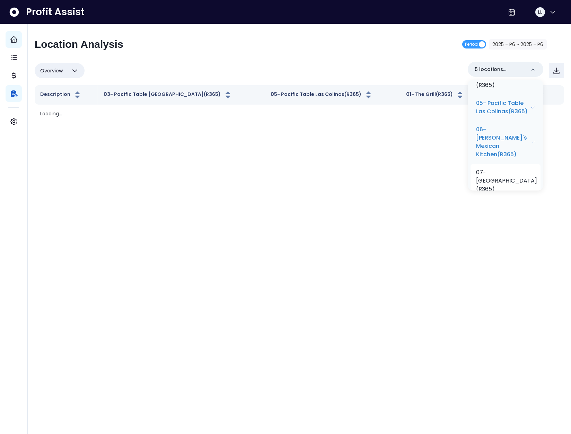
scroll to position [145, 0]
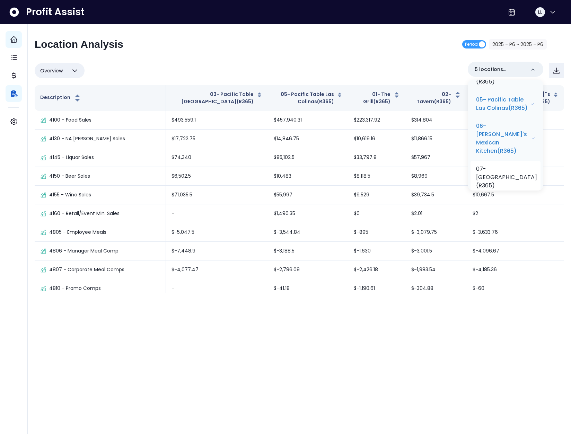
click at [504, 172] on p "07- Towne Grill(R365)" at bounding box center [506, 177] width 61 height 25
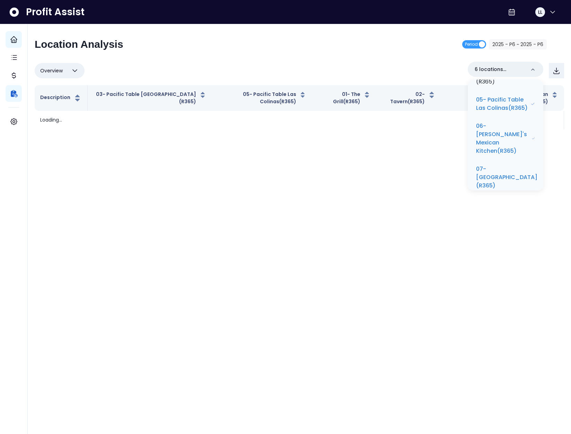
click at [344, 64] on div "Overview Overview % of cost % of sales % of budget ******** 6 locations selecte…" at bounding box center [299, 71] width 529 height 18
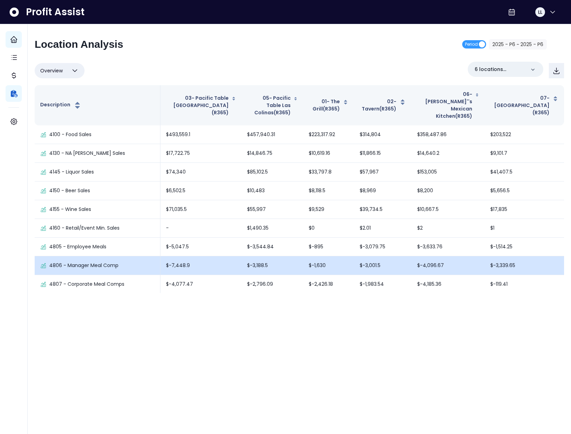
scroll to position [11, 0]
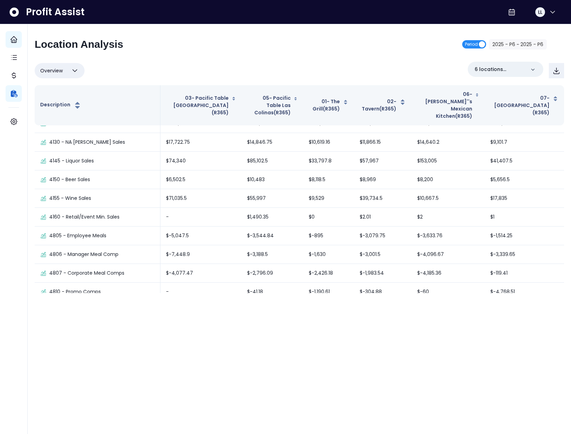
click at [479, 46] on span "Period" at bounding box center [474, 44] width 24 height 8
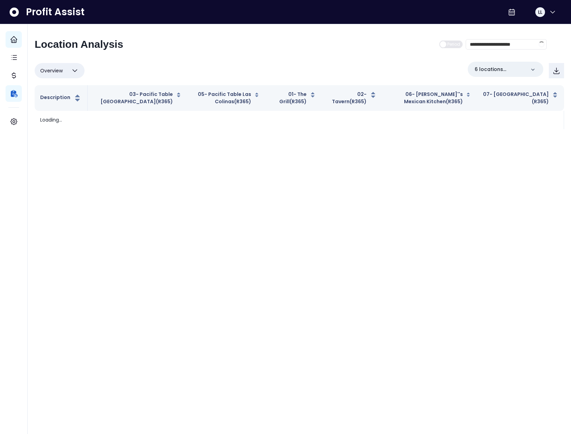
scroll to position [0, 0]
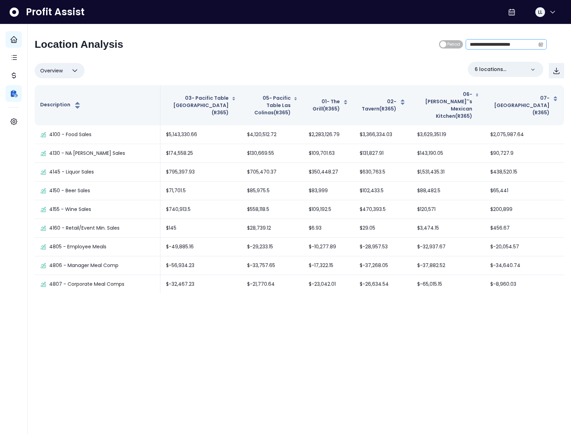
click at [539, 44] on icon "calendar" at bounding box center [540, 44] width 5 height 5
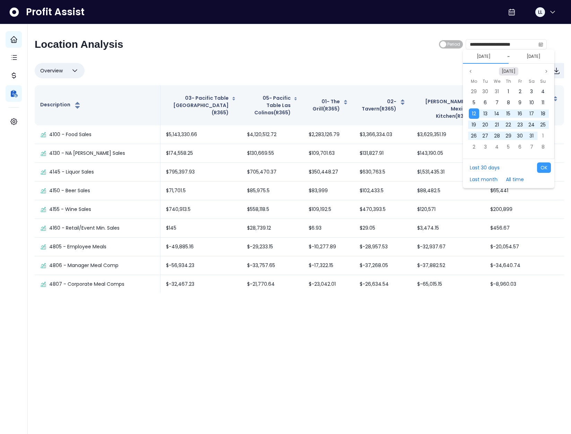
click at [514, 70] on button "Aug 2024" at bounding box center [508, 71] width 19 height 8
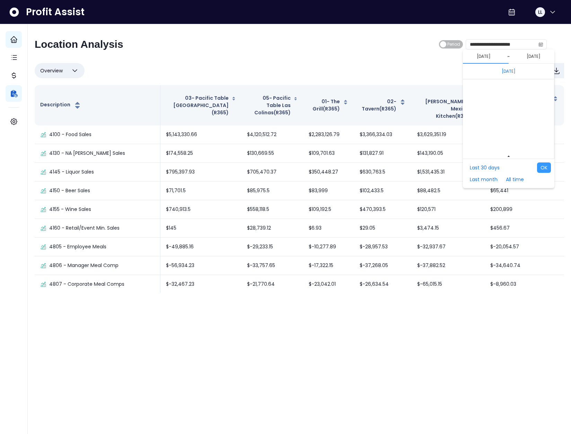
scroll to position [4637, 0]
click at [506, 135] on span "Jun" at bounding box center [506, 135] width 12 height 10
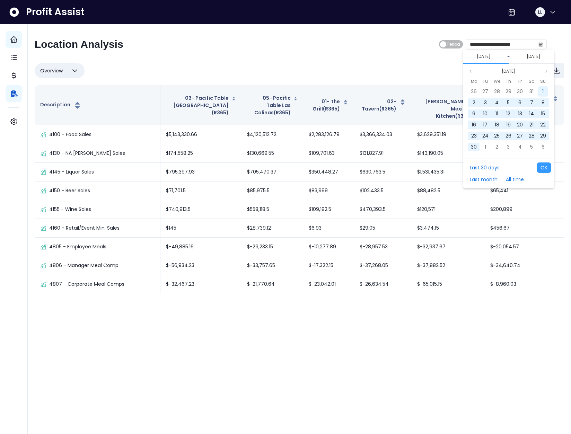
click at [544, 88] on div "1" at bounding box center [542, 91] width 10 height 10
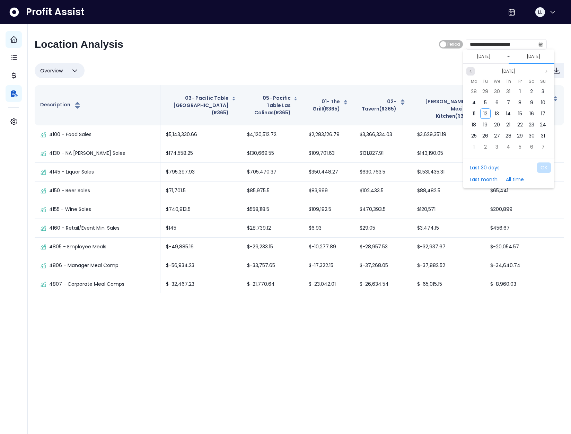
click at [471, 72] on icon "page previous" at bounding box center [470, 71] width 4 height 4
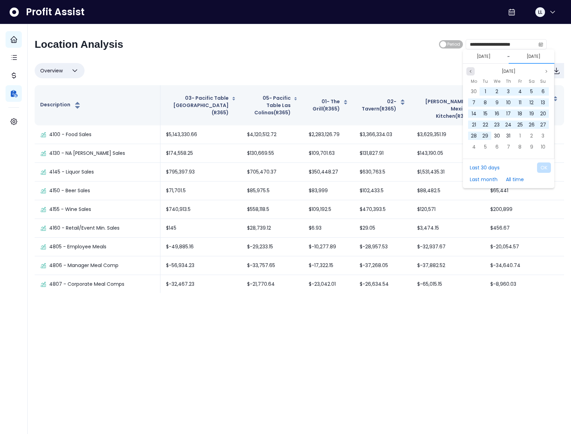
click at [471, 72] on icon "page previous" at bounding box center [470, 71] width 4 height 4
click at [475, 147] on span "30" at bounding box center [474, 146] width 6 height 7
click at [543, 166] on button "OK" at bounding box center [544, 167] width 14 height 10
type input "**********"
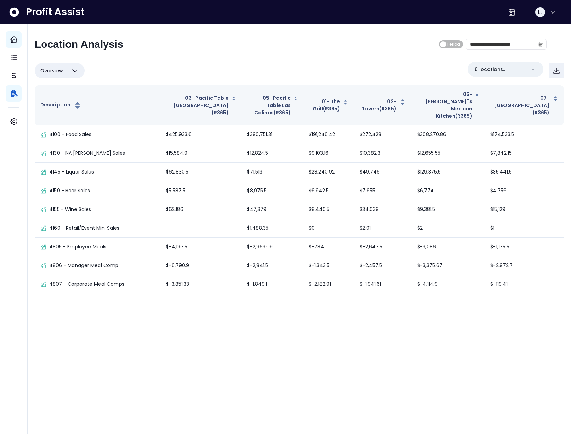
click at [63, 71] on button "Overview" at bounding box center [60, 70] width 50 height 15
click at [60, 120] on li "% of sales" at bounding box center [60, 120] width 50 height 16
type input "*********"
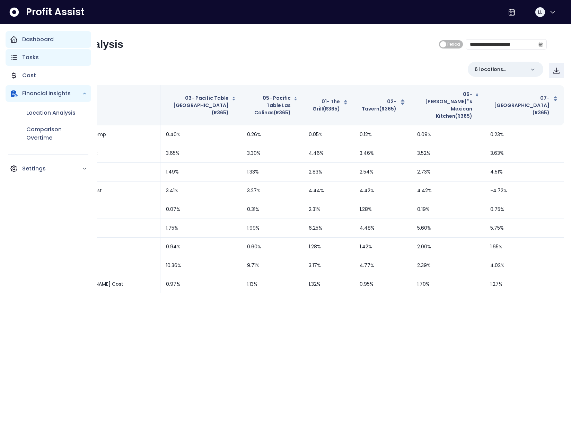
click at [28, 57] on p "Tasks" at bounding box center [30, 57] width 17 height 8
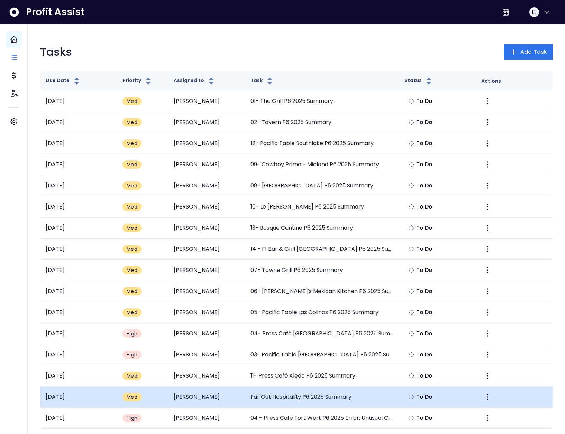
click at [324, 397] on td "Far Out Hospitality P6 2025 Summary" at bounding box center [322, 396] width 154 height 21
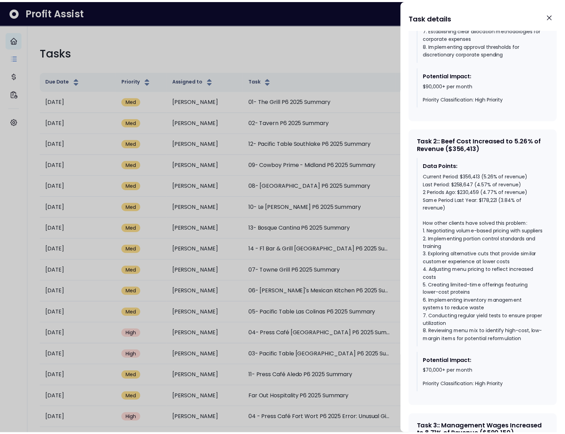
scroll to position [569, 0]
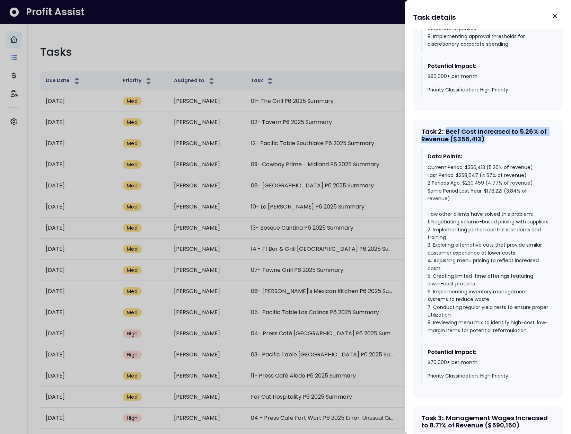
drag, startPoint x: 496, startPoint y: 139, endPoint x: 448, endPoint y: 133, distance: 48.1
click at [448, 133] on div "Task 2 : : Beef Cost Increased to 5.26% of Revenue ($356,413)" at bounding box center [487, 135] width 133 height 15
click at [491, 136] on div "Task 2 : : Beef Cost Increased to 5.26% of Revenue ($356,413)" at bounding box center [487, 135] width 133 height 15
click at [554, 18] on icon "Close" at bounding box center [555, 16] width 8 height 8
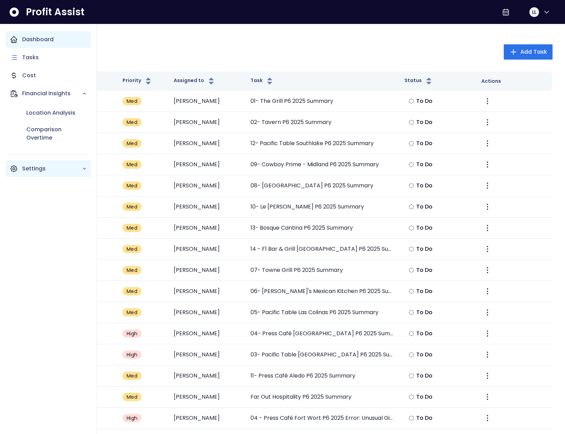
click at [30, 170] on p "Settings" at bounding box center [52, 168] width 60 height 8
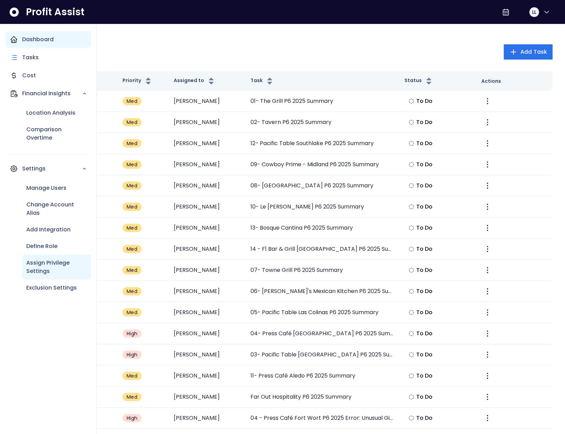
click at [47, 266] on p "Assign Privilege Settings" at bounding box center [56, 267] width 61 height 17
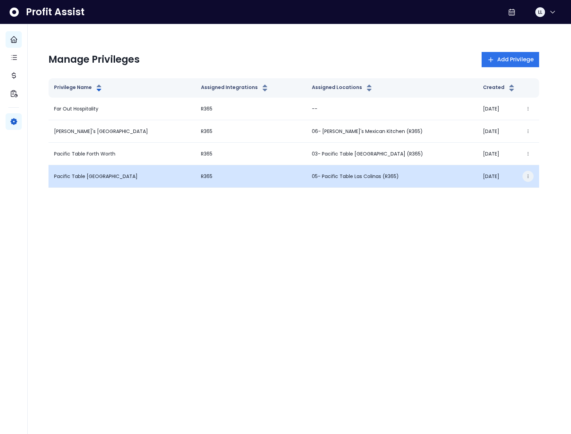
click at [530, 174] on icon "button" at bounding box center [527, 176] width 5 height 5
click at [499, 194] on button "Edit" at bounding box center [494, 196] width 77 height 17
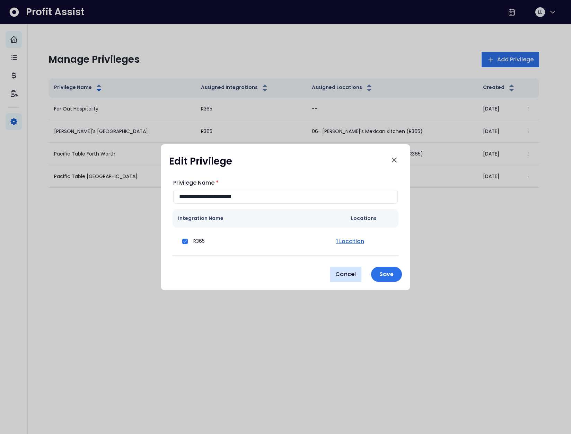
click at [342, 276] on span "Cancel" at bounding box center [345, 274] width 20 height 8
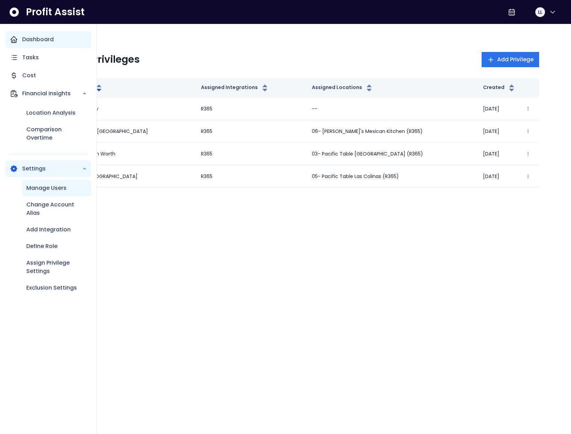
click at [47, 185] on p "Manage Users" at bounding box center [46, 188] width 40 height 8
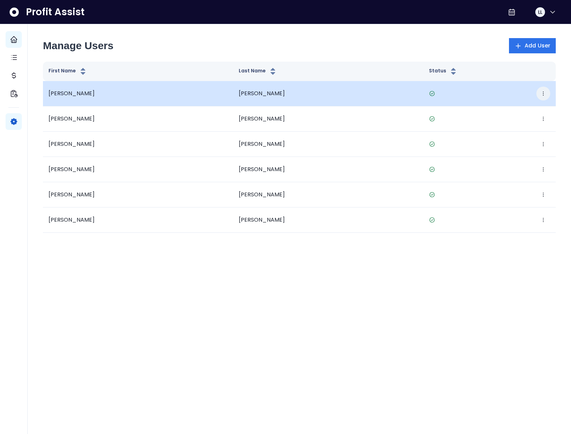
click at [542, 93] on icon "button" at bounding box center [543, 94] width 6 height 6
click at [526, 109] on button "Edit" at bounding box center [511, 114] width 77 height 17
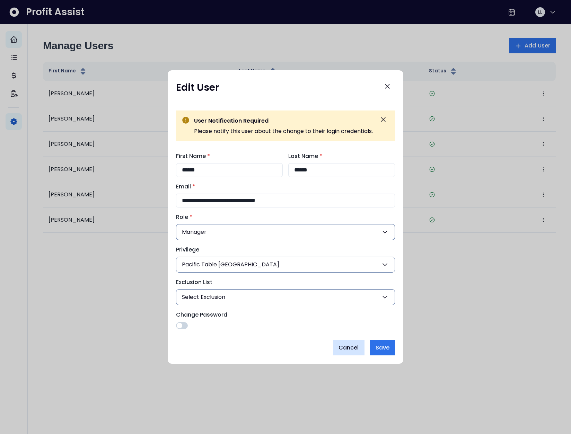
click at [343, 349] on span "Cancel" at bounding box center [348, 348] width 20 height 8
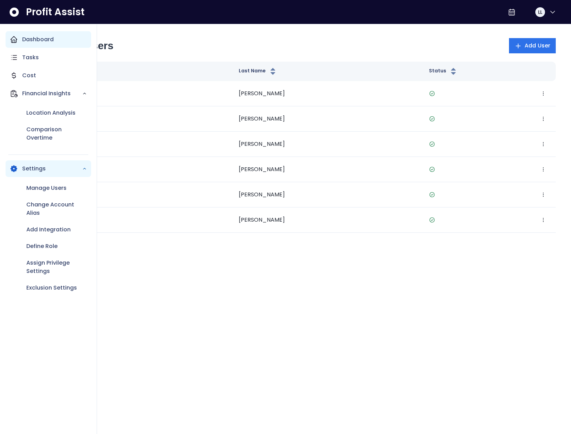
click at [38, 39] on p "Dashboard" at bounding box center [38, 39] width 32 height 8
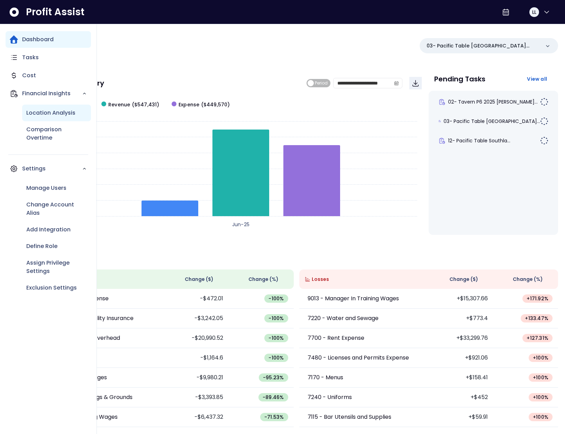
click at [47, 114] on p "Location Analysis" at bounding box center [50, 113] width 49 height 8
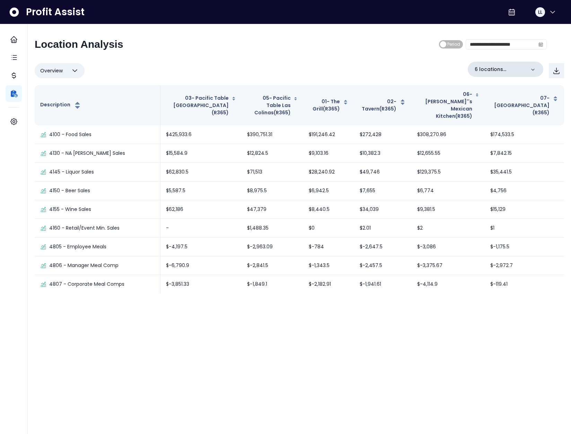
click at [508, 67] on p "6 locations selected" at bounding box center [499, 69] width 51 height 7
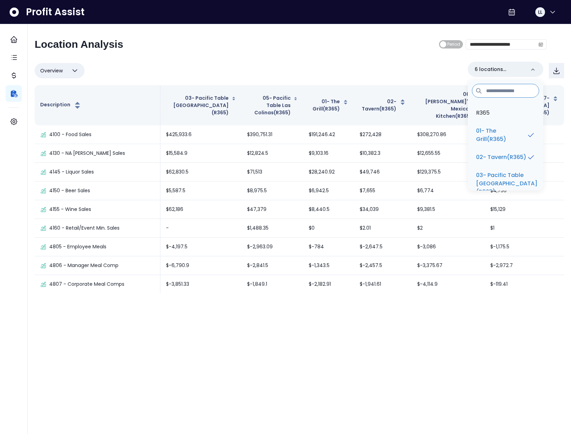
click at [360, 70] on div "Overview Overview % of cost % of sales % of budget ******** 6 locations selecte…" at bounding box center [299, 71] width 529 height 18
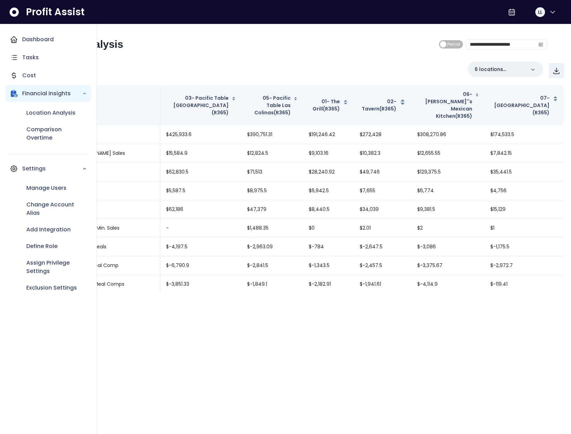
click at [18, 38] on div "Dashboard" at bounding box center [49, 39] width 86 height 17
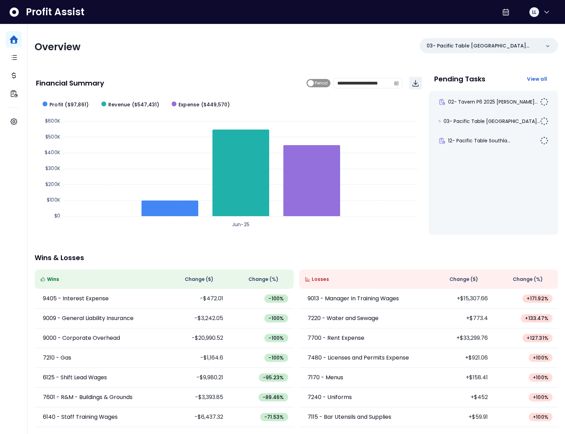
click at [309, 82] on span "Period" at bounding box center [319, 83] width 24 height 8
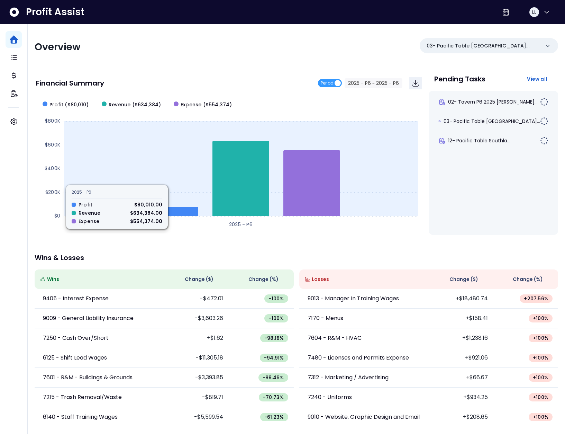
scroll to position [0, 0]
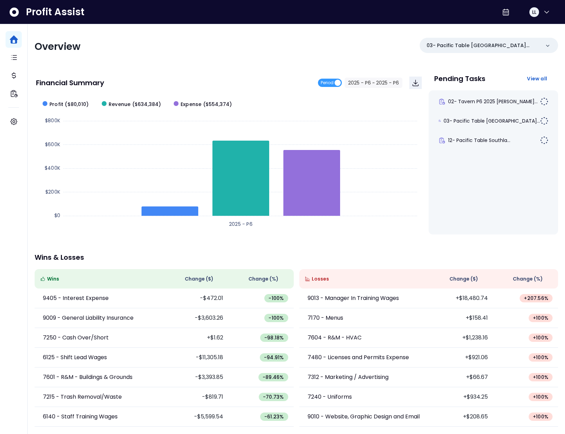
click at [460, 275] on span "Change ( $ )" at bounding box center [464, 278] width 29 height 7
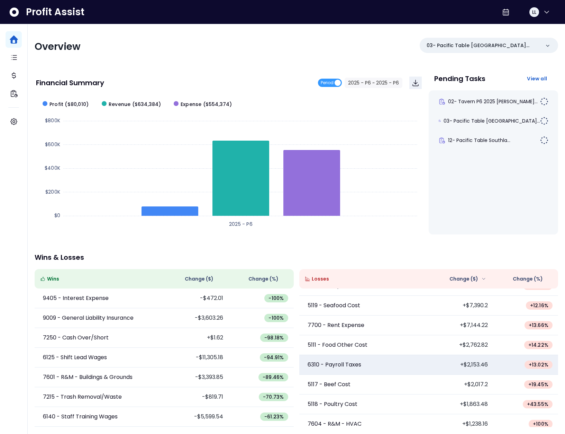
scroll to position [69, 0]
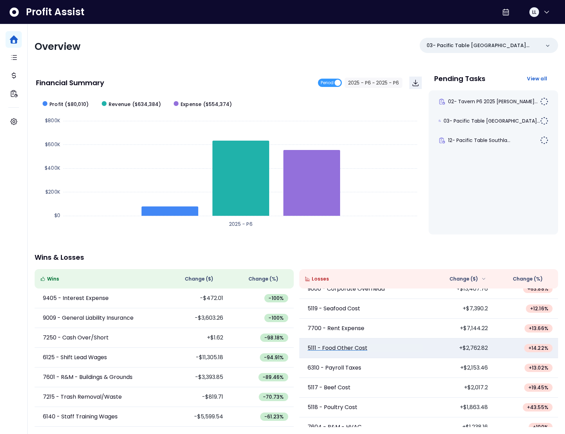
click at [344, 348] on p "5111 - Food Other Cost" at bounding box center [338, 348] width 60 height 8
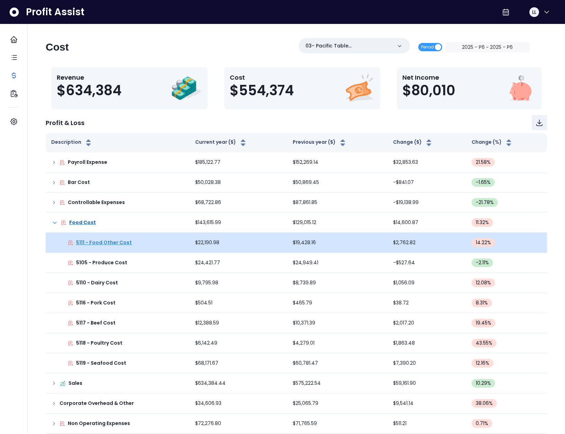
click at [100, 242] on p "5111 - Food Other Cost" at bounding box center [104, 242] width 56 height 7
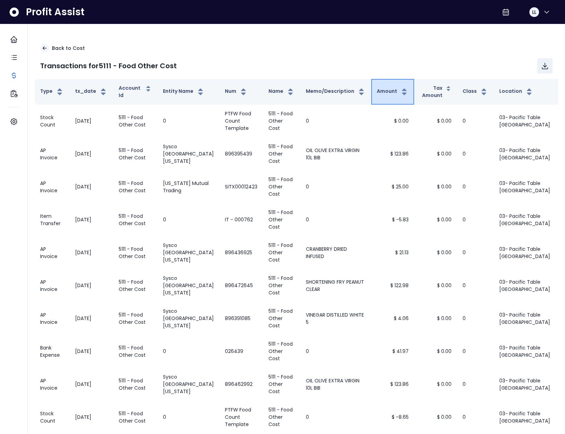
click at [377, 92] on button "Amount" at bounding box center [393, 92] width 32 height 8
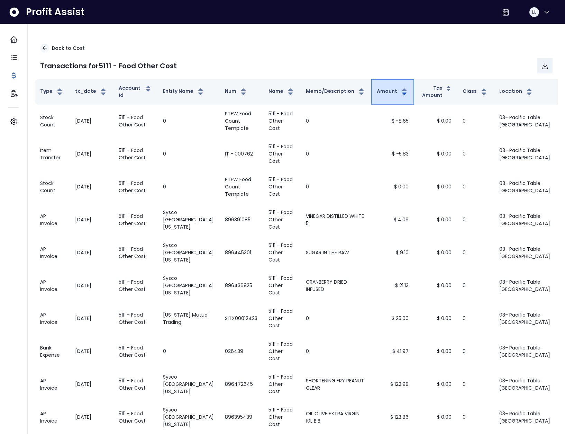
click at [377, 92] on button "Amount" at bounding box center [393, 92] width 32 height 8
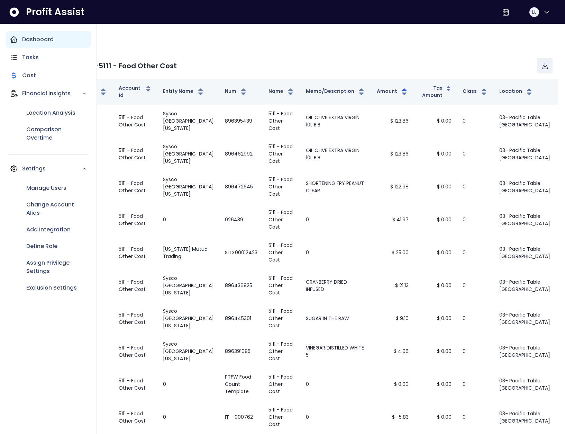
click at [17, 43] on icon "Main navigation" at bounding box center [14, 39] width 8 height 8
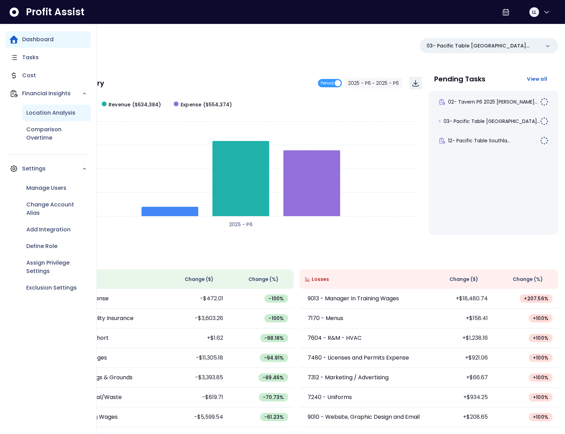
click at [36, 112] on p "Location Analysis" at bounding box center [50, 113] width 49 height 8
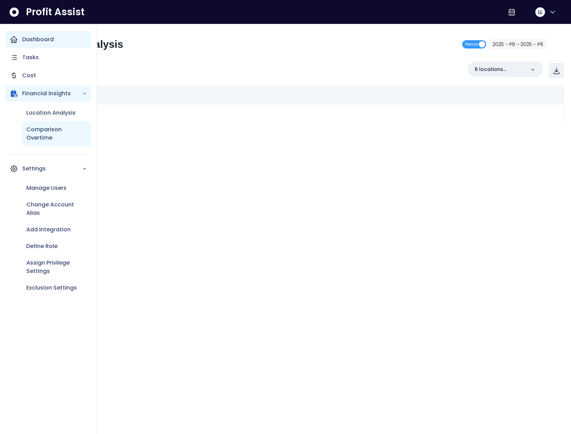
click at [37, 131] on p "Comparison Overtime" at bounding box center [56, 133] width 61 height 17
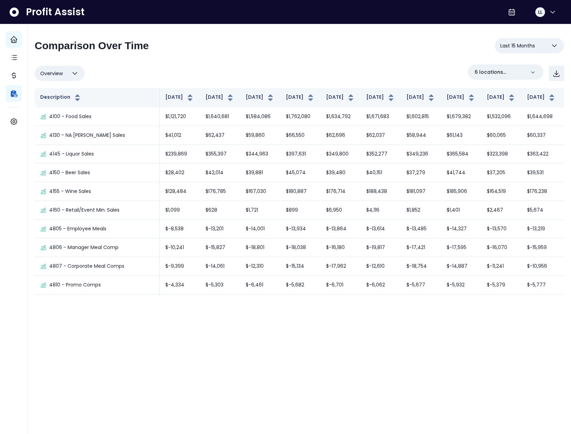
click at [521, 46] on span "Last 15 Months" at bounding box center [517, 46] width 35 height 8
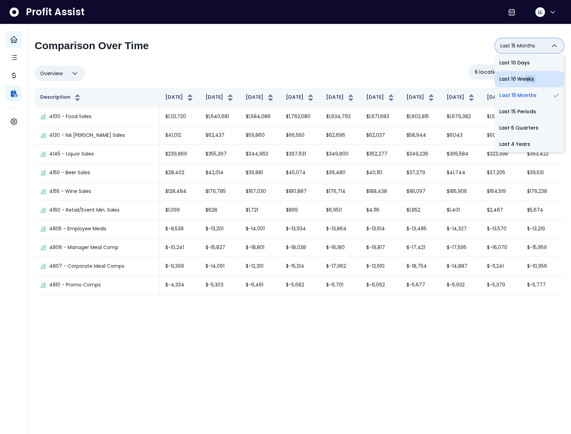
click at [521, 83] on li "Last 10 Weeks" at bounding box center [529, 79] width 69 height 16
type input "**********"
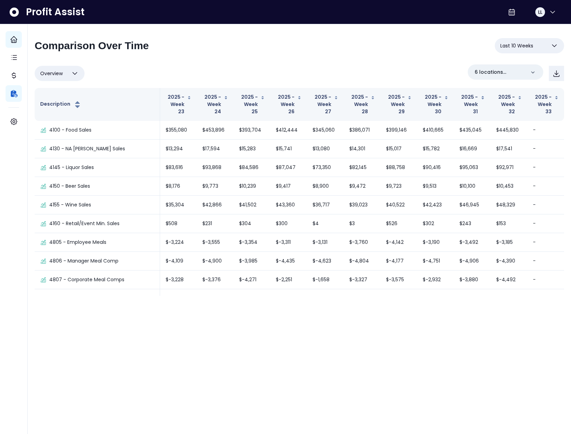
click at [61, 69] on span "Overview" at bounding box center [51, 73] width 23 height 8
click at [67, 128] on li "% of sales" at bounding box center [60, 123] width 50 height 16
type input "*********"
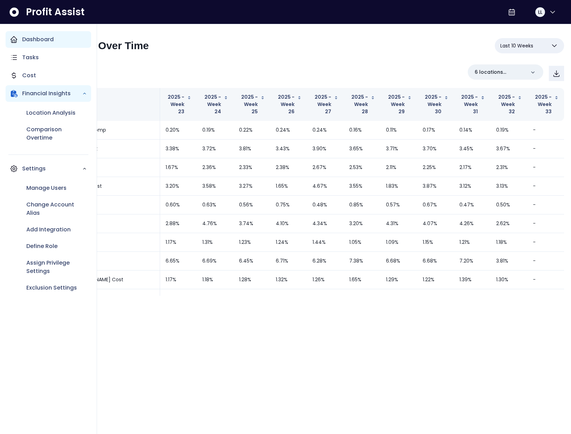
click at [15, 122] on div "Location Analysis Comparison Overtime" at bounding box center [49, 125] width 86 height 47
click at [44, 193] on div "Manage Users" at bounding box center [56, 188] width 69 height 17
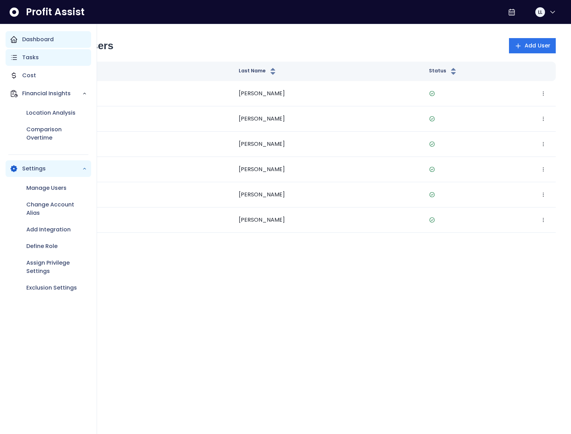
click at [22, 60] on p "Tasks" at bounding box center [30, 57] width 17 height 8
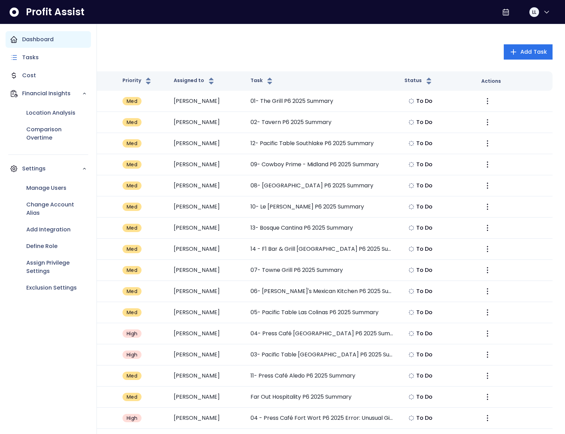
click at [18, 39] on div "Dashboard" at bounding box center [49, 39] width 86 height 17
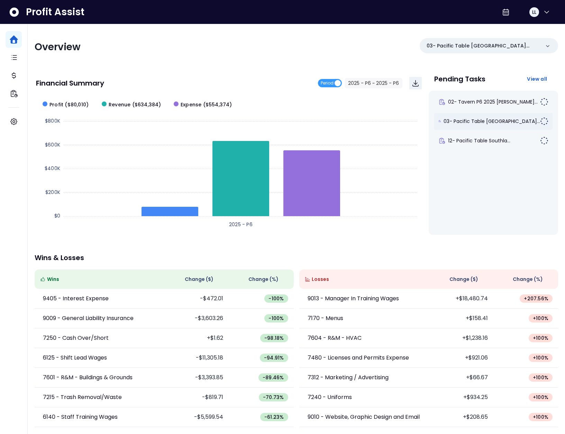
click at [495, 125] on div "03- Pacific Table Fort Wo..." at bounding box center [494, 121] width 118 height 17
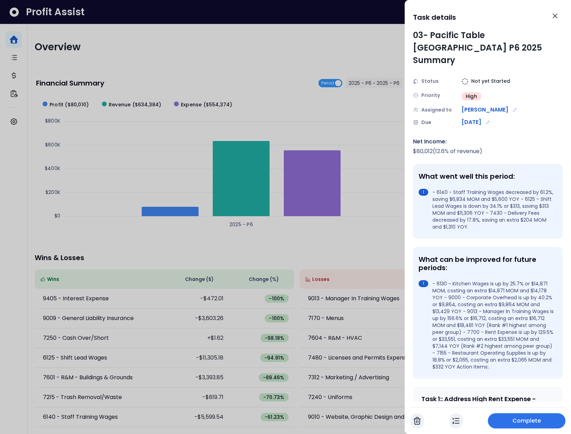
click at [456, 424] on img "button" at bounding box center [455, 421] width 7 height 8
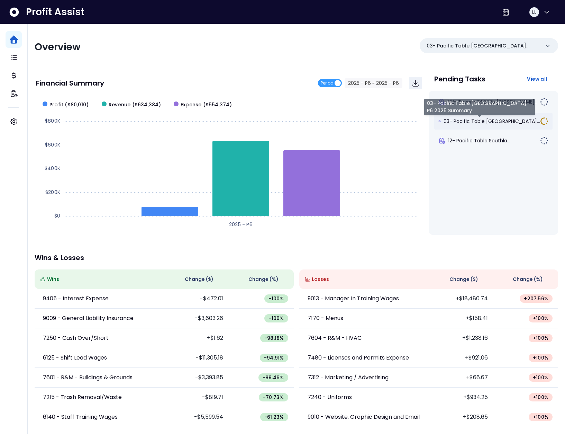
click at [487, 121] on span "03- Pacific Table Fort Wo..." at bounding box center [492, 121] width 97 height 7
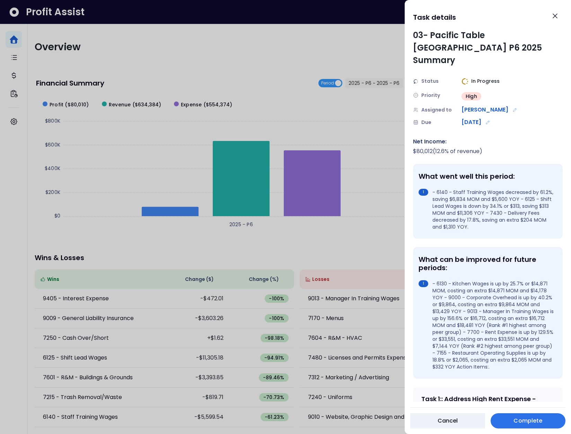
click at [528, 425] on button "Complete" at bounding box center [527, 420] width 75 height 15
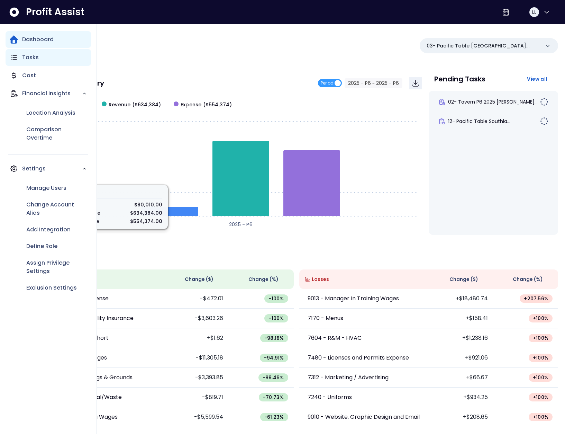
click at [14, 58] on icon "Main navigation" at bounding box center [14, 57] width 8 height 8
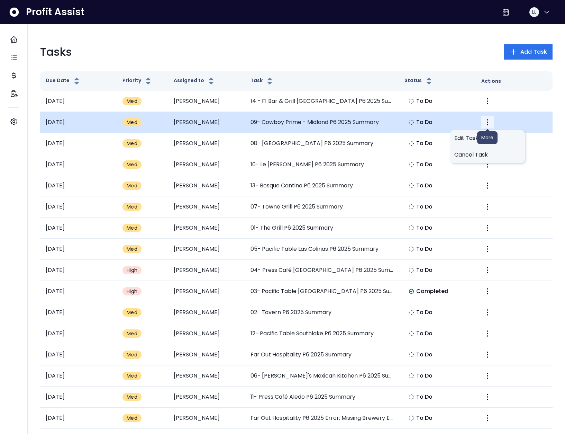
click at [487, 122] on icon "More" at bounding box center [488, 122] width 8 height 8
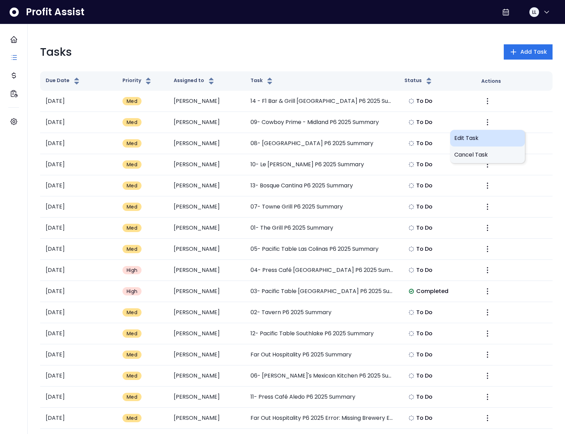
click at [475, 135] on span "Edit Task" at bounding box center [488, 138] width 66 height 8
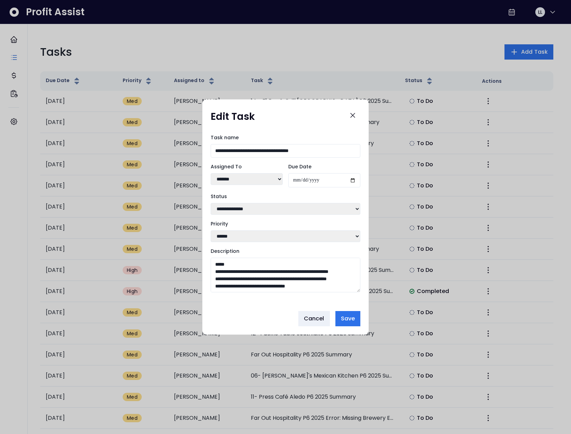
click at [326, 287] on textarea "Description" at bounding box center [286, 275] width 150 height 35
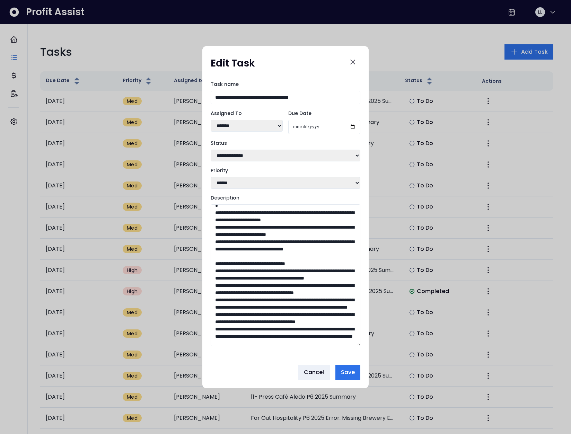
drag, startPoint x: 356, startPoint y: 290, endPoint x: 391, endPoint y: 408, distance: 123.4
click at [391, 408] on div "**********" at bounding box center [285, 217] width 571 height 434
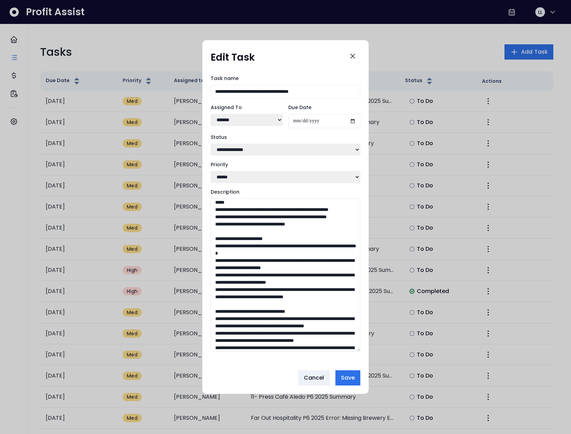
scroll to position [0, 0]
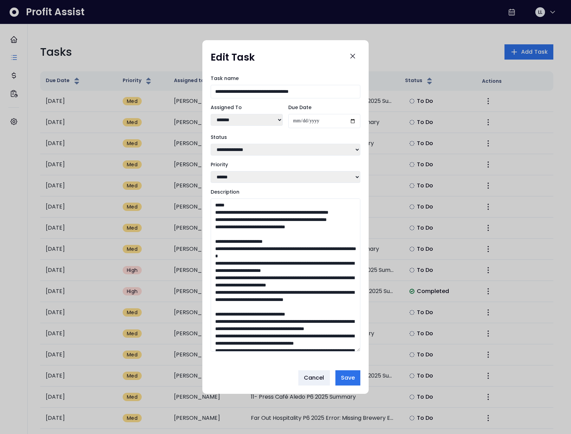
click at [236, 206] on textarea "Description" at bounding box center [286, 274] width 150 height 153
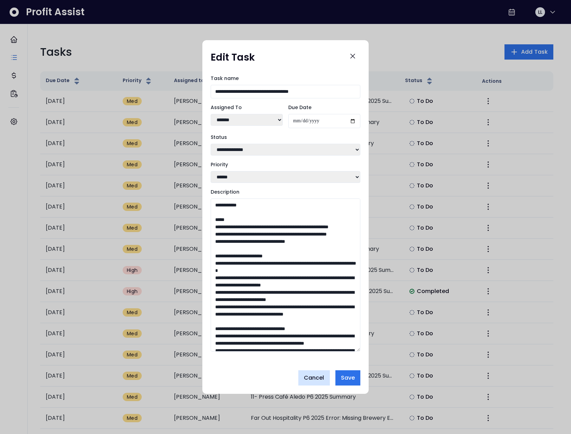
type textarea "**********"
click at [317, 378] on span "Cancel" at bounding box center [314, 378] width 20 height 8
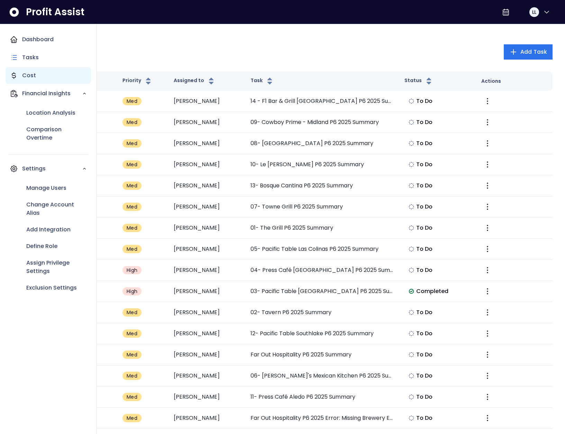
click at [13, 77] on icon "Main navigation" at bounding box center [14, 75] width 8 height 8
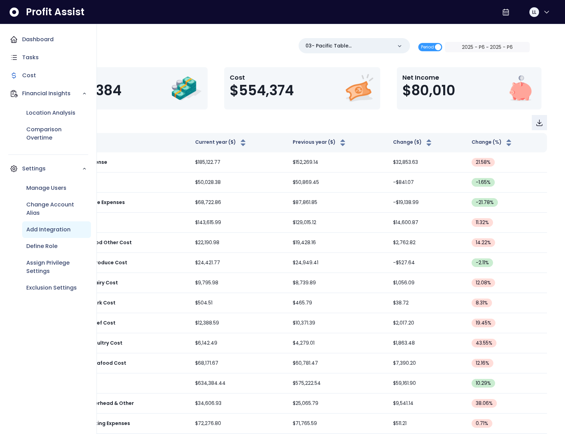
click at [44, 229] on p "Add Integration" at bounding box center [48, 229] width 44 height 8
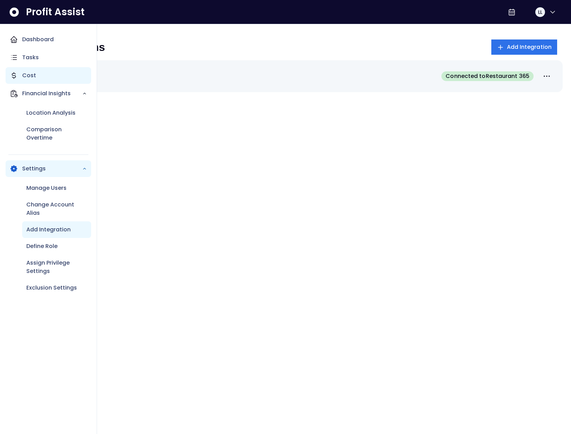
click at [26, 73] on p "Cost" at bounding box center [29, 75] width 14 height 8
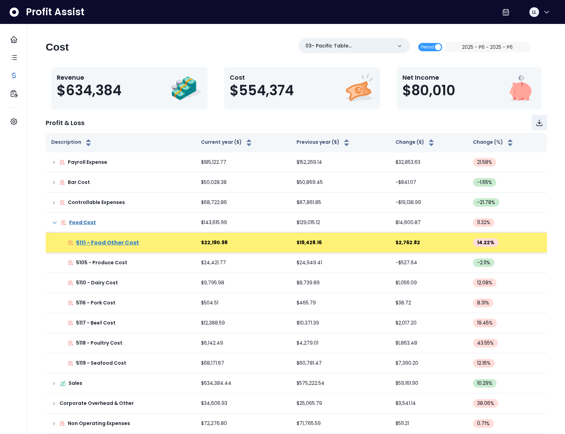
click at [113, 243] on p "5111 - Food Other Cost" at bounding box center [107, 243] width 63 height 8
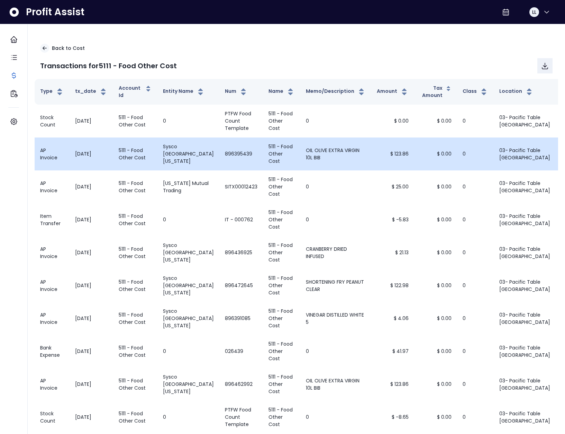
click at [167, 159] on td "Sysco North Texas" at bounding box center [189, 153] width 62 height 33
click at [169, 149] on td "Sysco North Texas" at bounding box center [189, 153] width 62 height 33
click at [169, 146] on td "Sysco North Texas" at bounding box center [189, 153] width 62 height 33
click at [170, 160] on td "Sysco North Texas" at bounding box center [189, 153] width 62 height 33
click at [170, 169] on td "Sysco North Texas" at bounding box center [189, 153] width 62 height 33
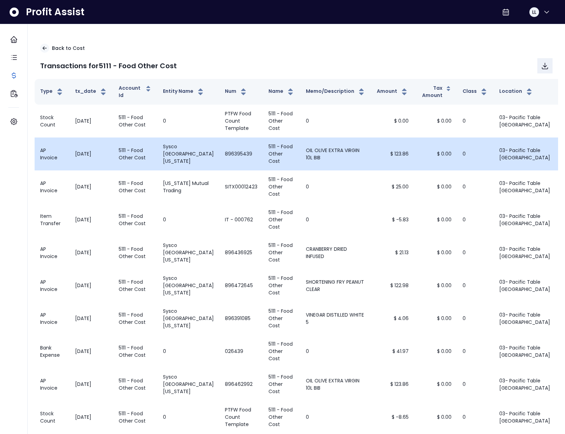
click at [167, 154] on td "Sysco North Texas" at bounding box center [189, 153] width 62 height 33
click at [182, 160] on td "Sysco North Texas" at bounding box center [189, 153] width 62 height 33
click at [263, 155] on td "5111 - Food Other Cost" at bounding box center [281, 153] width 37 height 33
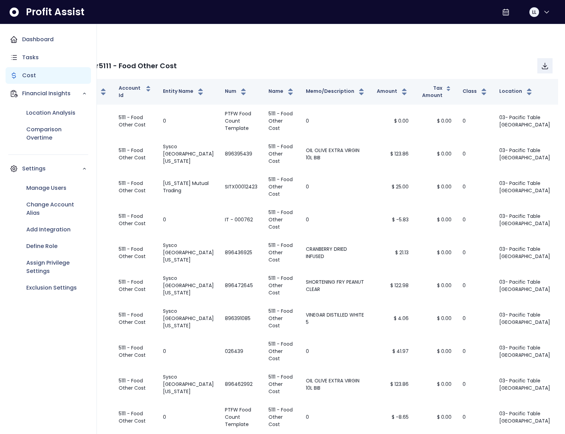
click at [29, 72] on p "Cost" at bounding box center [29, 75] width 14 height 8
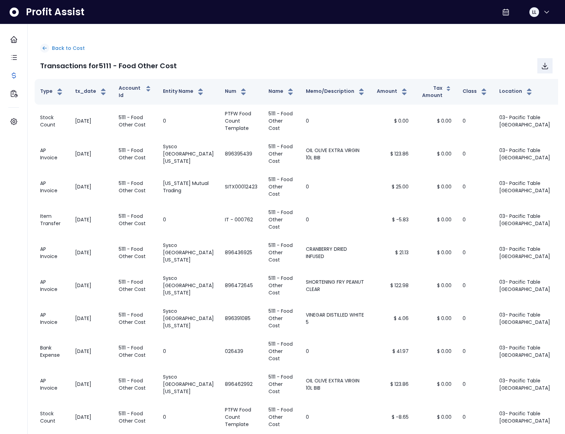
click at [45, 49] on icon at bounding box center [45, 48] width 6 height 6
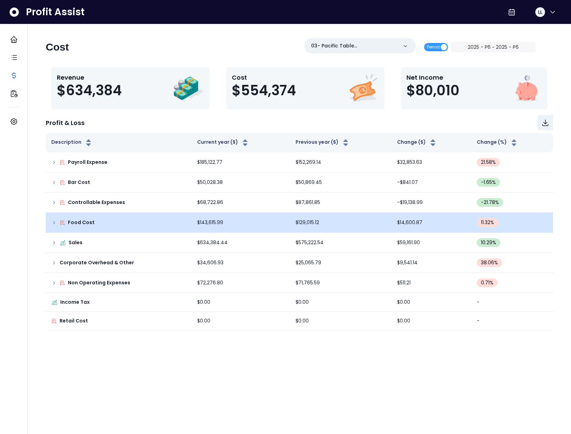
click at [51, 222] on icon at bounding box center [54, 223] width 6 height 6
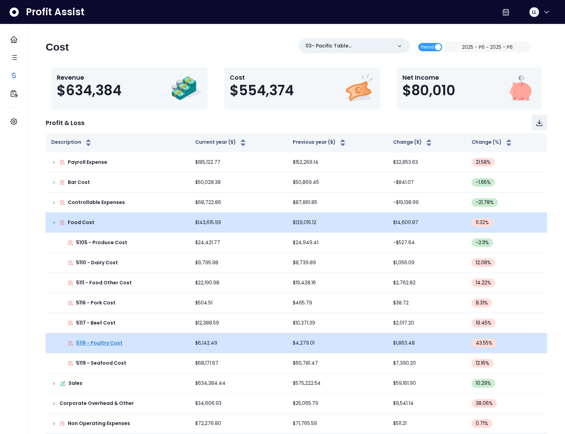
click at [105, 340] on p "5118 - Poultry Cost" at bounding box center [99, 342] width 46 height 7
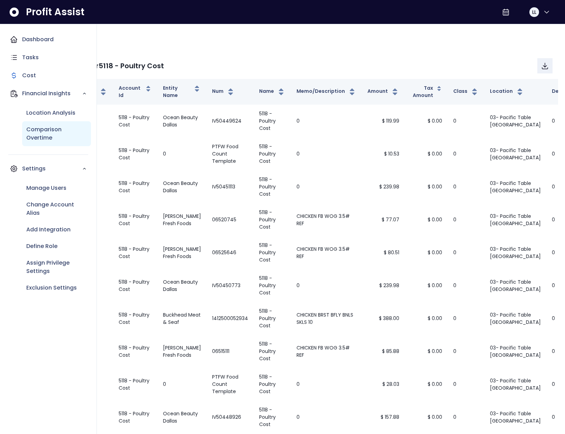
click at [50, 135] on p "Comparison Overtime" at bounding box center [56, 133] width 61 height 17
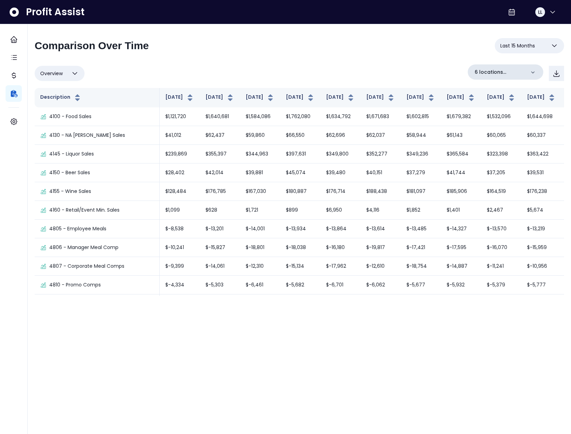
click at [511, 71] on p "6 locations selected" at bounding box center [499, 72] width 51 height 7
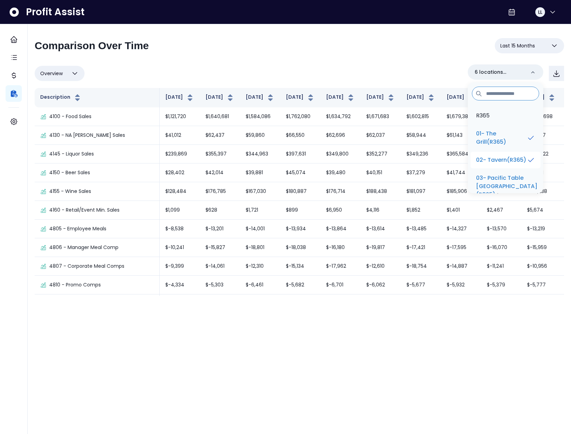
click at [502, 158] on p "02- Tavern(R365)" at bounding box center [501, 160] width 50 height 8
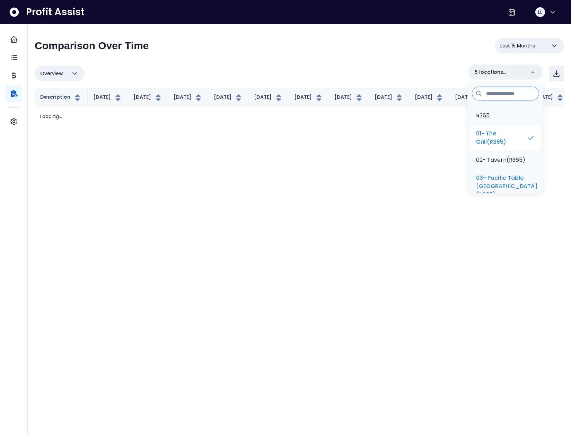
click at [500, 139] on p "01- The Grill(R365)" at bounding box center [501, 138] width 51 height 17
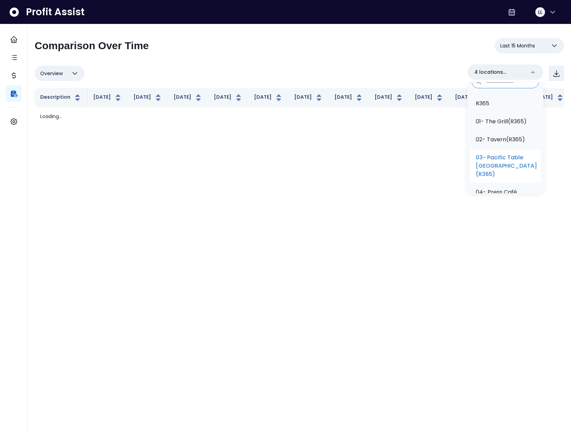
click at [509, 166] on p "03- Pacific Table Fort Worth(R365)" at bounding box center [505, 165] width 61 height 25
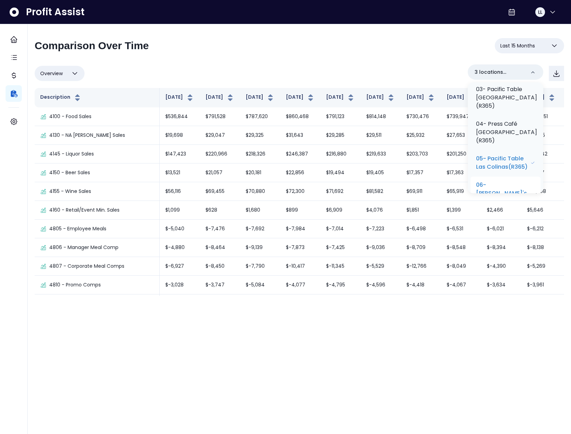
click at [511, 181] on p "06- Maria's Mexican Kitchen(R365)" at bounding box center [503, 197] width 55 height 33
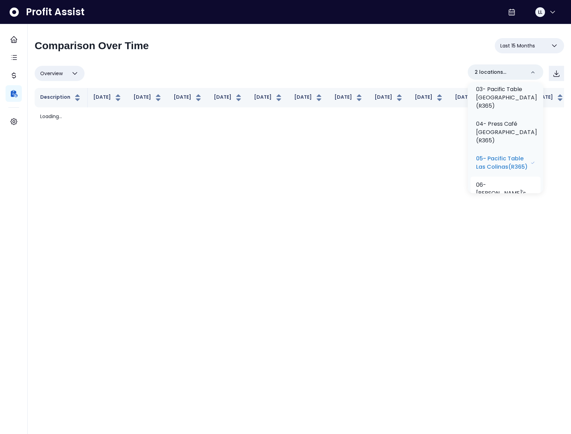
scroll to position [139, 0]
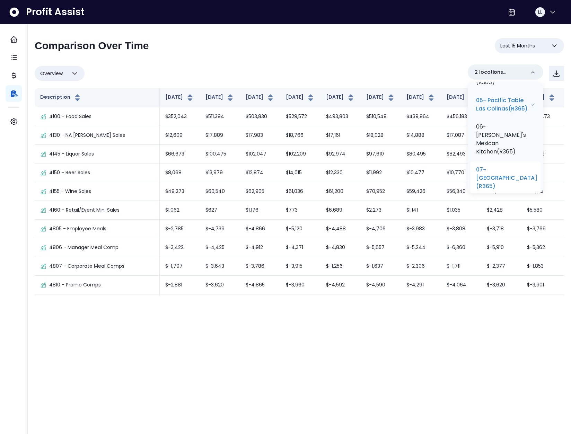
click at [501, 166] on p "07- Towne Grill(R365)" at bounding box center [506, 178] width 61 height 25
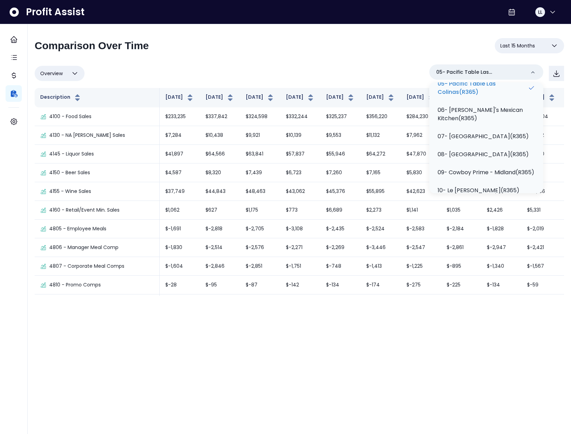
click at [354, 64] on div "**********" at bounding box center [299, 167] width 529 height 258
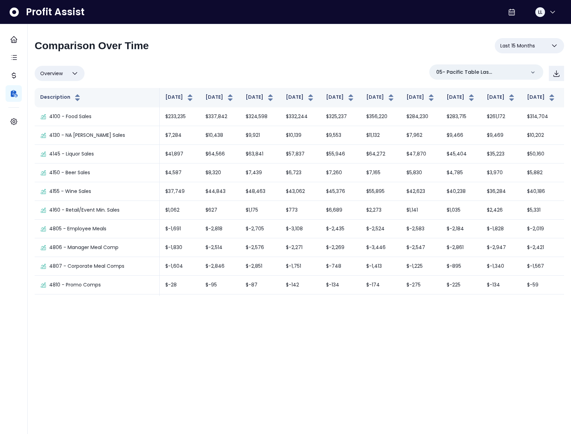
click at [521, 43] on span "Last 15 Months" at bounding box center [517, 46] width 35 height 8
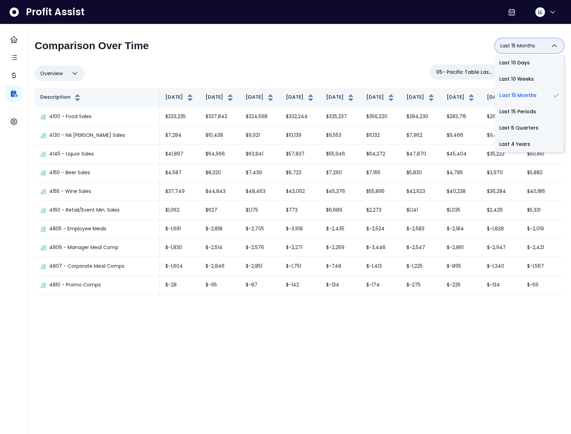
click at [225, 38] on div "**********" at bounding box center [299, 48] width 529 height 21
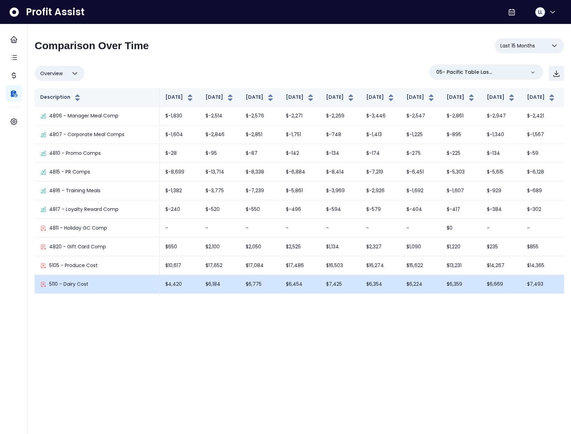
scroll to position [194, 0]
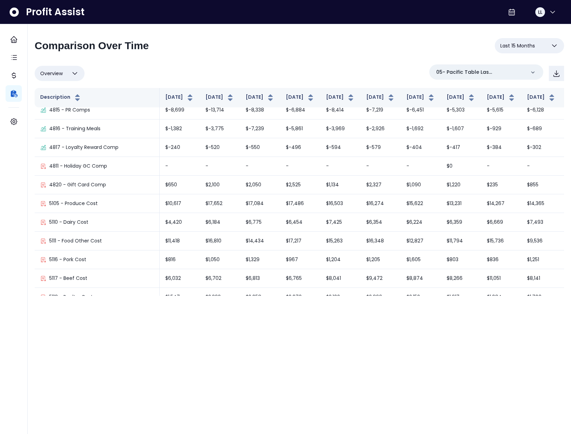
click at [70, 79] on button "Overview" at bounding box center [60, 73] width 50 height 15
click at [178, 72] on div "Overview Overview % of cost % of sales % of budget ******** 05- Pacific Table L…" at bounding box center [299, 73] width 529 height 18
click at [62, 79] on button "Overview" at bounding box center [60, 73] width 50 height 15
click at [57, 125] on li "% of sales" at bounding box center [60, 123] width 50 height 16
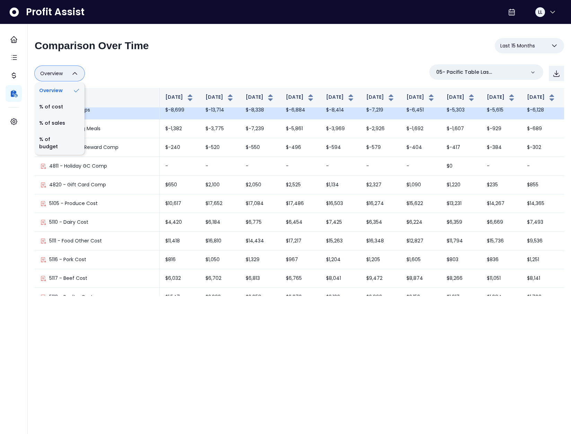
type input "*********"
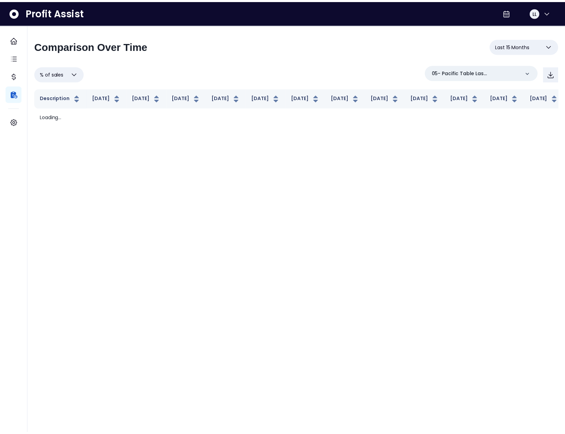
scroll to position [0, 0]
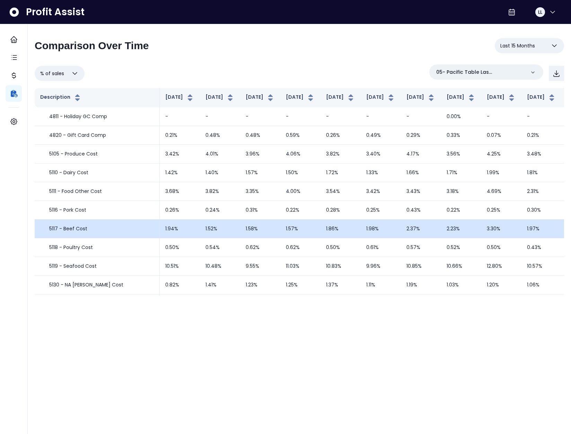
click at [160, 238] on td "1.94%" at bounding box center [180, 229] width 40 height 19
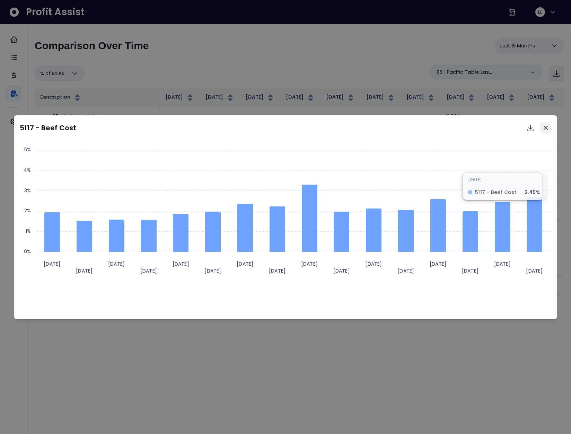
click at [548, 130] on button "Close" at bounding box center [545, 127] width 11 height 11
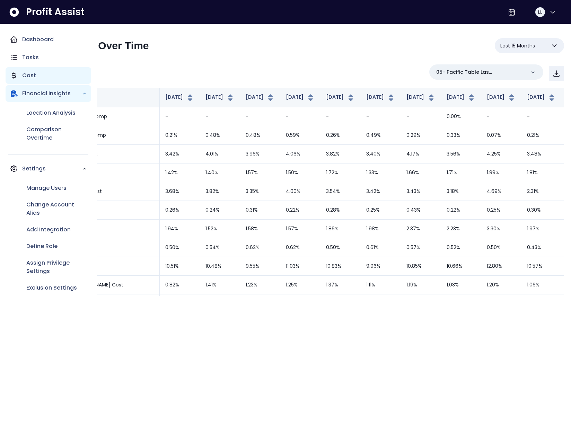
click at [17, 73] on icon "Main navigation" at bounding box center [14, 75] width 8 height 8
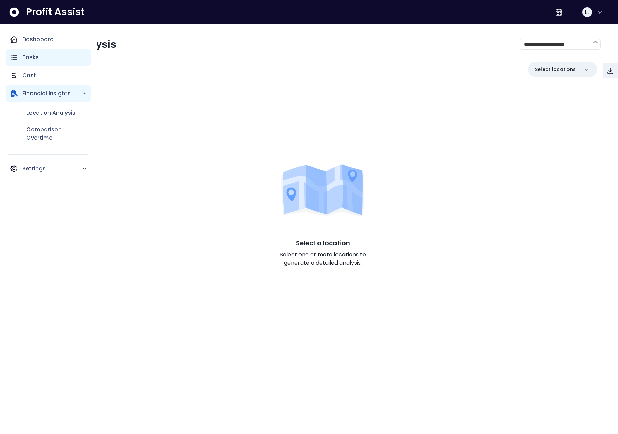
click at [18, 52] on div "Tasks" at bounding box center [49, 57] width 86 height 17
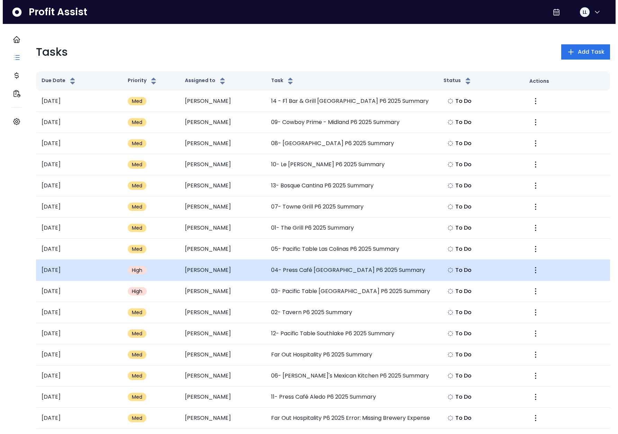
scroll to position [0, 11]
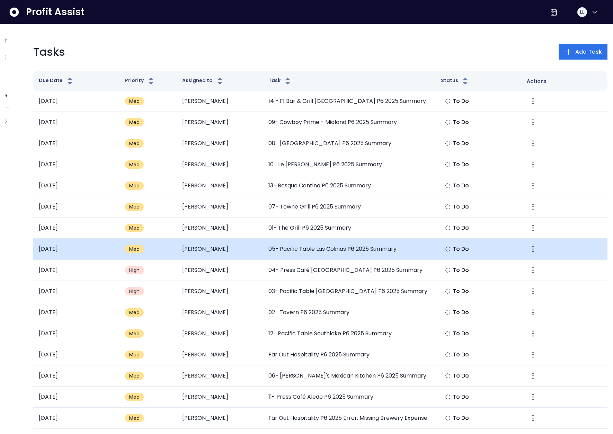
click at [357, 244] on td "05- Pacific Table Las Colinas P6 2025 Summary" at bounding box center [349, 249] width 172 height 21
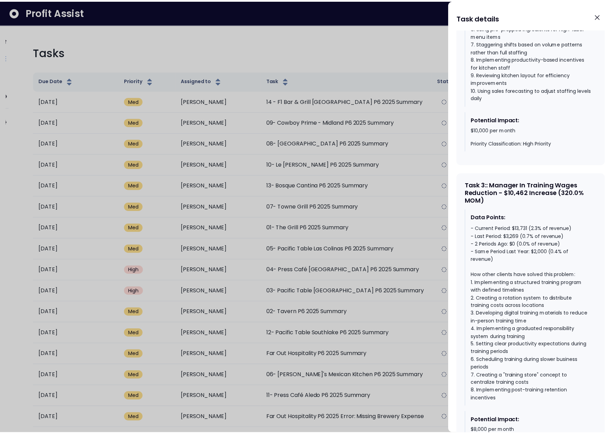
scroll to position [866, 0]
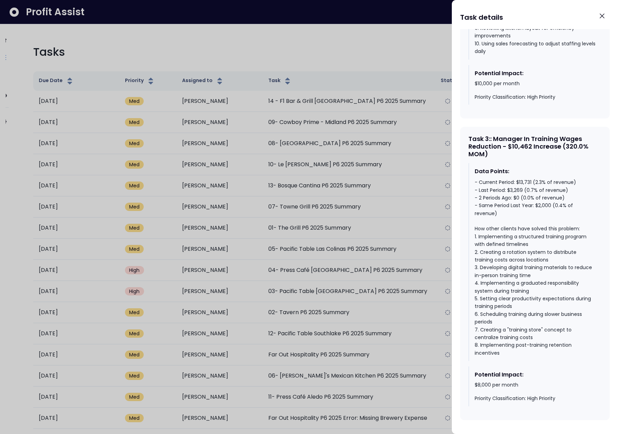
click at [421, 85] on div at bounding box center [309, 217] width 618 height 434
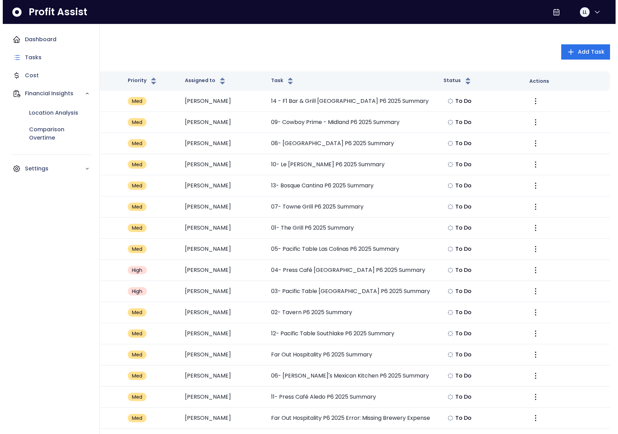
scroll to position [0, 0]
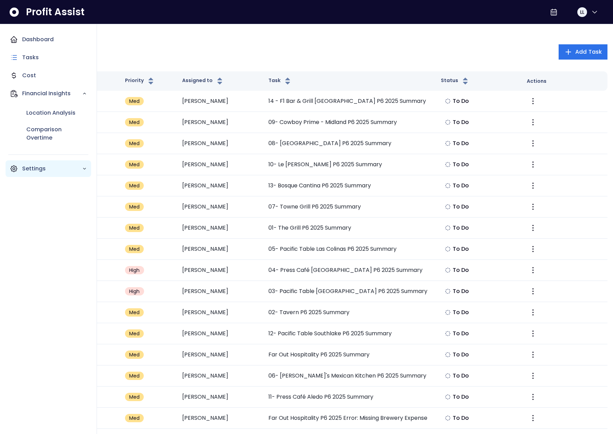
click at [39, 165] on p "Settings" at bounding box center [52, 168] width 60 height 8
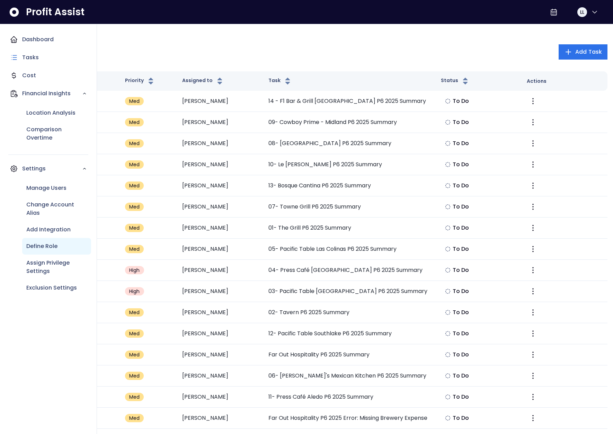
click at [47, 244] on p "Define Role" at bounding box center [41, 246] width 31 height 8
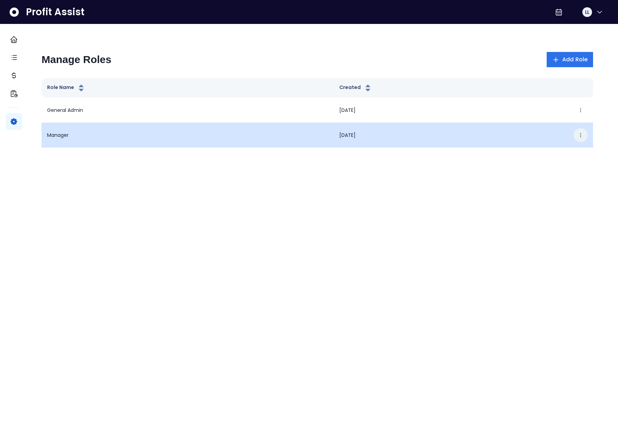
click at [580, 135] on icon "button" at bounding box center [580, 135] width 1 height 4
click at [526, 157] on button "Edit" at bounding box center [542, 156] width 77 height 17
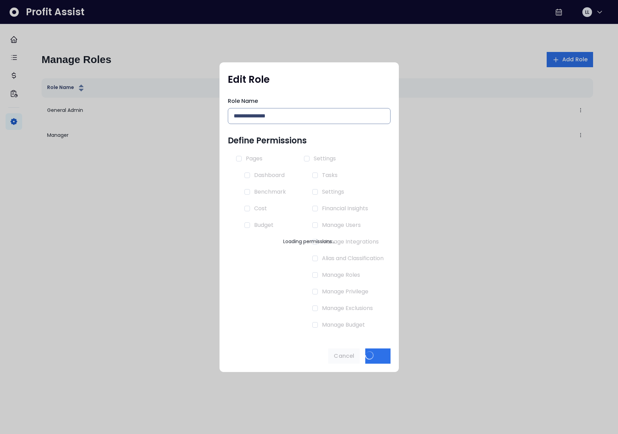
type input "*******"
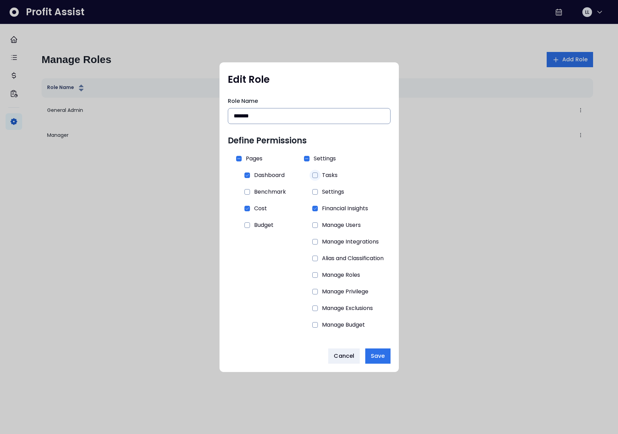
click at [316, 175] on span at bounding box center [315, 175] width 6 height 6
click at [378, 356] on span "Save" at bounding box center [378, 356] width 14 height 8
